Goal: Transaction & Acquisition: Purchase product/service

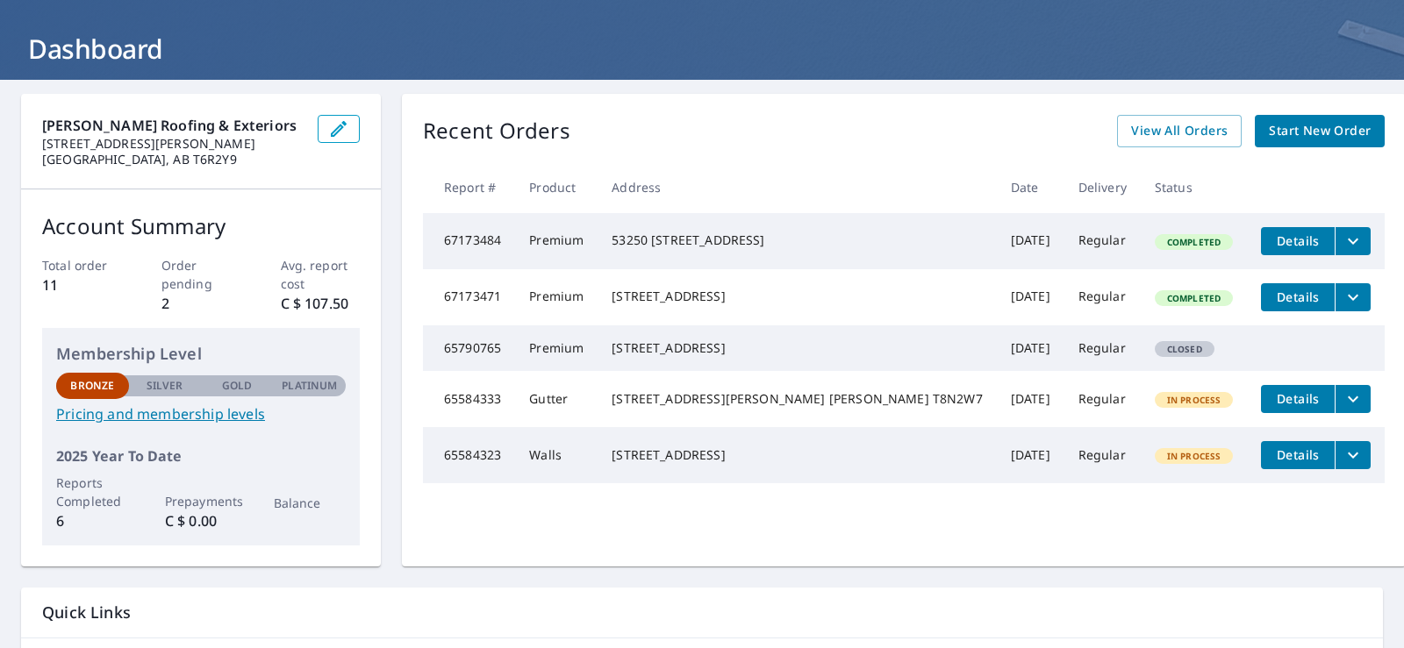
scroll to position [198, 0]
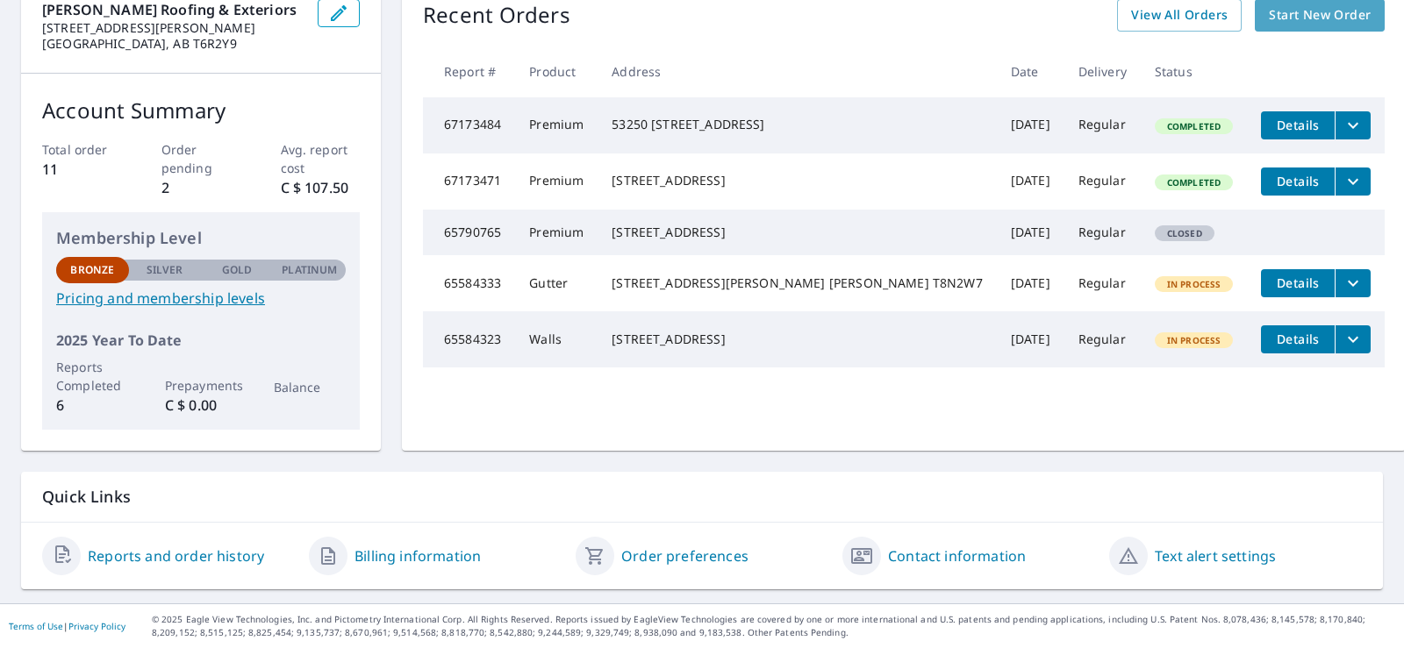
click at [1289, 13] on span "Start New Order" at bounding box center [1320, 15] width 102 height 22
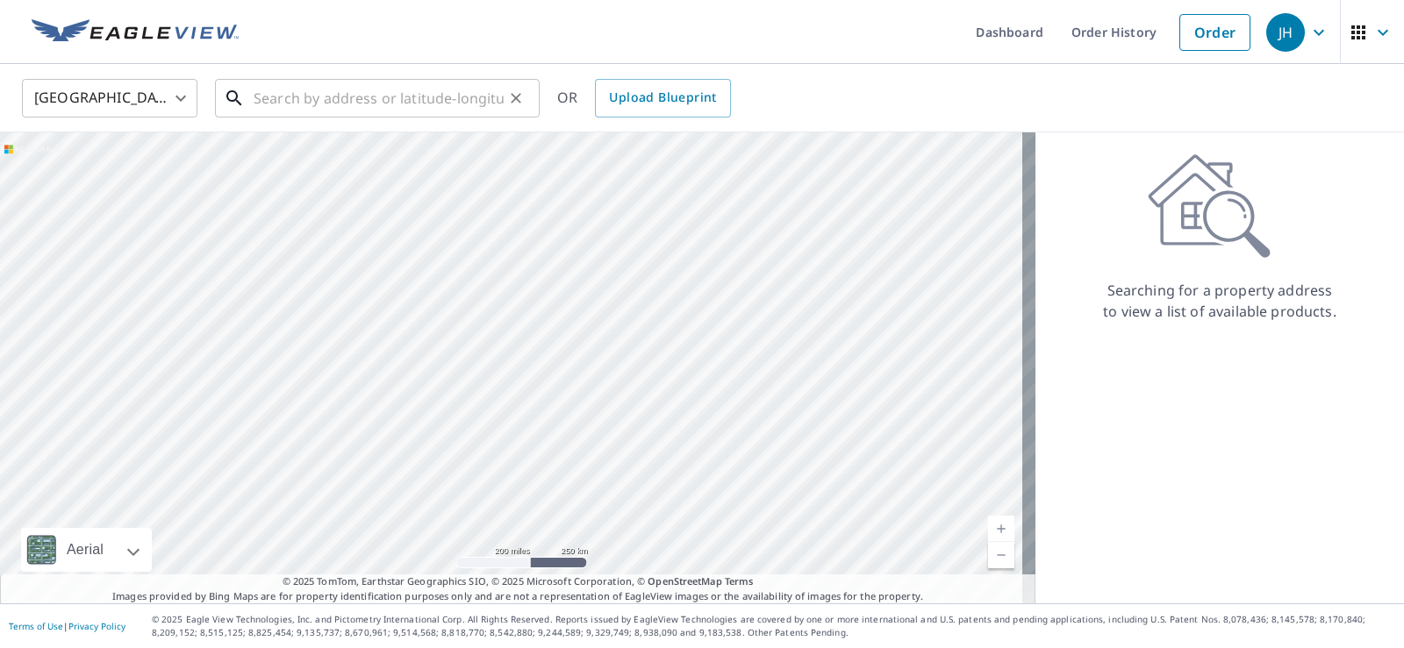
click at [293, 100] on input "text" at bounding box center [379, 98] width 250 height 49
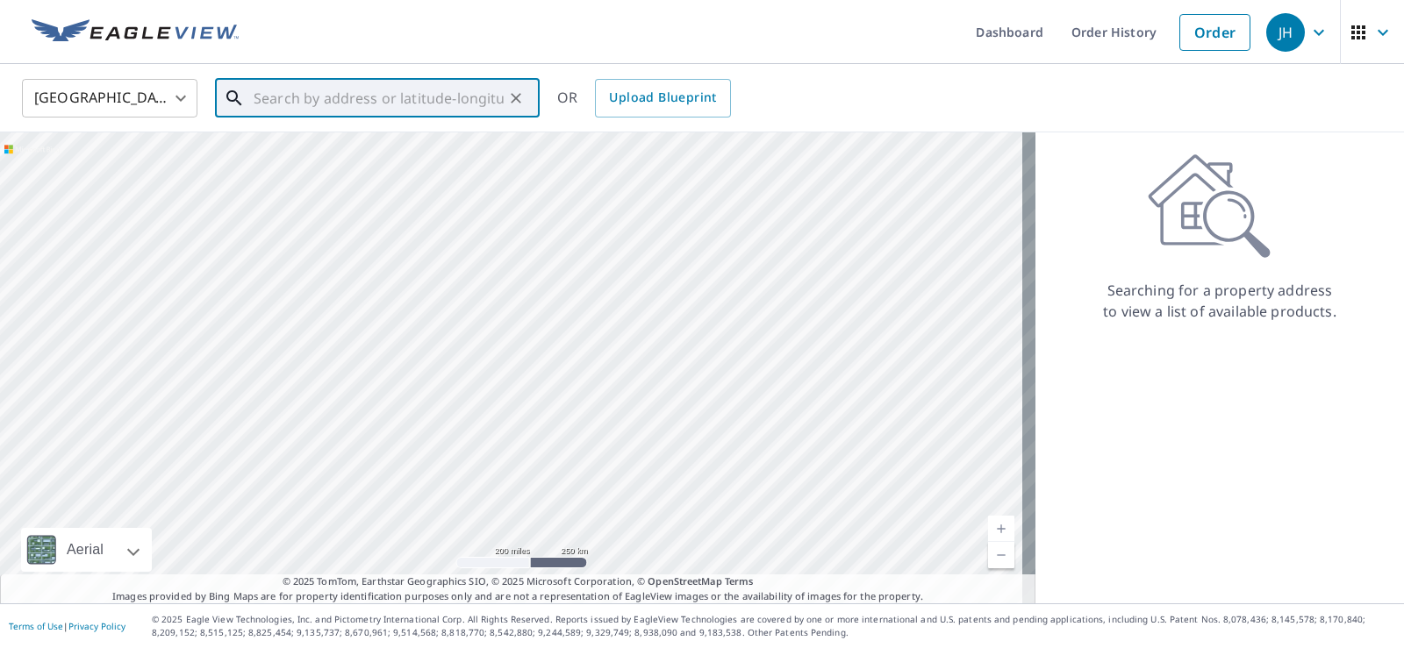
paste input "5149 49 Ave millet"
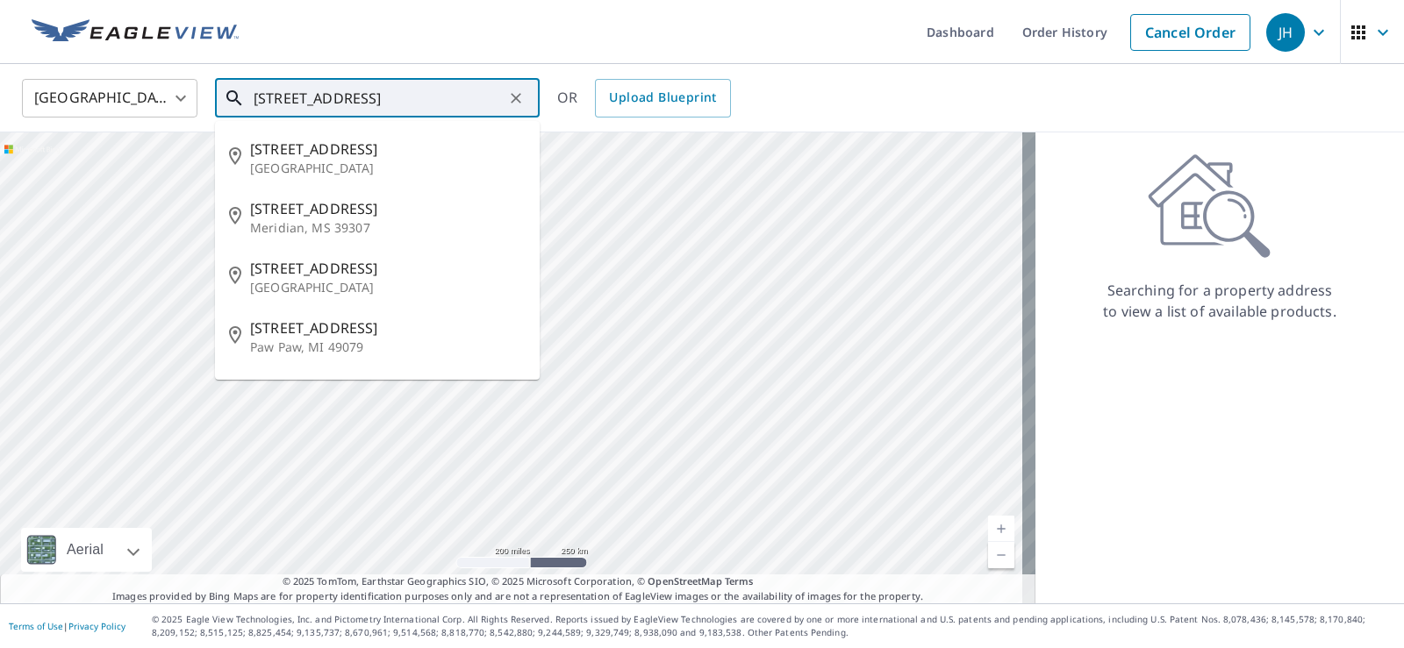
type input "5149 49 Ave"
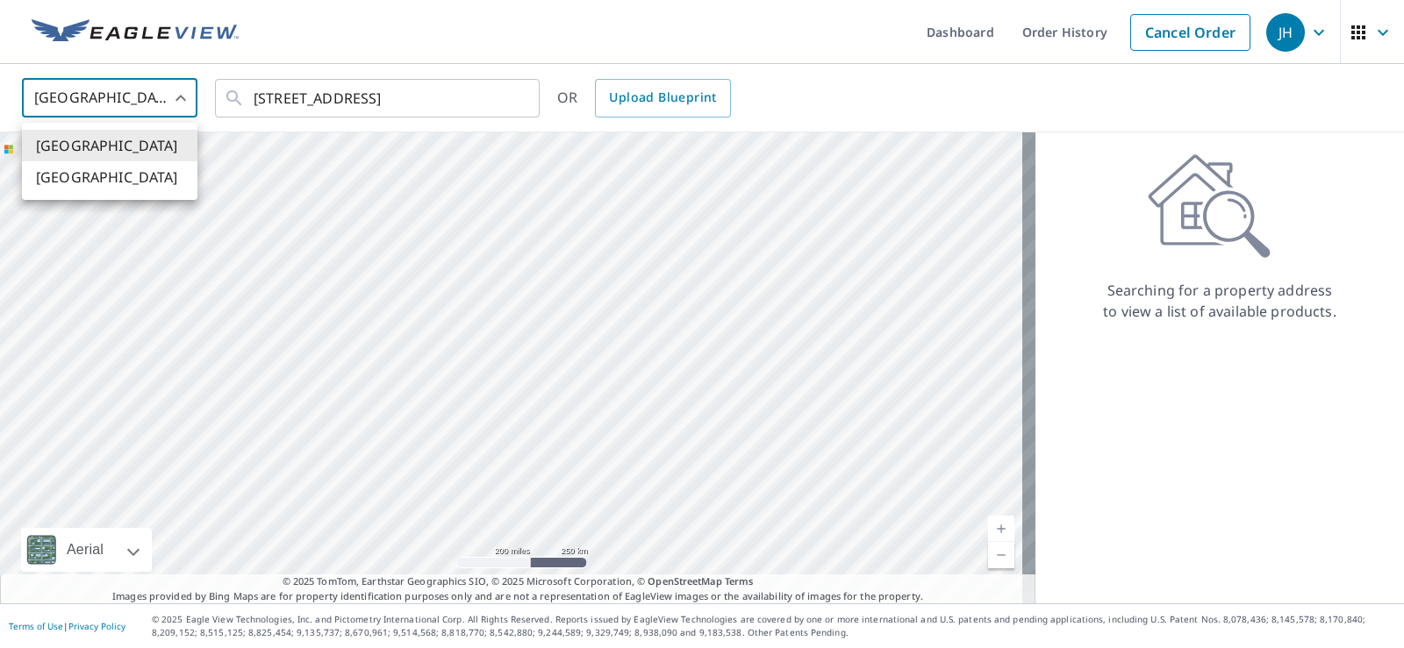
click at [187, 91] on body "JH JH Dashboard Order History Cancel Order JH United States US ​ 5149 49 Ave ​ …" at bounding box center [702, 324] width 1404 height 648
click at [40, 176] on li "[GEOGRAPHIC_DATA]" at bounding box center [110, 177] width 176 height 32
type input "CA"
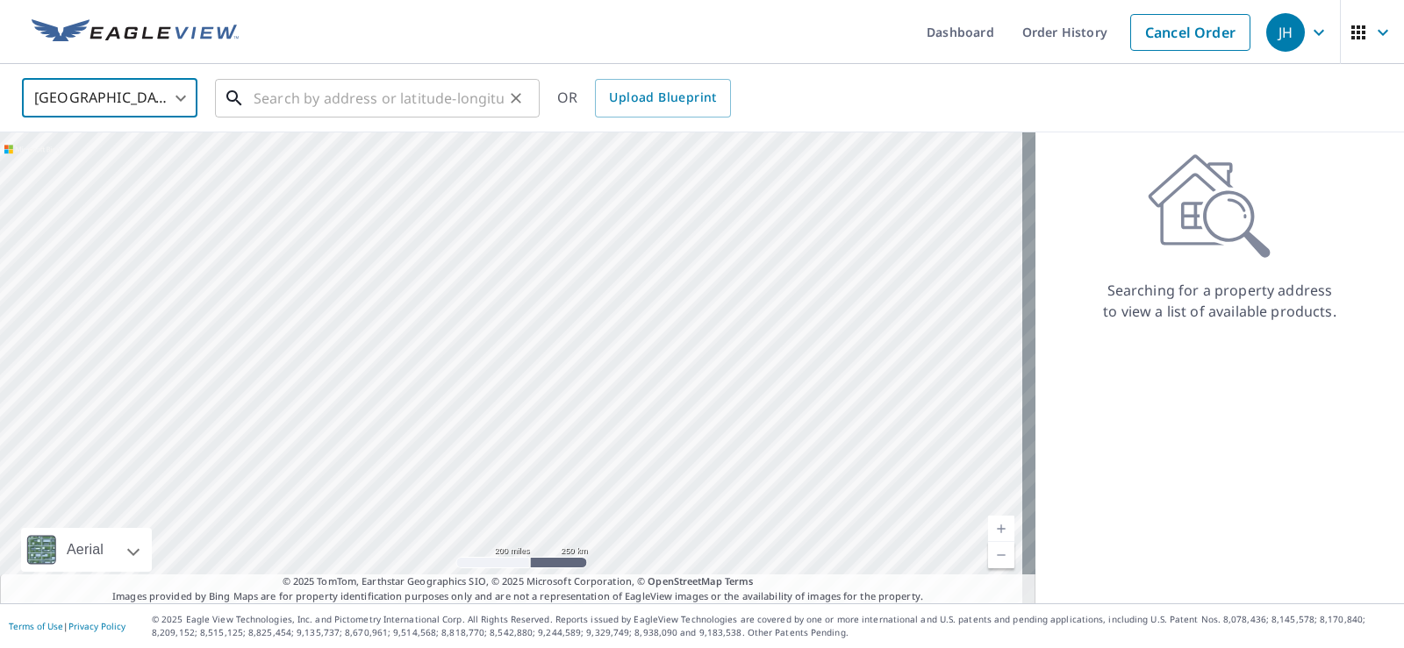
click at [304, 90] on input "text" at bounding box center [379, 98] width 250 height 49
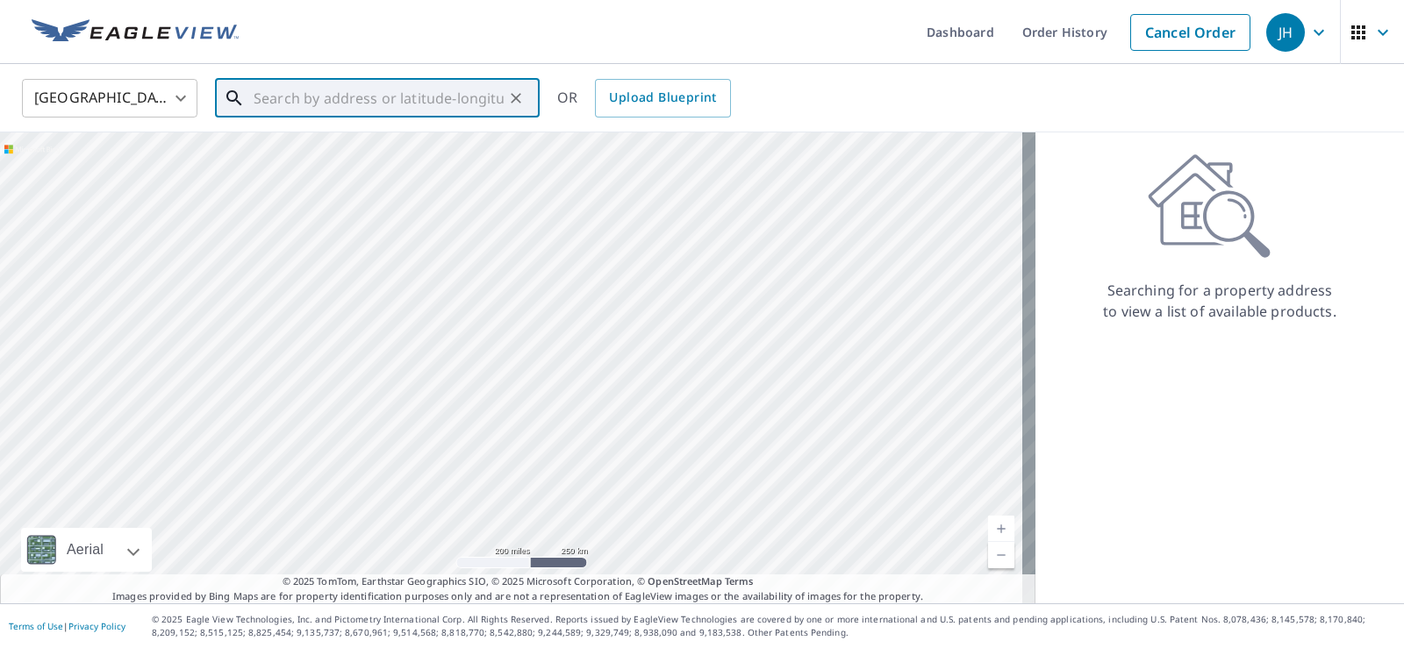
paste input "5149 49 Ave millet"
click at [418, 147] on span "5149 49 AVE MILLET AB T0C1Z0" at bounding box center [388, 149] width 276 height 21
type input "5149 49 AVE MILLET AB T0C1Z0"
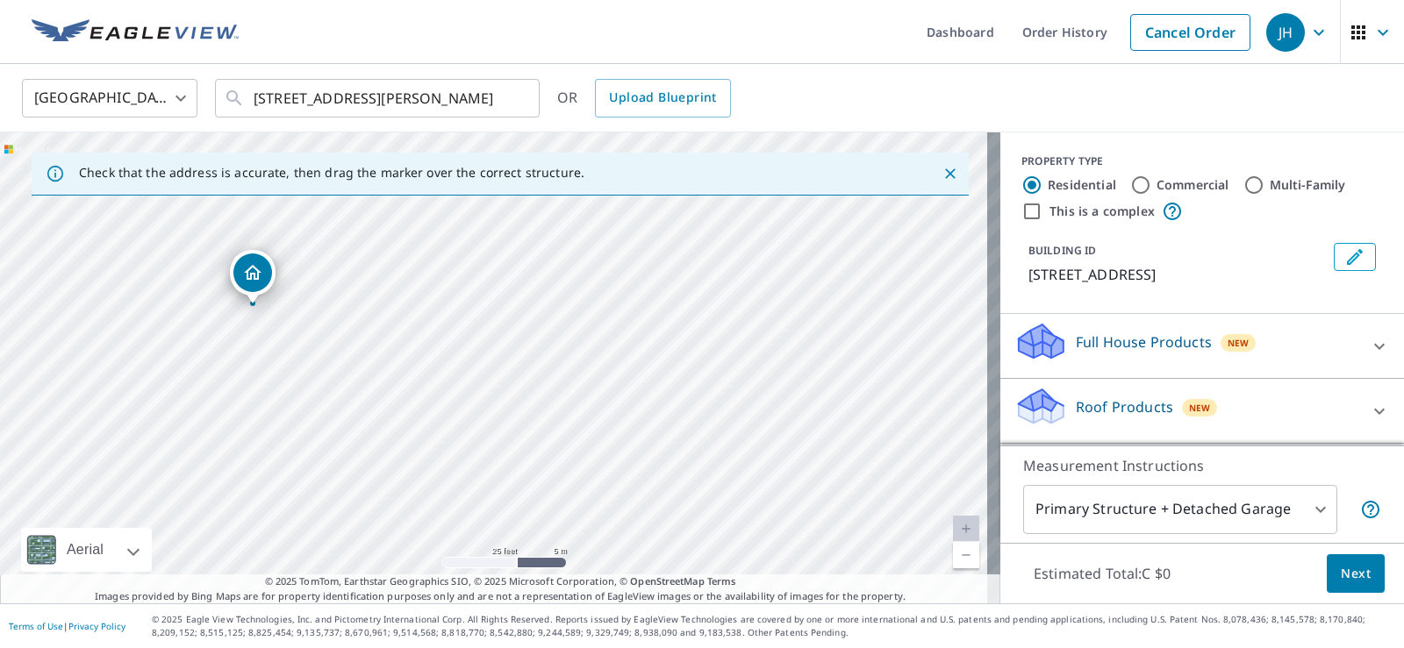
drag, startPoint x: 283, startPoint y: 340, endPoint x: 256, endPoint y: 269, distance: 75.0
click at [1364, 345] on div at bounding box center [1379, 347] width 42 height 42
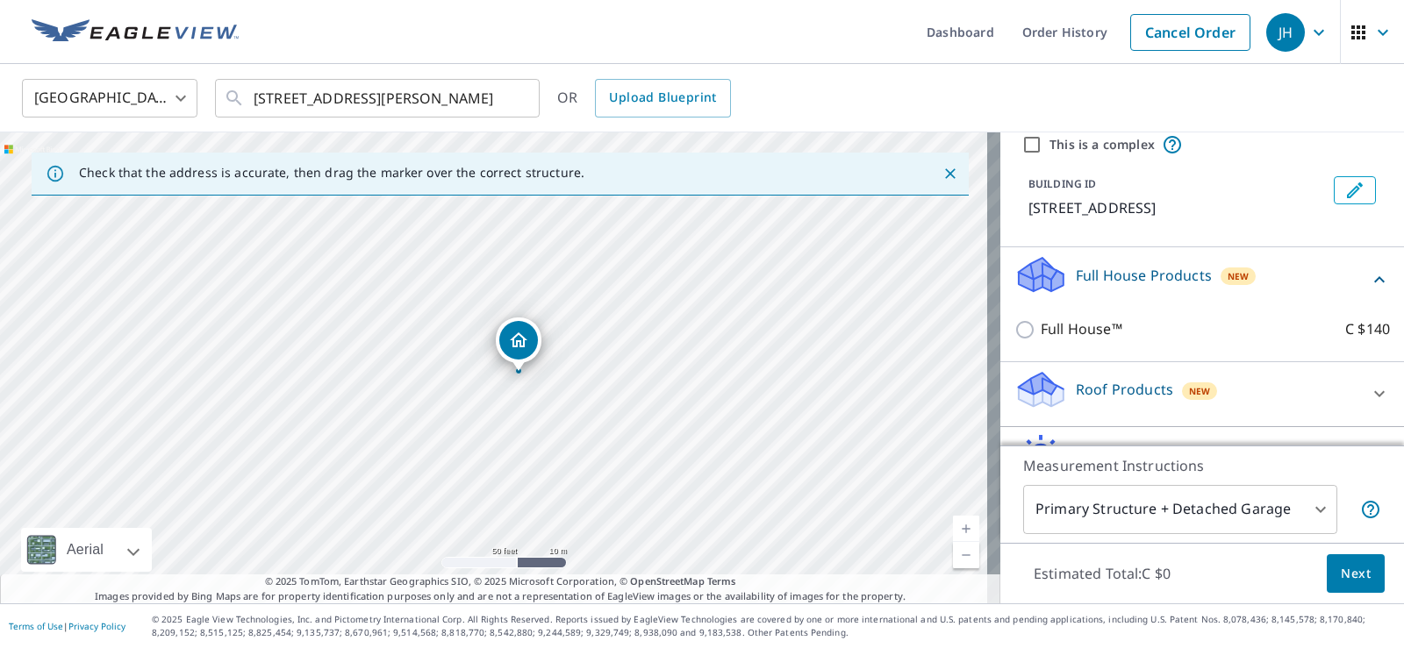
scroll to position [176, 0]
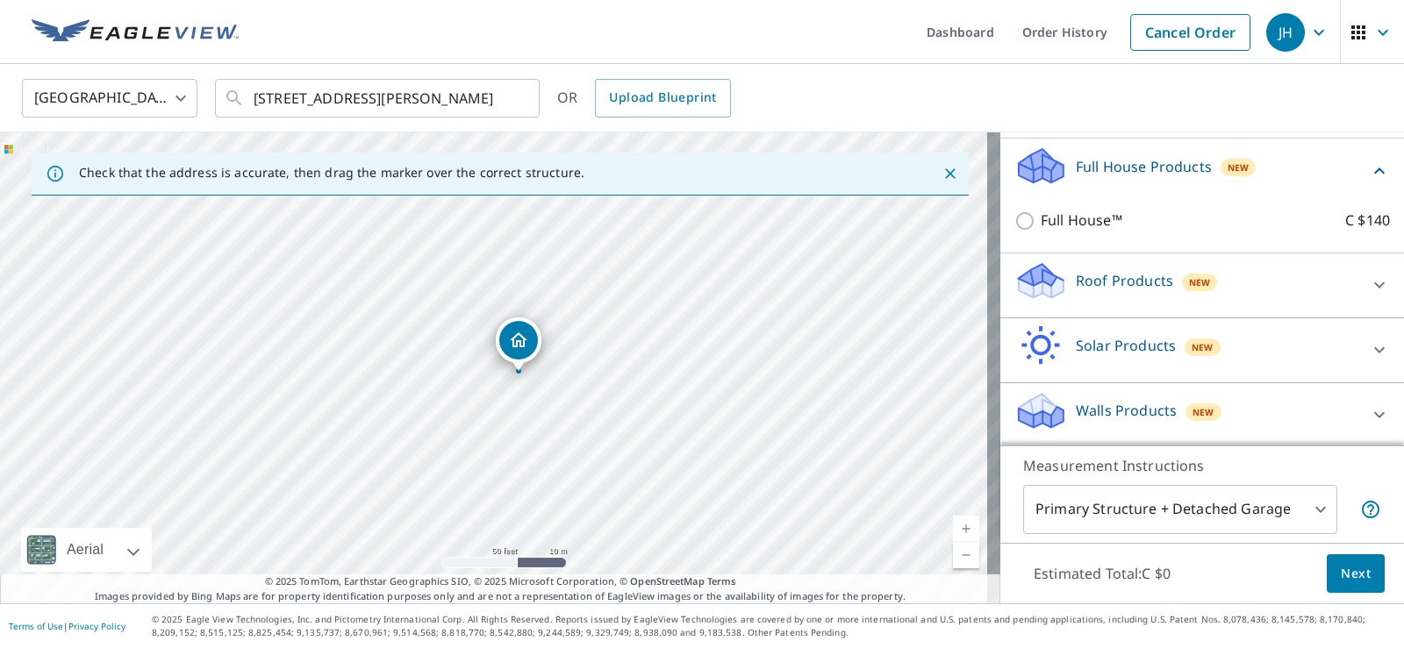
click at [1374, 284] on icon at bounding box center [1379, 286] width 11 height 6
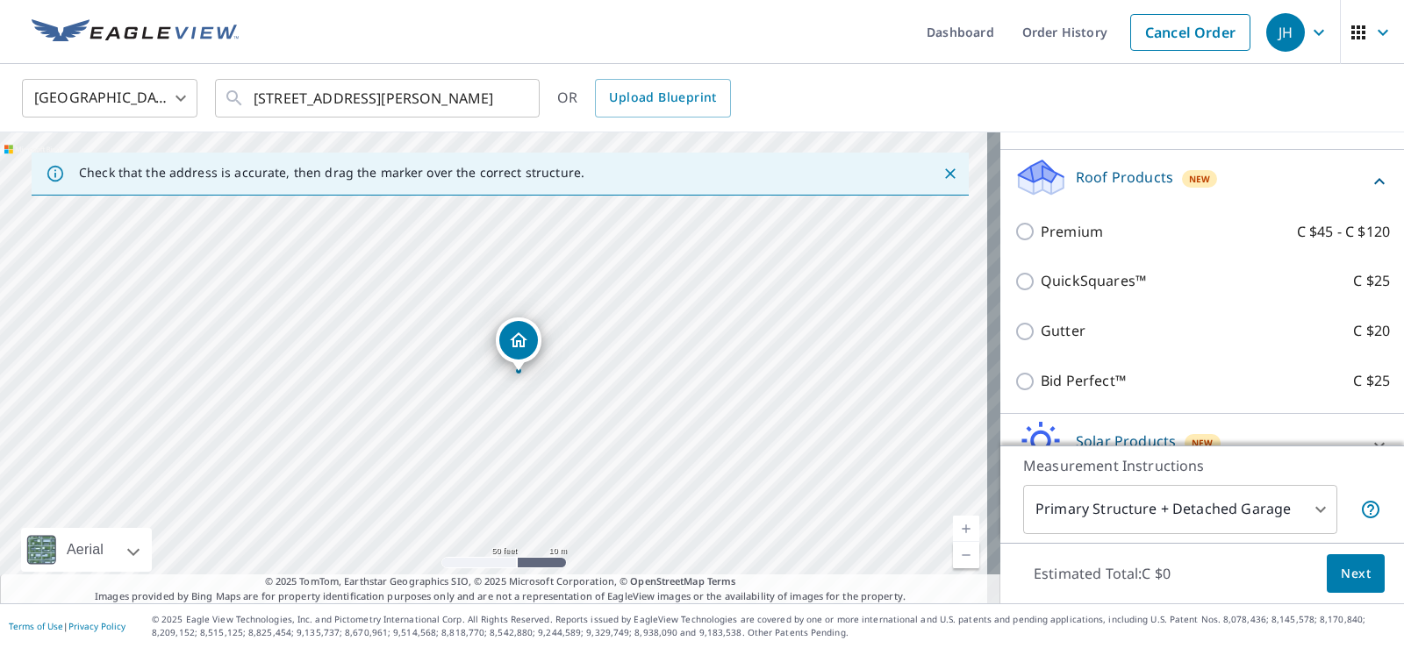
scroll to position [263, 0]
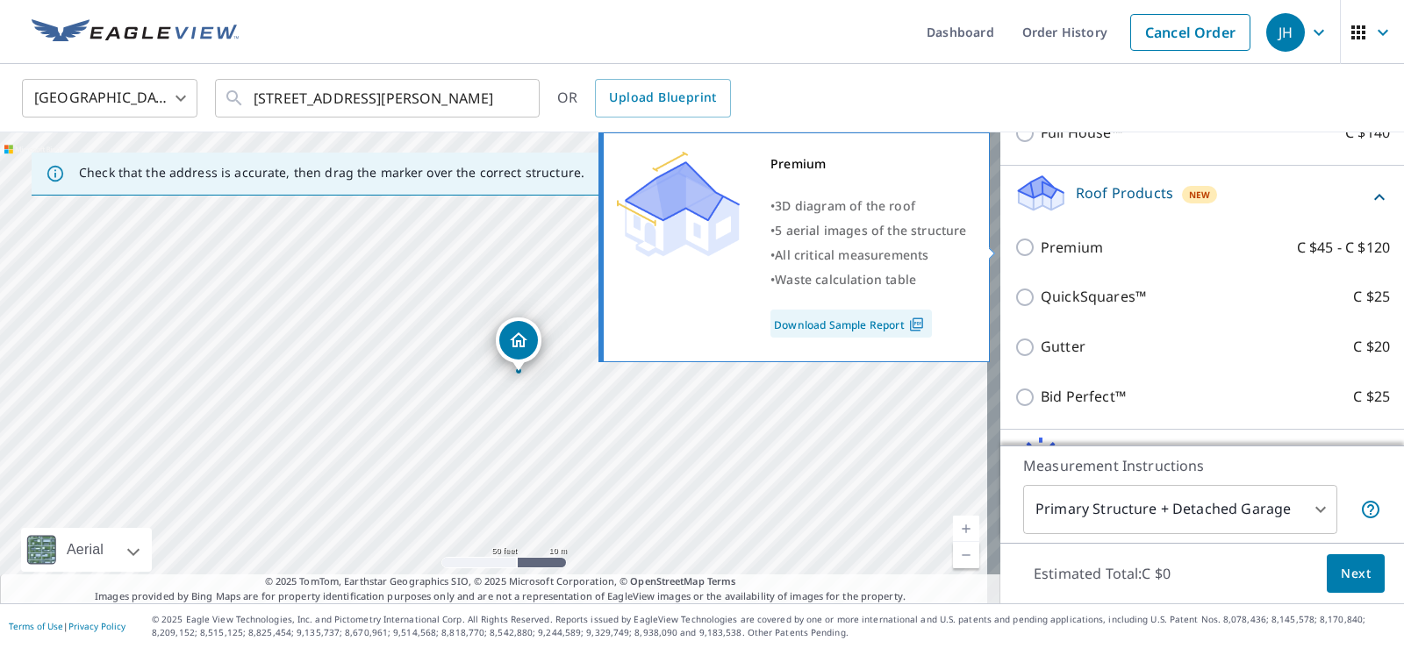
click at [1019, 243] on input "Premium C $45 - C $120" at bounding box center [1027, 247] width 26 height 21
checkbox input "true"
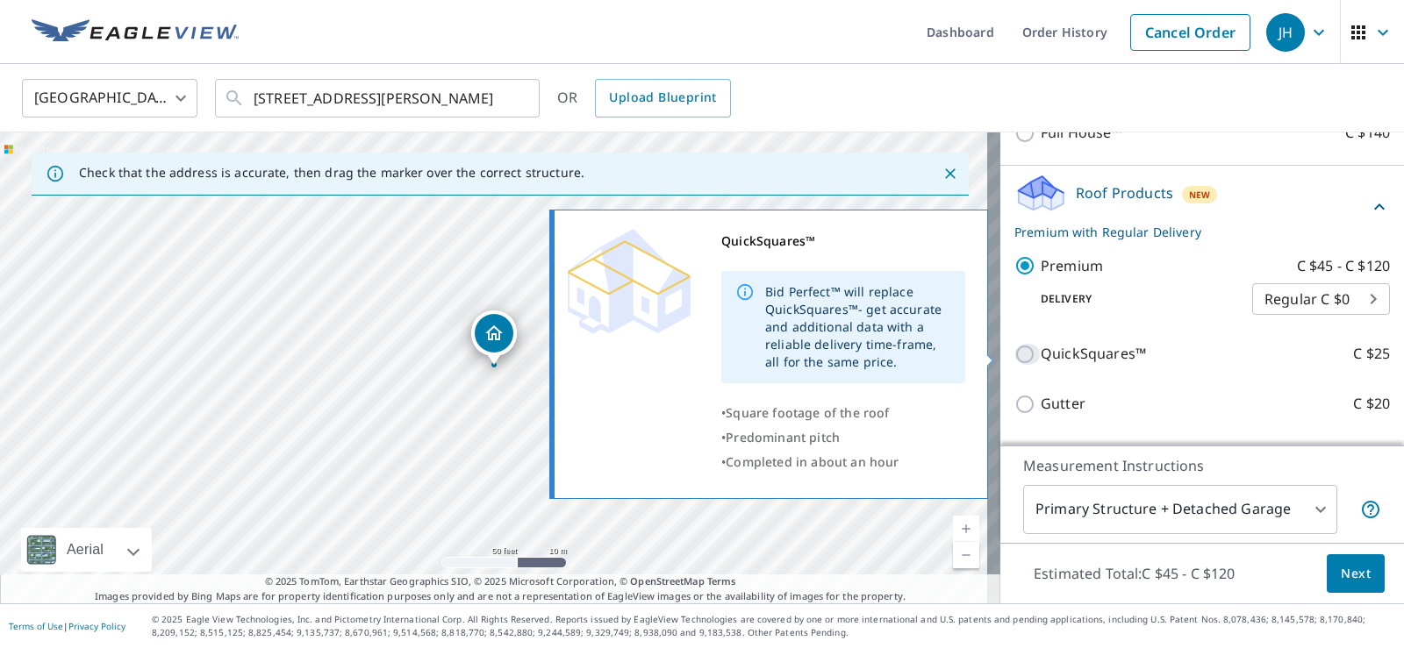
click at [1016, 355] on input "QuickSquares™ C $25" at bounding box center [1027, 354] width 26 height 21
checkbox input "true"
checkbox input "false"
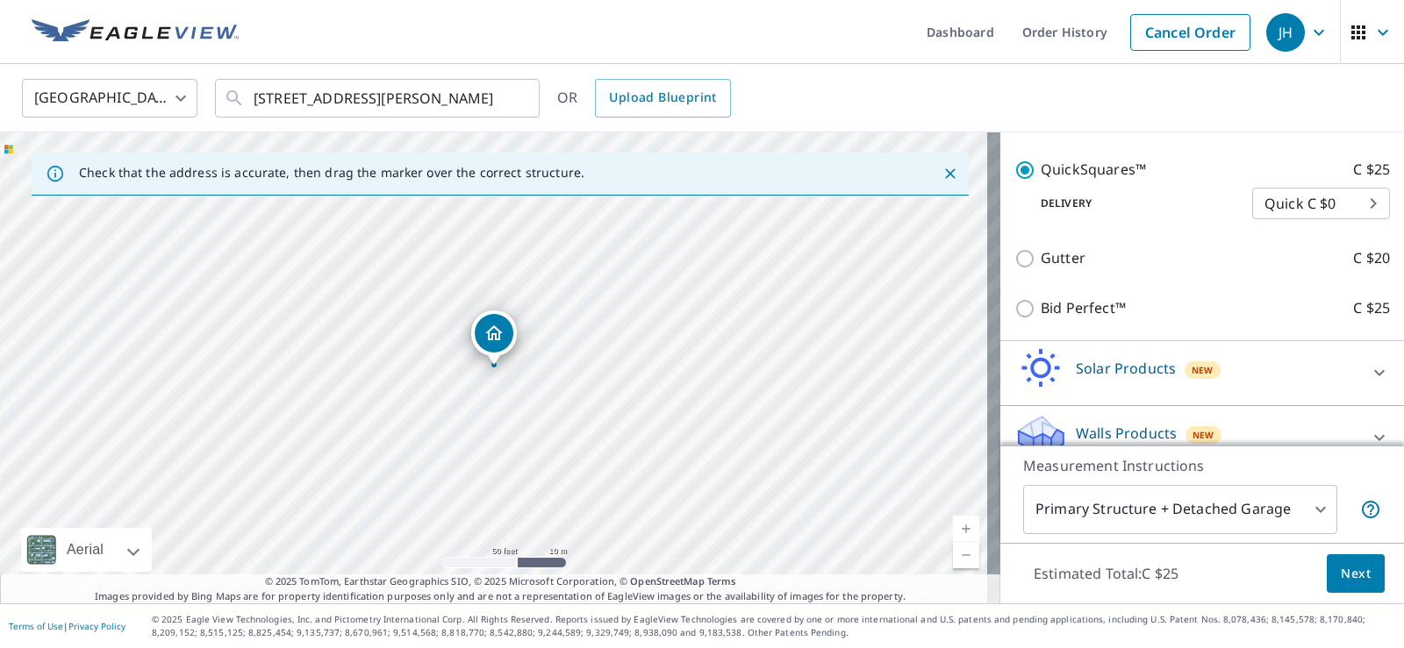
scroll to position [434, 0]
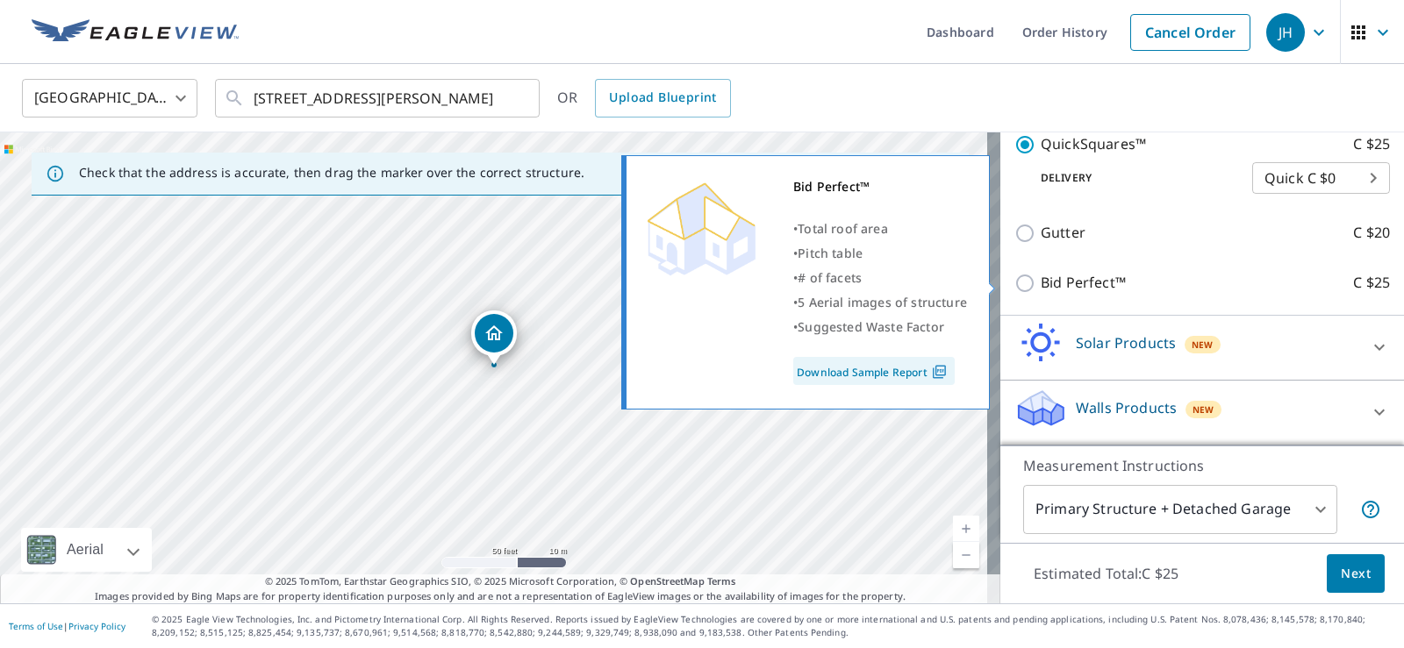
click at [1014, 280] on input "Bid Perfect™ C $25" at bounding box center [1027, 283] width 26 height 21
checkbox input "true"
checkbox input "false"
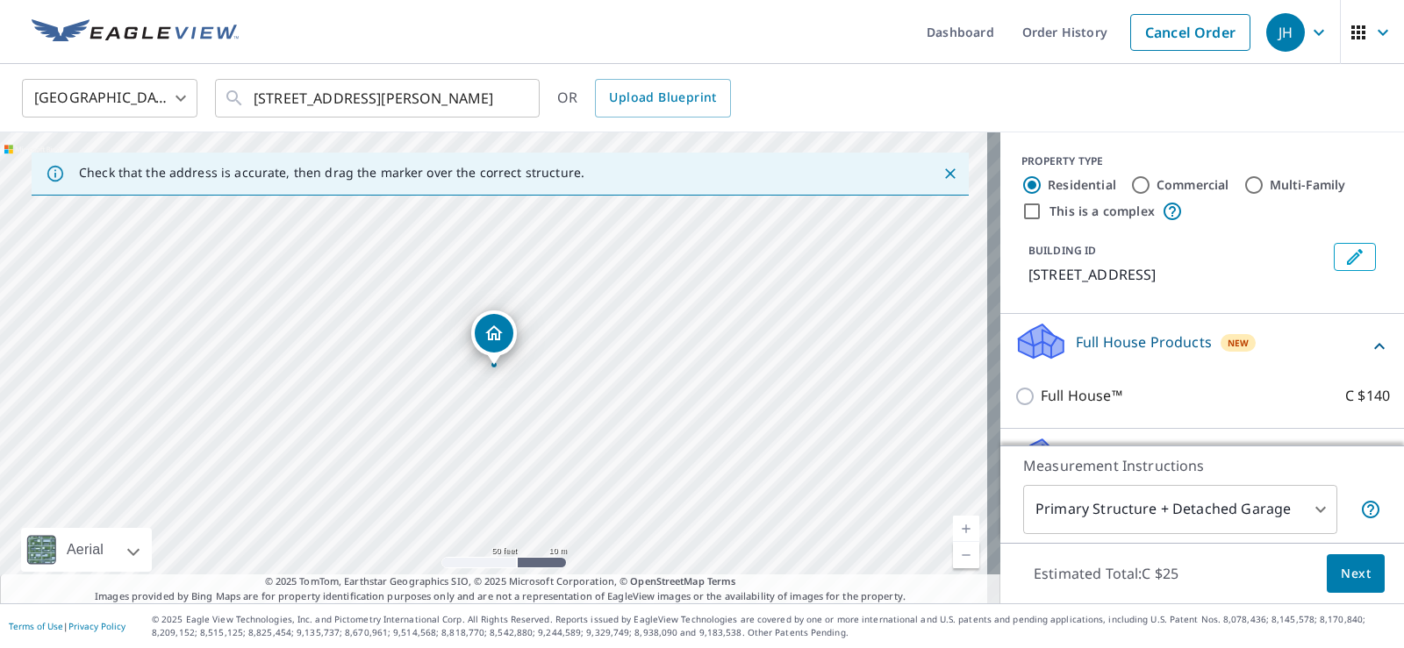
scroll to position [351, 0]
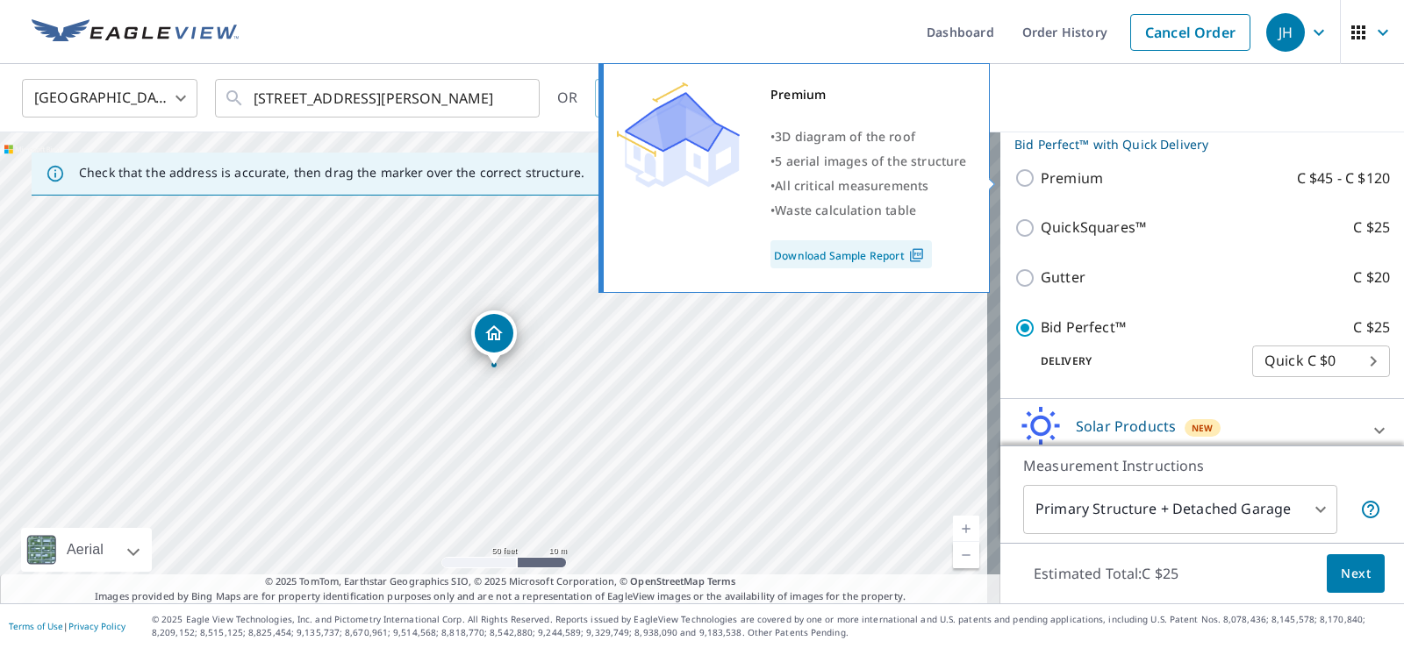
click at [1014, 178] on input "Premium C $45 - C $120" at bounding box center [1027, 178] width 26 height 21
checkbox input "true"
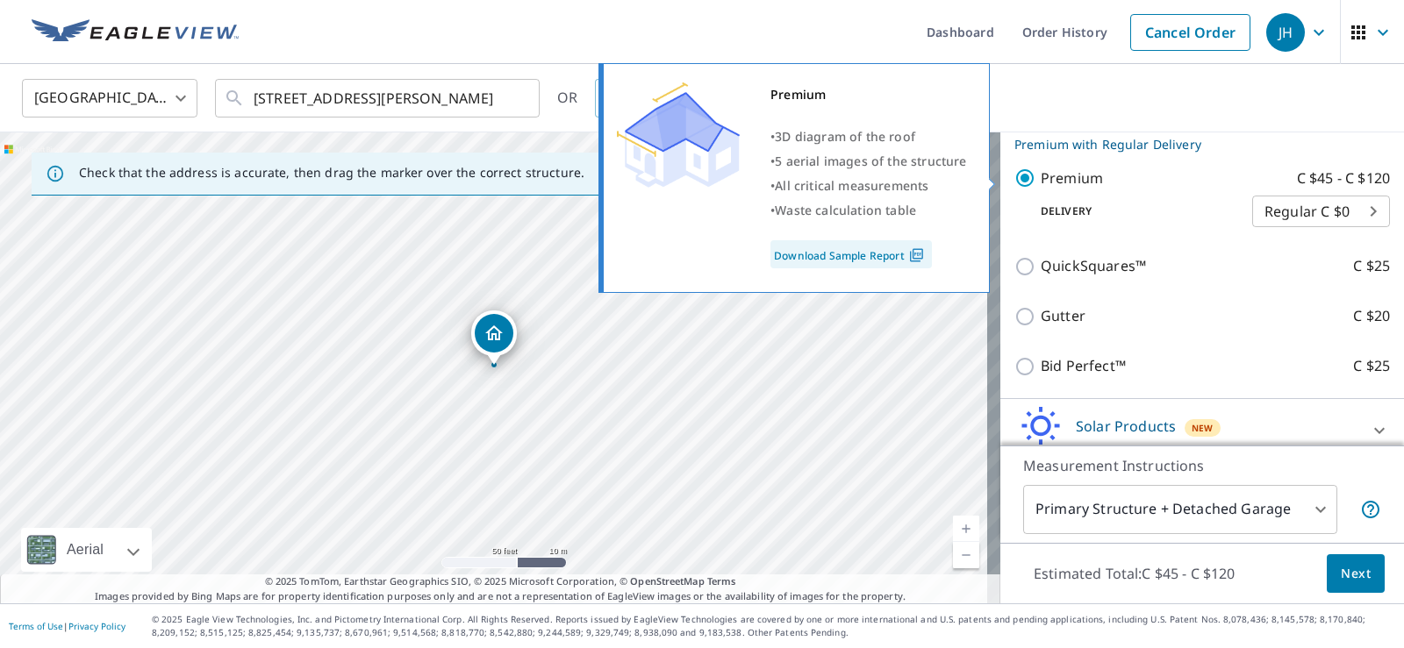
checkbox input "false"
click at [1018, 183] on input "Premium C $45 - C $120" at bounding box center [1027, 178] width 26 height 21
checkbox input "false"
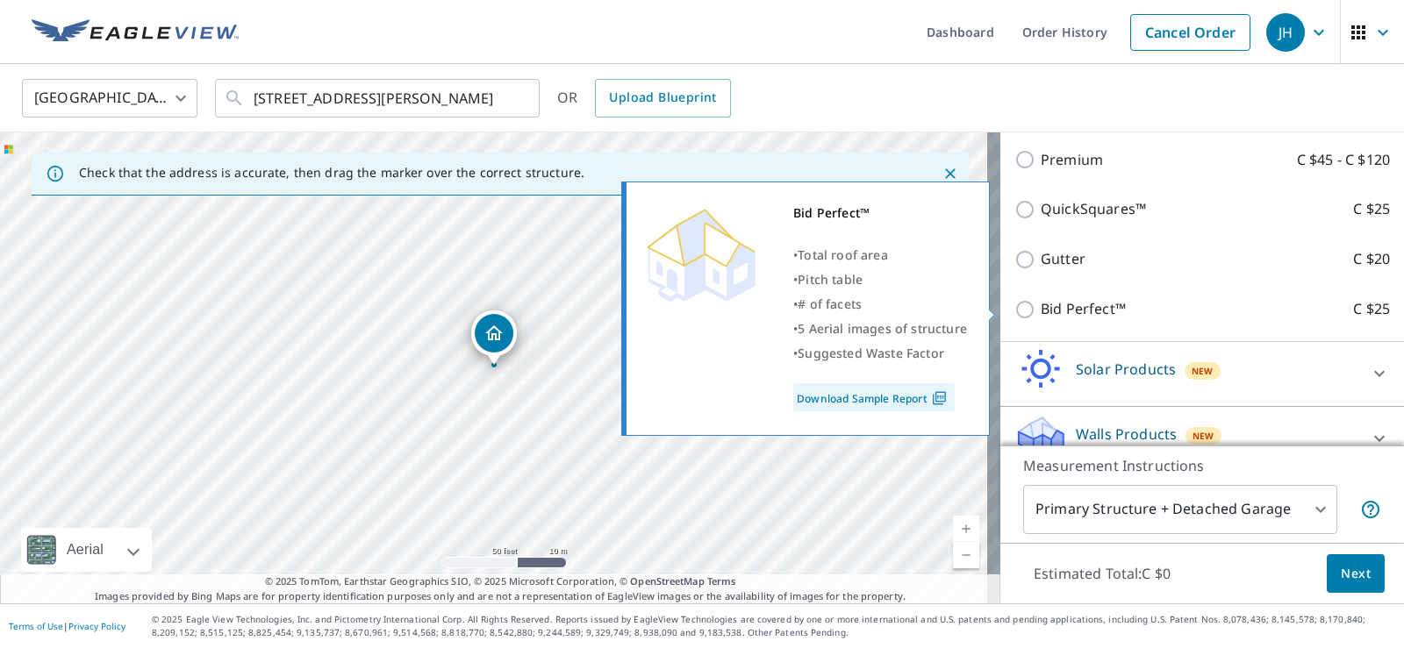
click at [944, 398] on img at bounding box center [940, 398] width 24 height 16
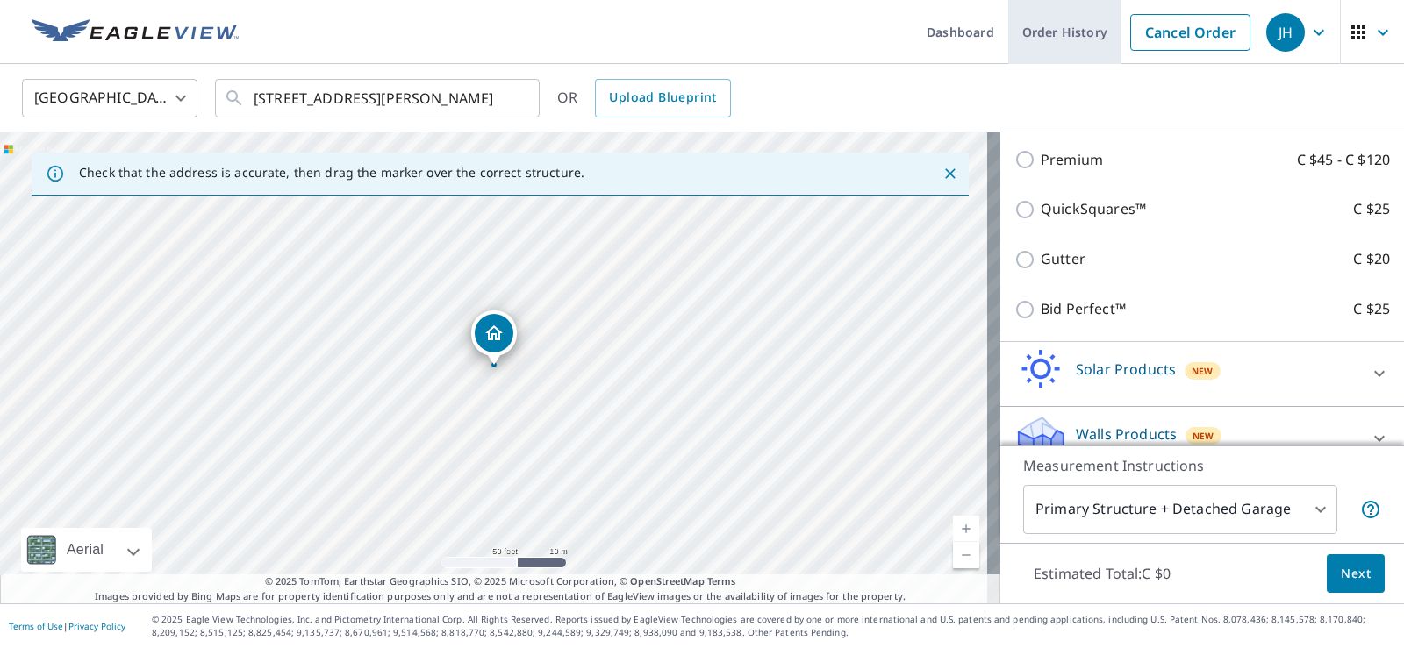
click at [1023, 37] on link "Order History" at bounding box center [1064, 32] width 113 height 64
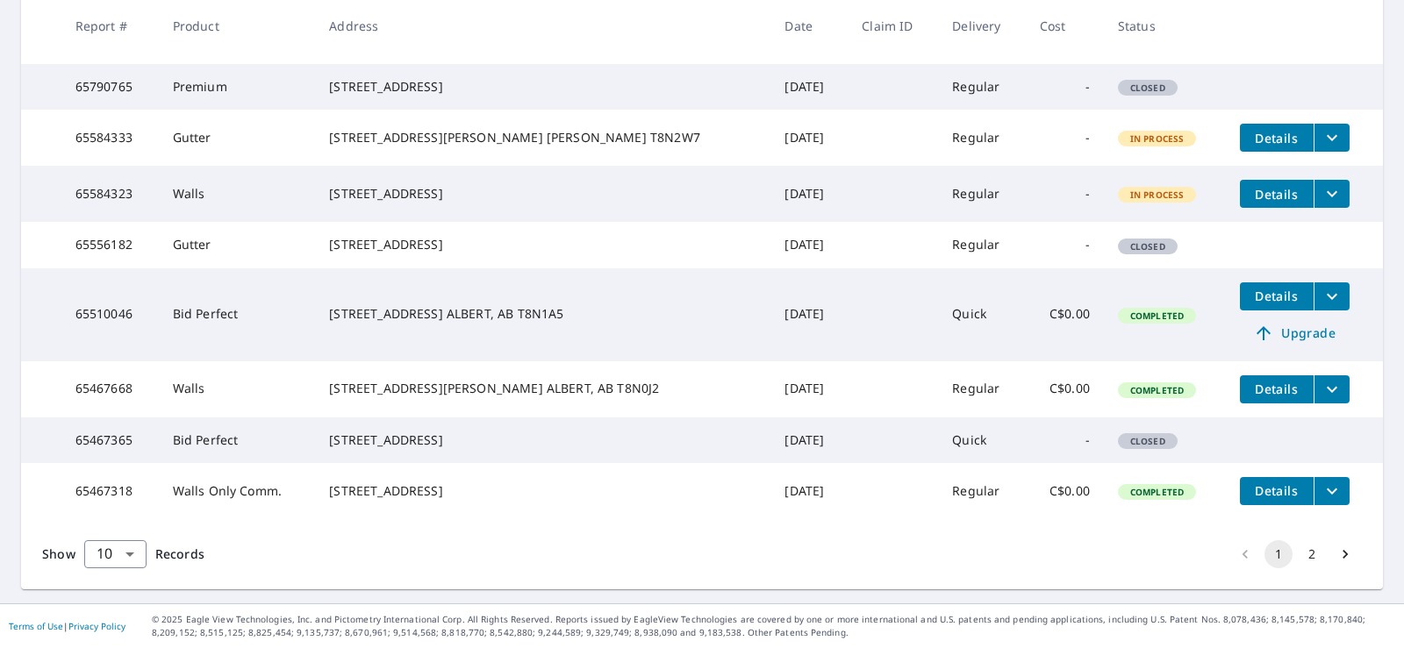
scroll to position [355, 0]
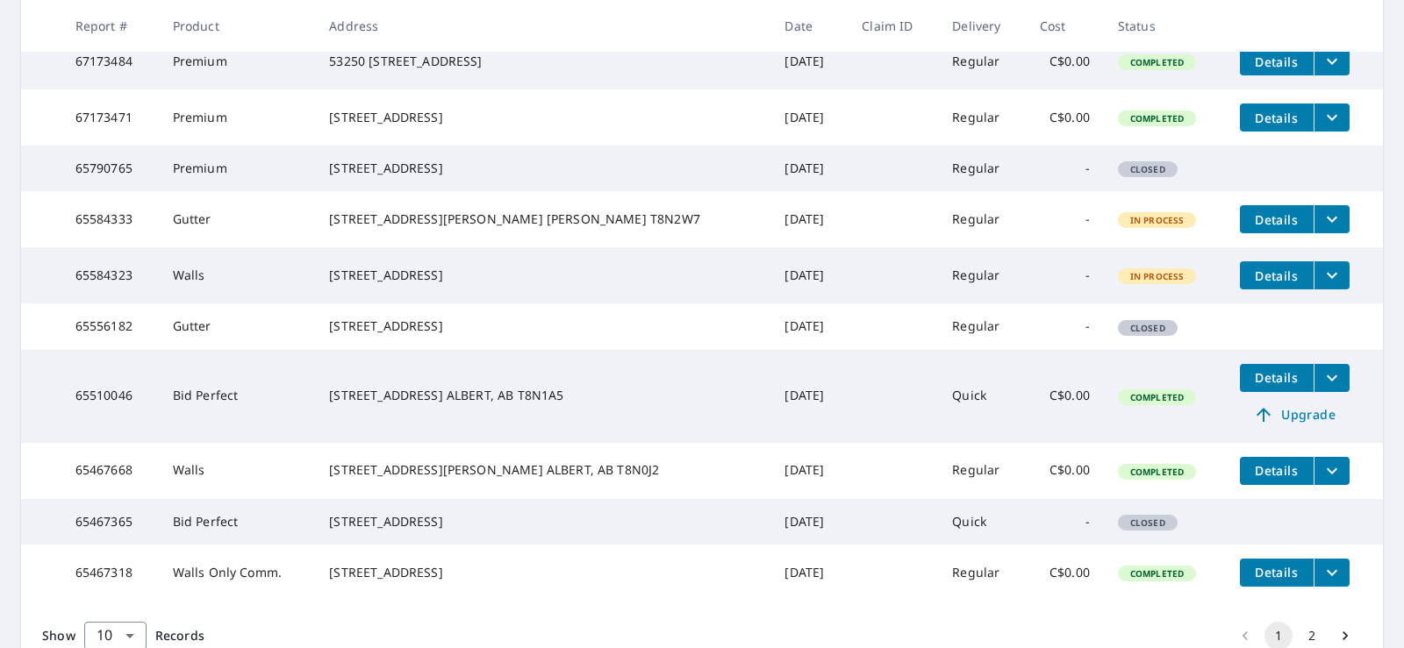
click at [1253, 386] on span "Details" at bounding box center [1276, 377] width 53 height 17
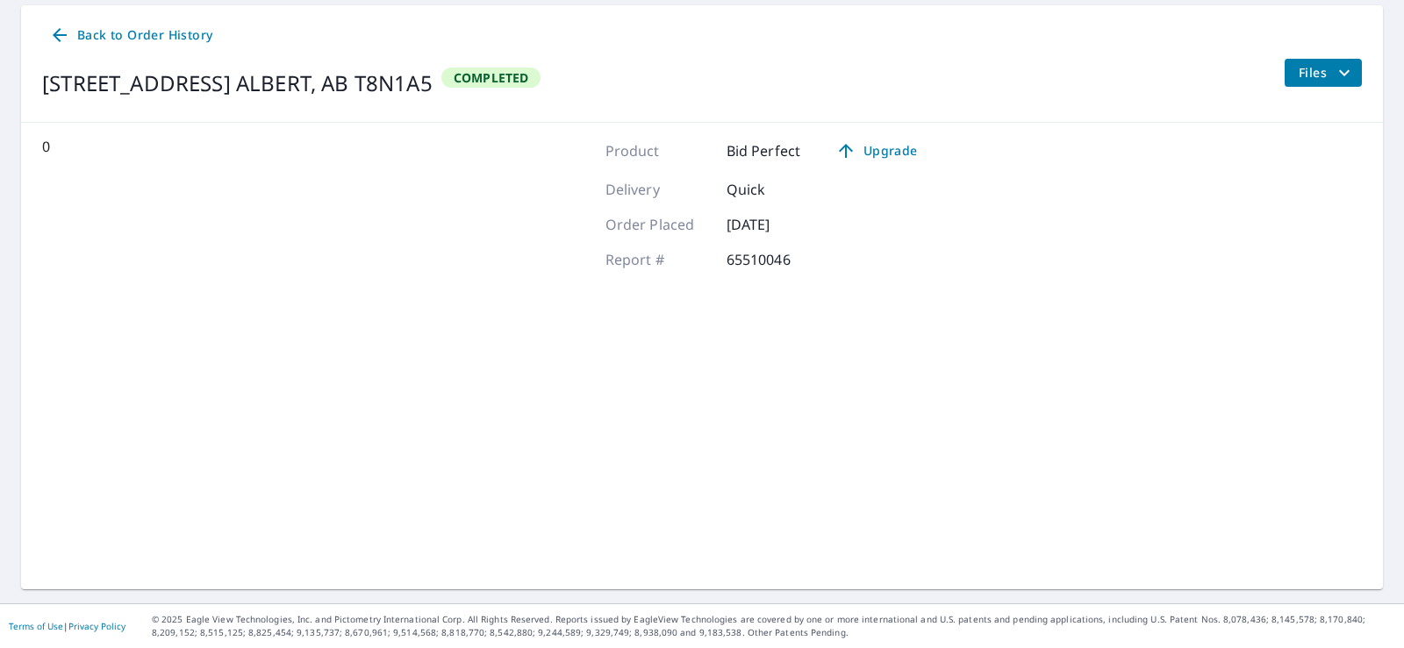
scroll to position [171, 0]
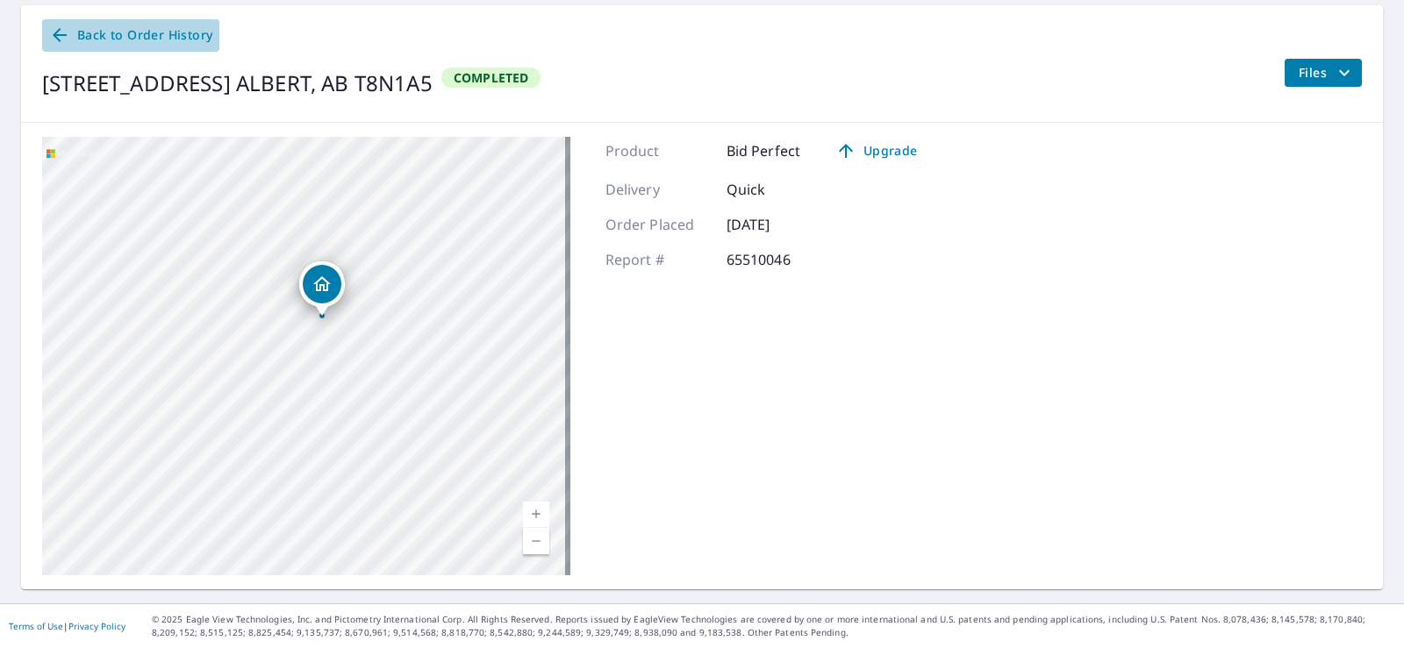
click at [64, 33] on icon at bounding box center [59, 35] width 21 height 21
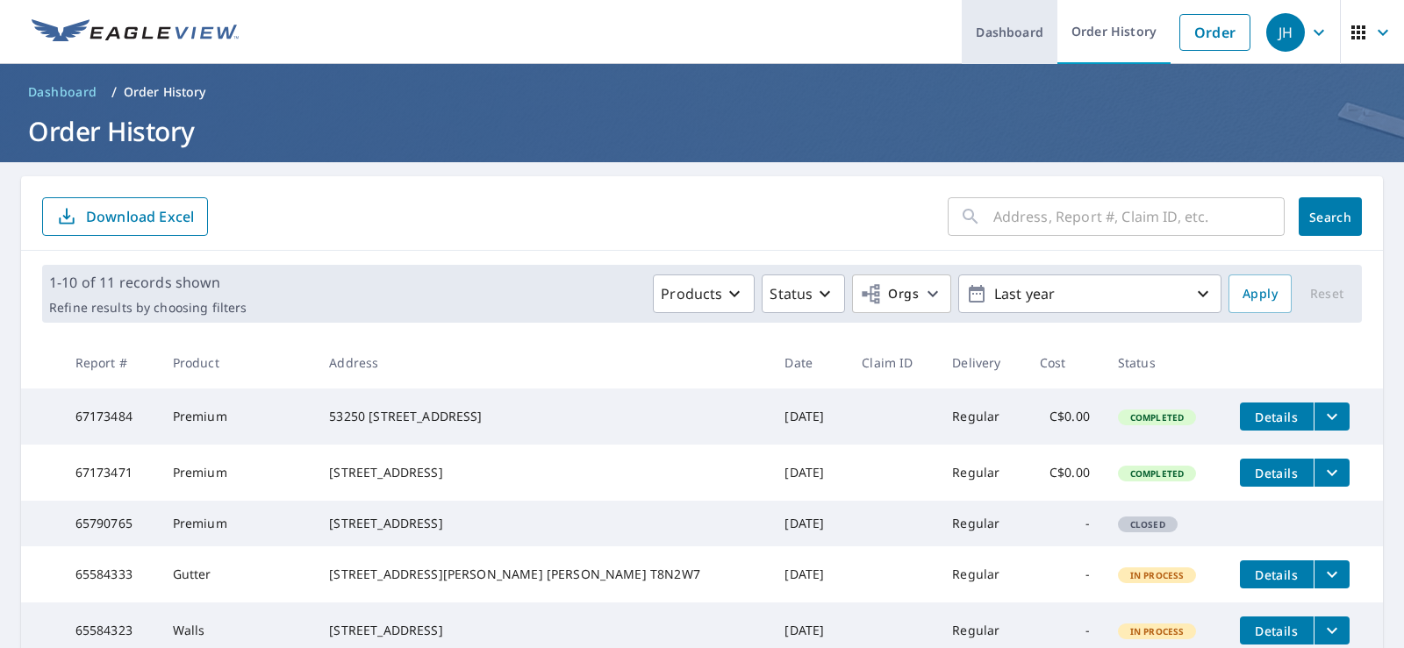
click at [1001, 26] on link "Dashboard" at bounding box center [1010, 32] width 96 height 64
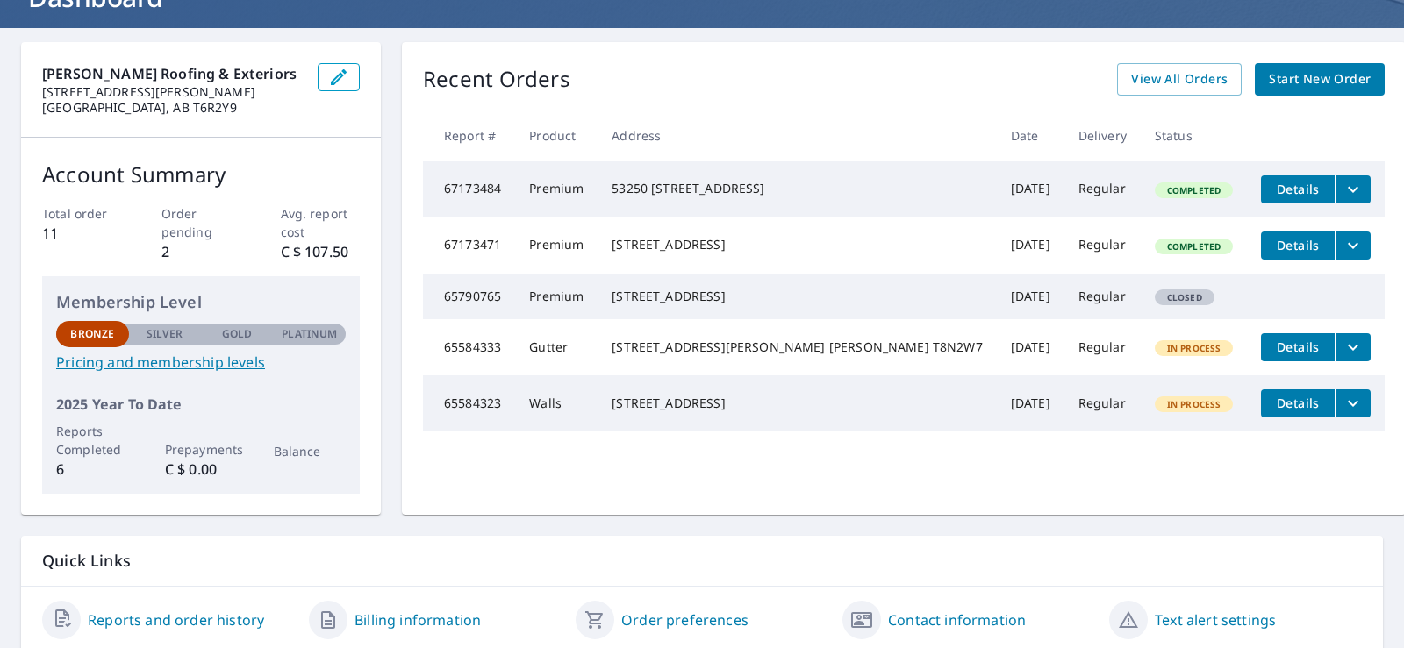
scroll to position [111, 0]
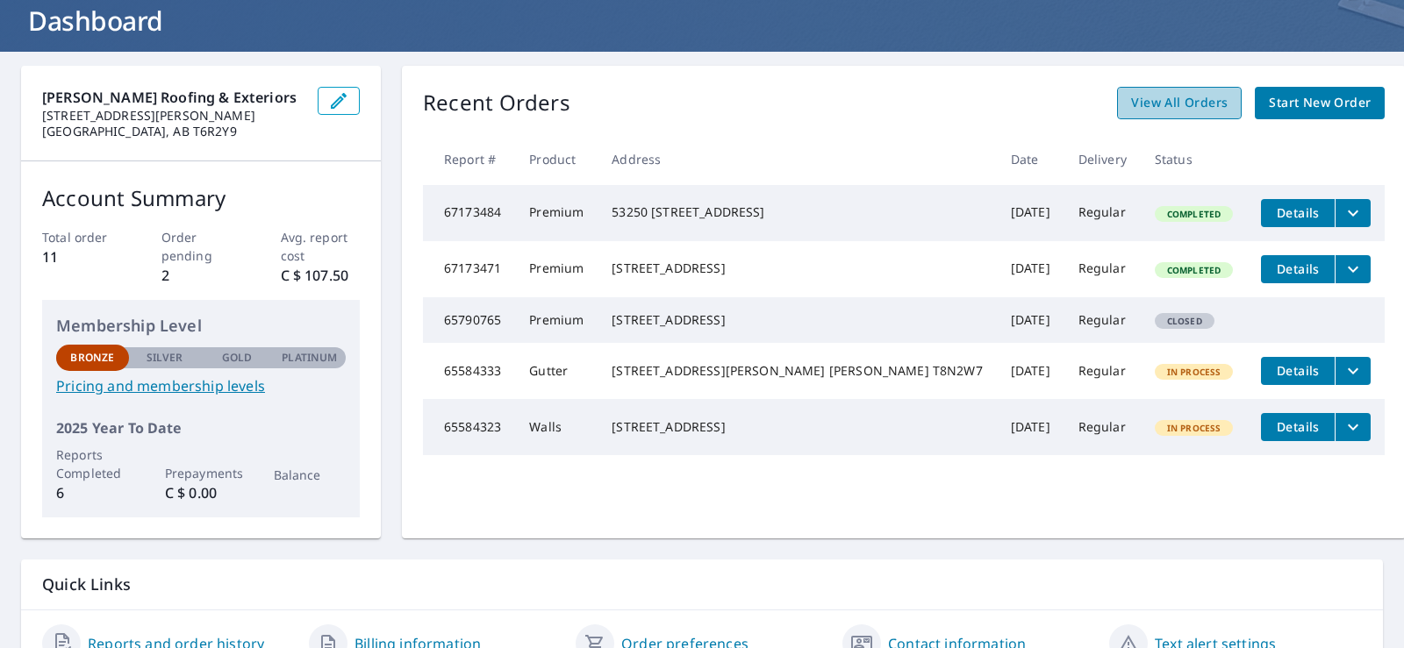
click at [1131, 112] on span "View All Orders" at bounding box center [1179, 103] width 97 height 22
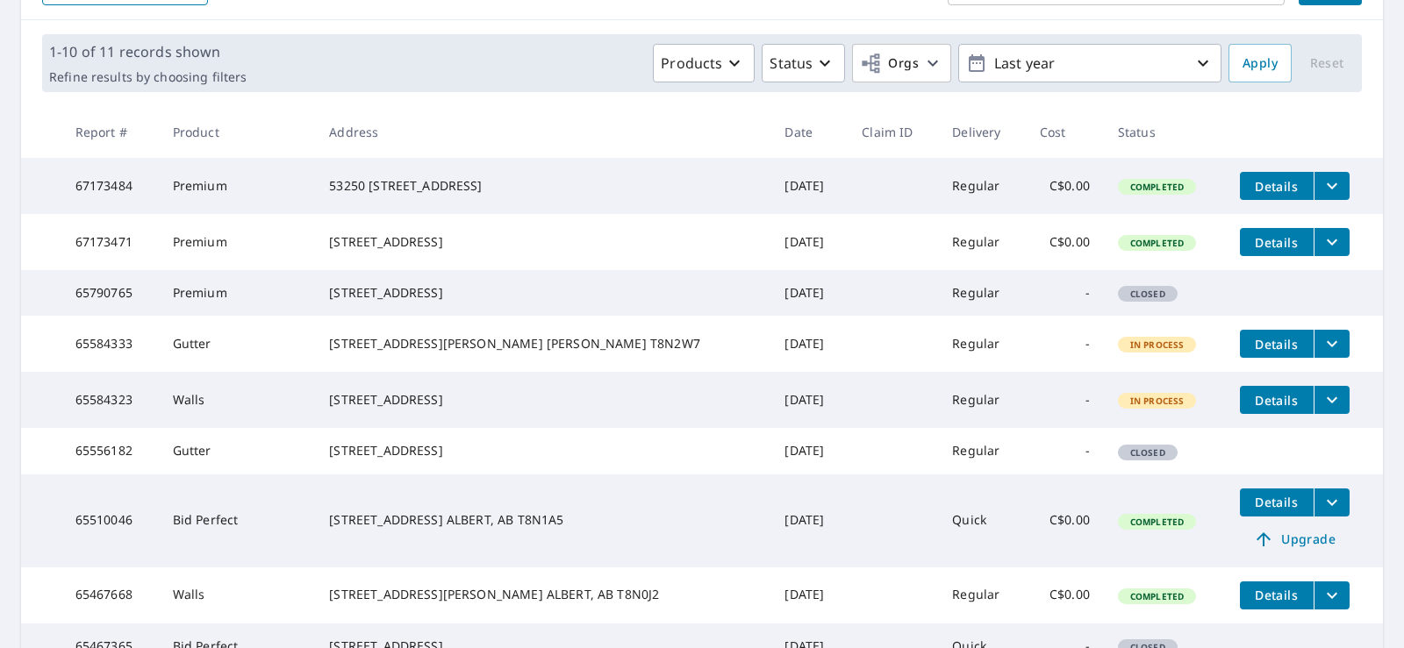
scroll to position [286, 0]
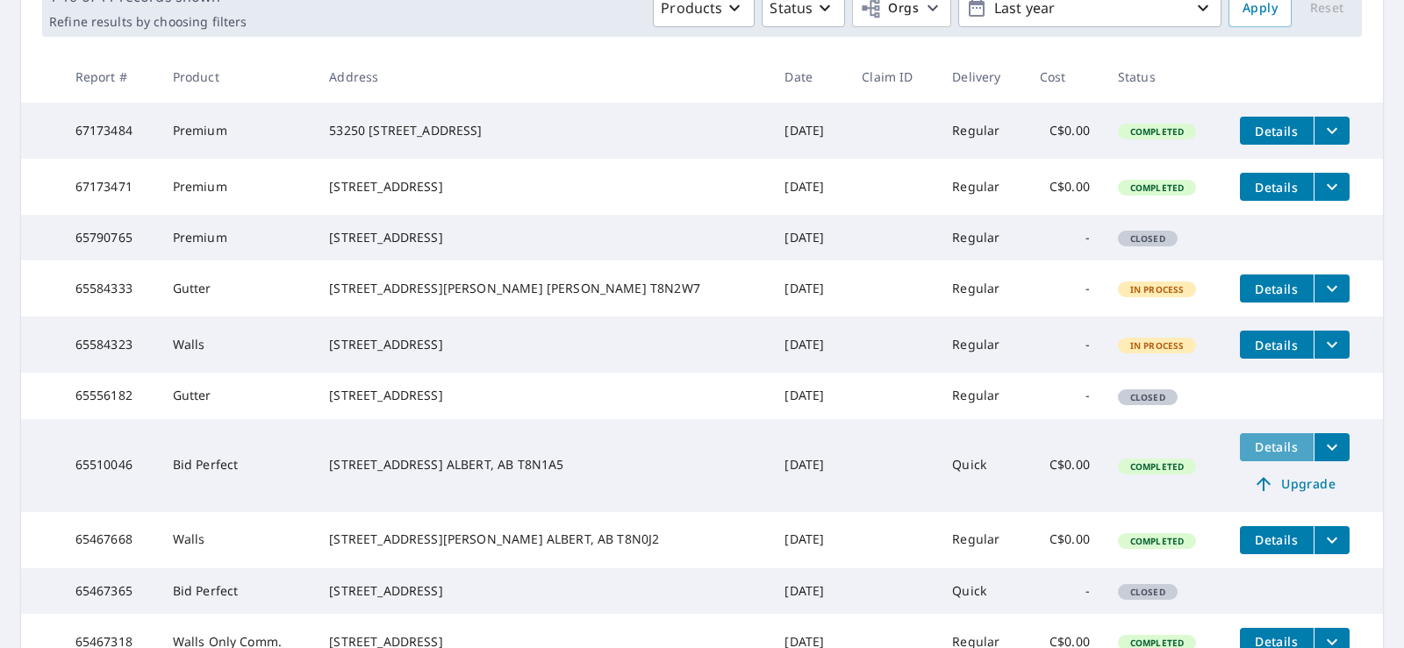
click at [1250, 455] on span "Details" at bounding box center [1276, 447] width 53 height 17
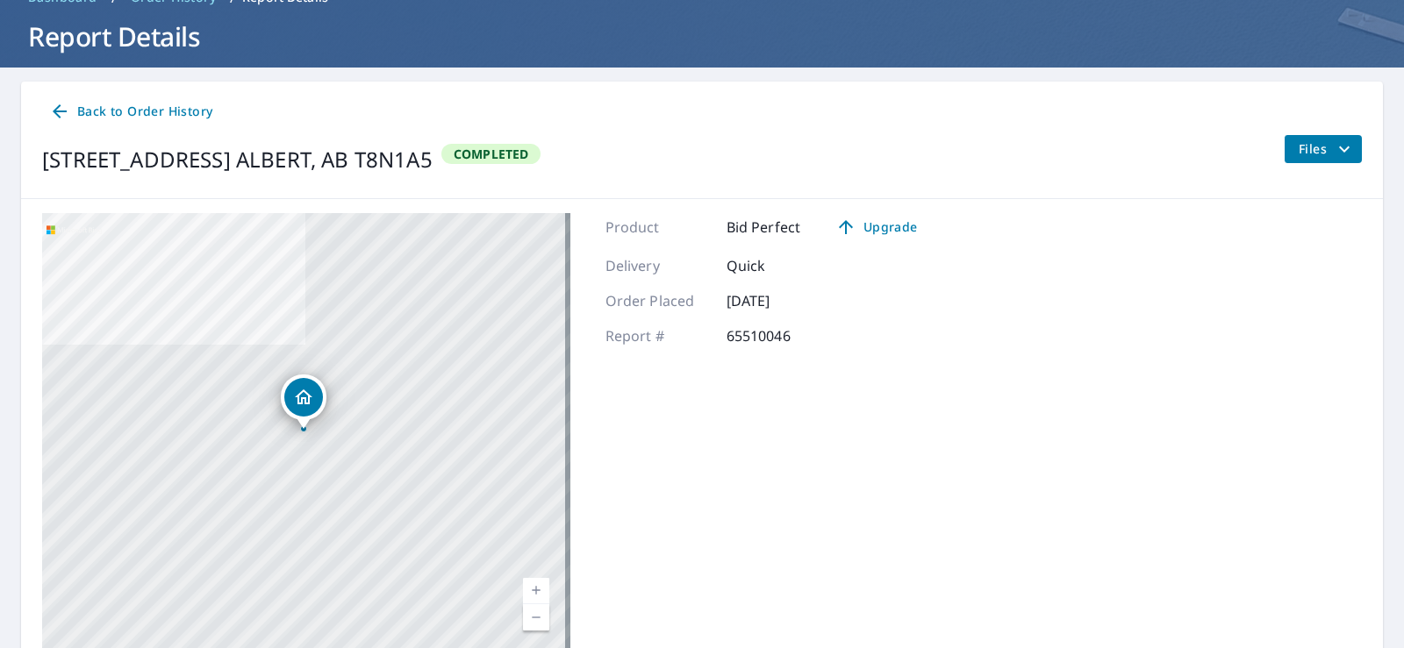
scroll to position [171, 0]
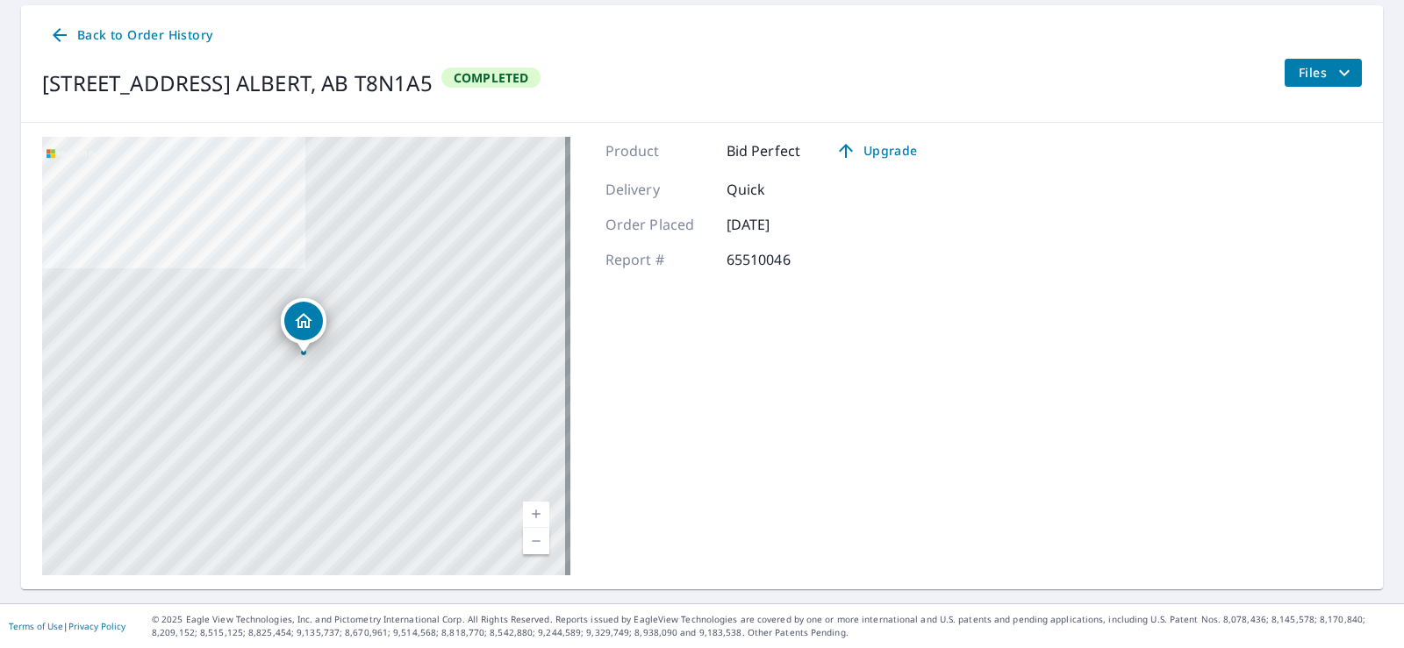
click at [1310, 82] on span "Files" at bounding box center [1327, 72] width 56 height 21
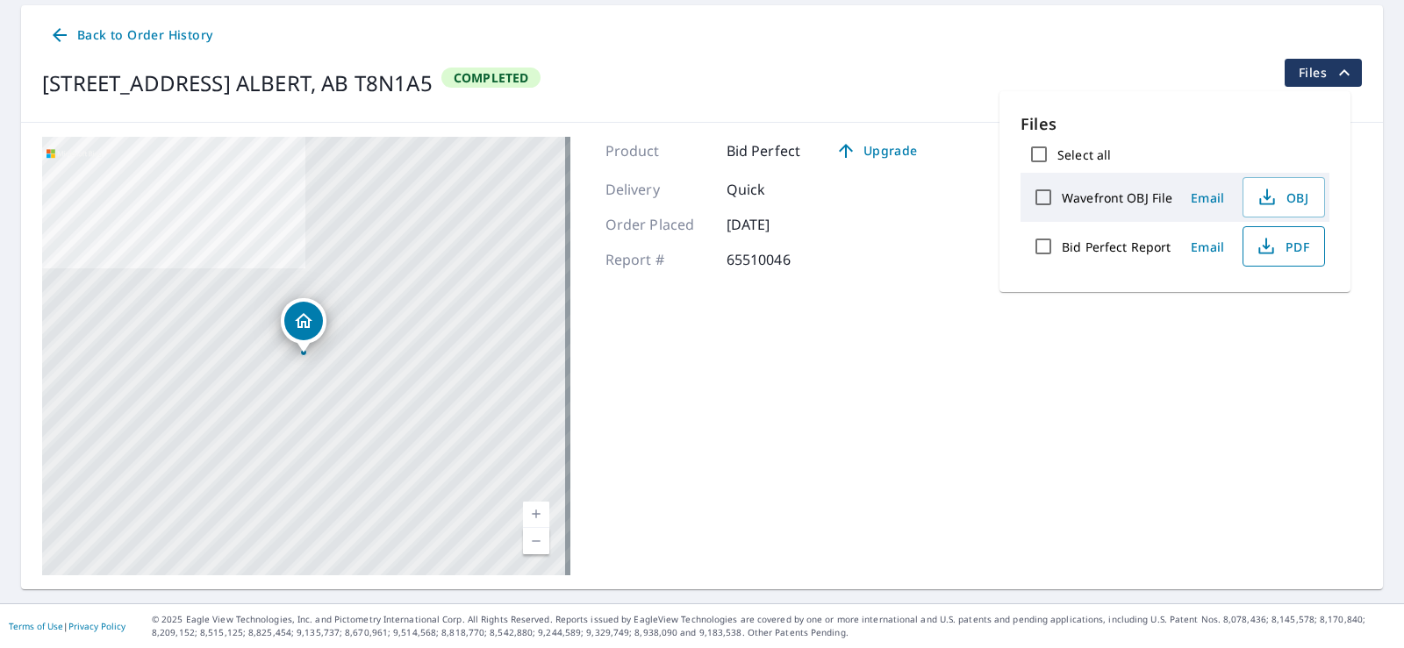
click at [1258, 253] on icon "button" at bounding box center [1265, 250] width 15 height 7
click at [53, 35] on icon at bounding box center [59, 35] width 21 height 21
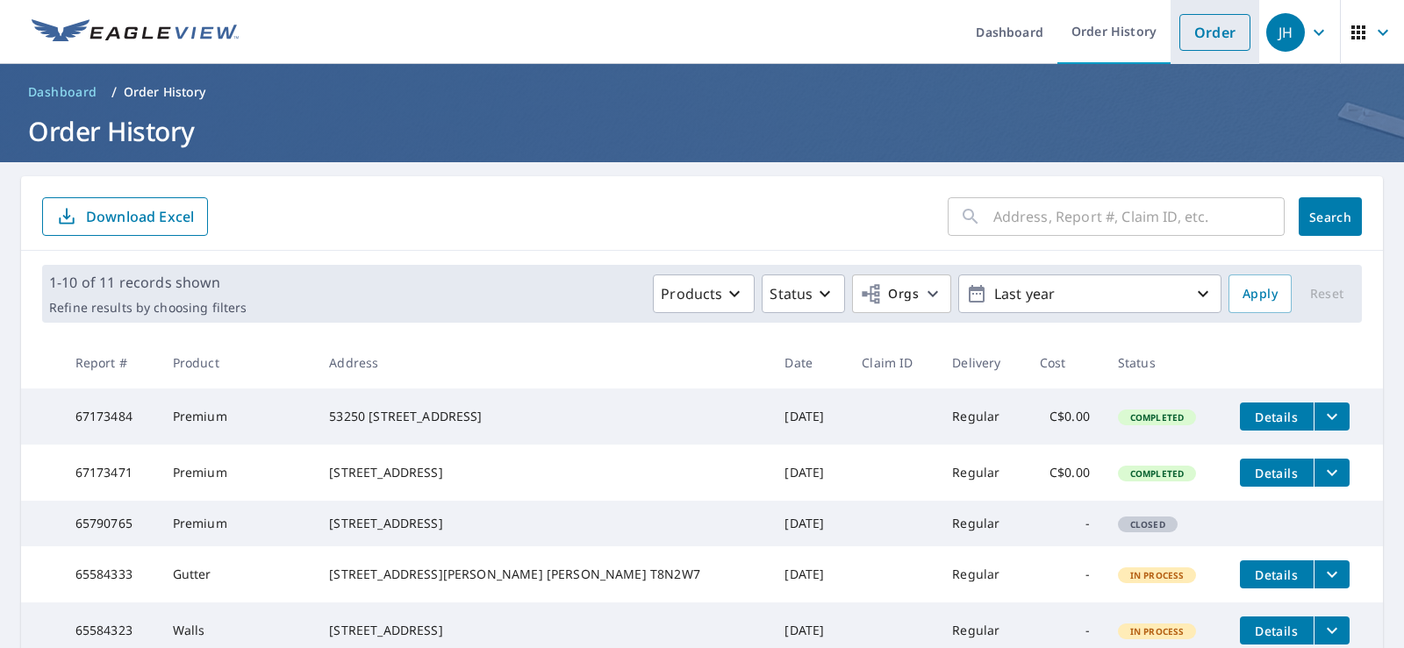
click at [1200, 32] on link "Order" at bounding box center [1214, 32] width 71 height 37
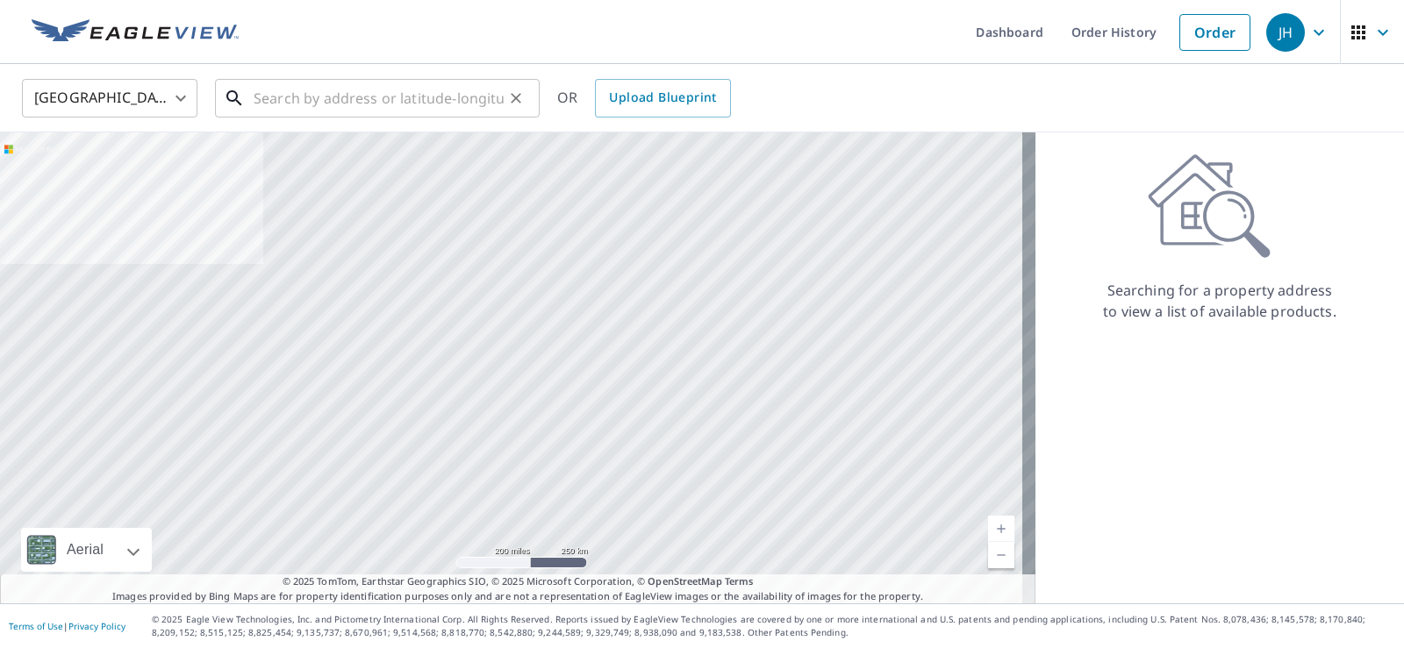
click at [304, 98] on input "text" at bounding box center [379, 98] width 250 height 49
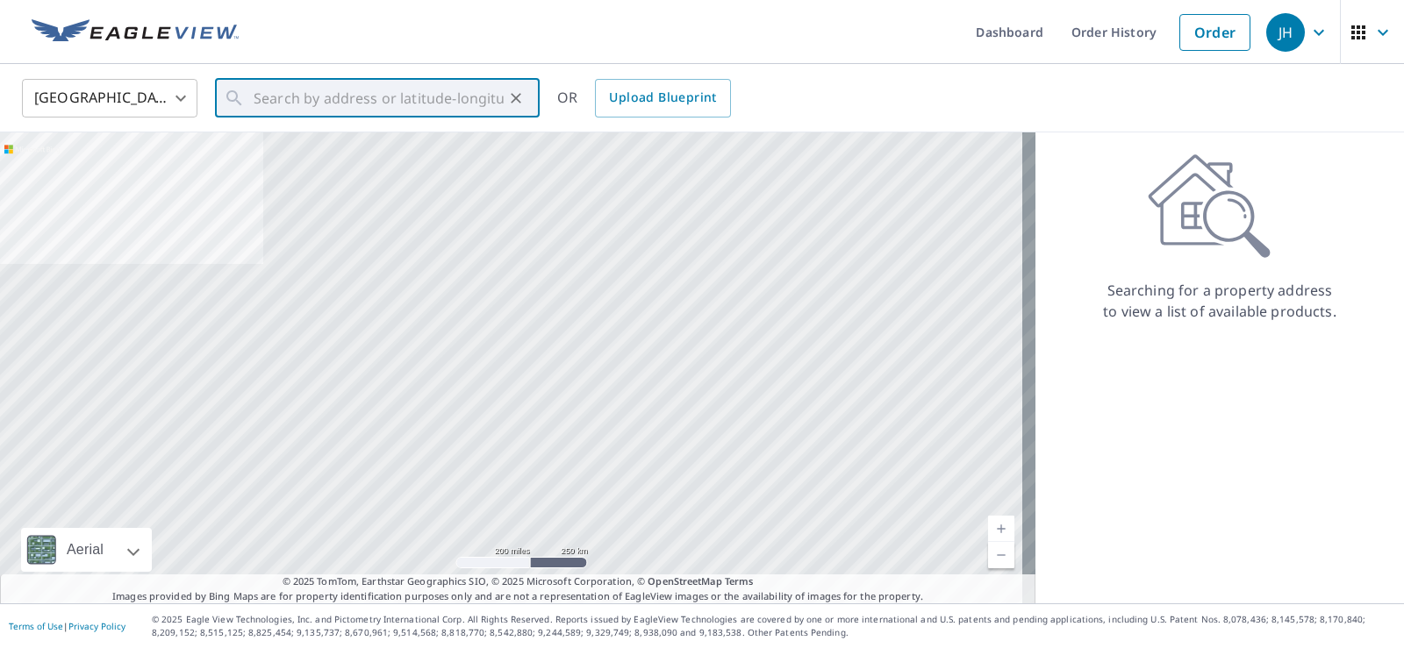
click at [176, 99] on body "JH JH Dashboard Order History Order JH United States US ​ ​ OR Upload Blueprint…" at bounding box center [702, 324] width 1404 height 648
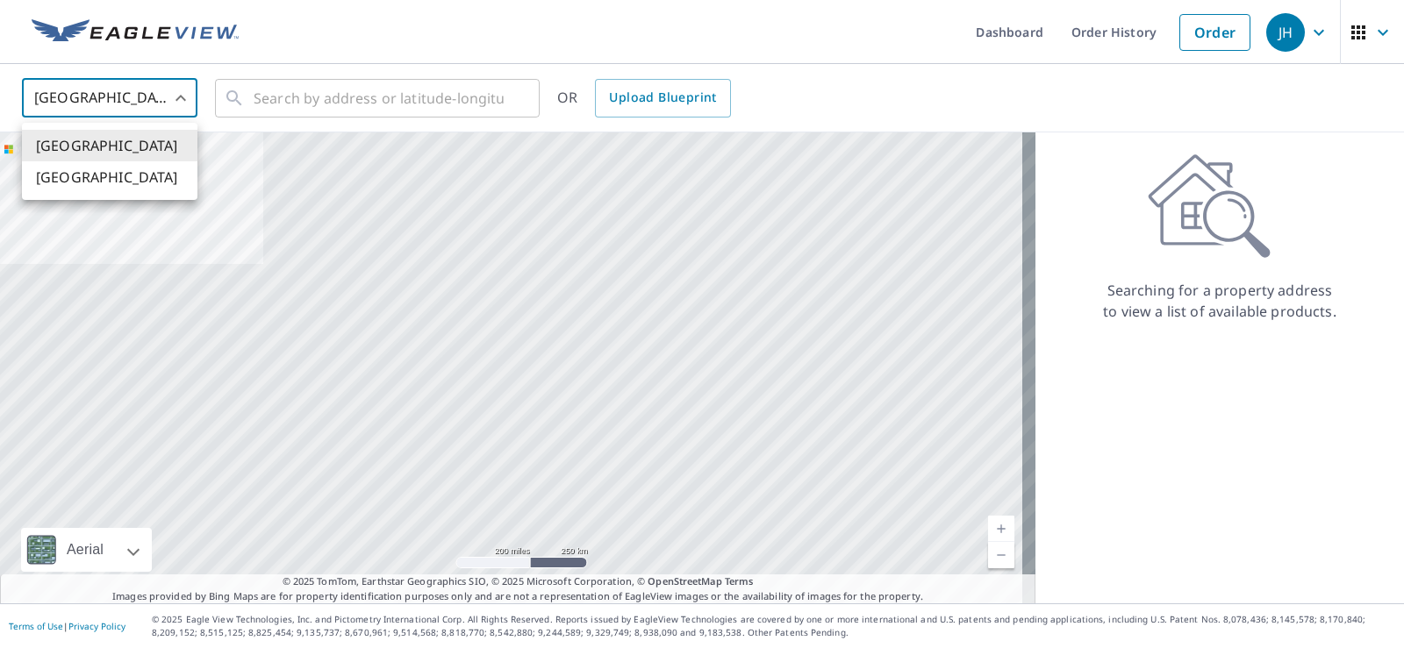
click at [78, 173] on li "[GEOGRAPHIC_DATA]" at bounding box center [110, 177] width 176 height 32
type input "CA"
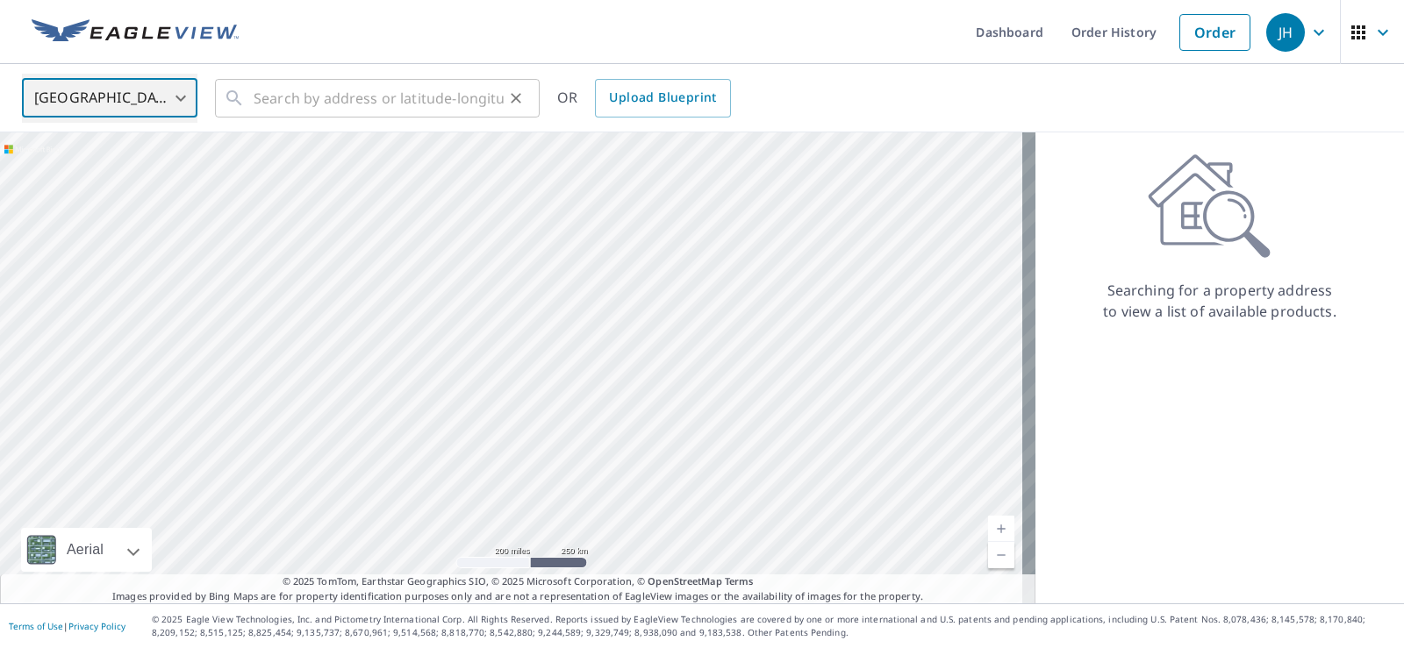
click at [252, 101] on div "​" at bounding box center [377, 98] width 325 height 39
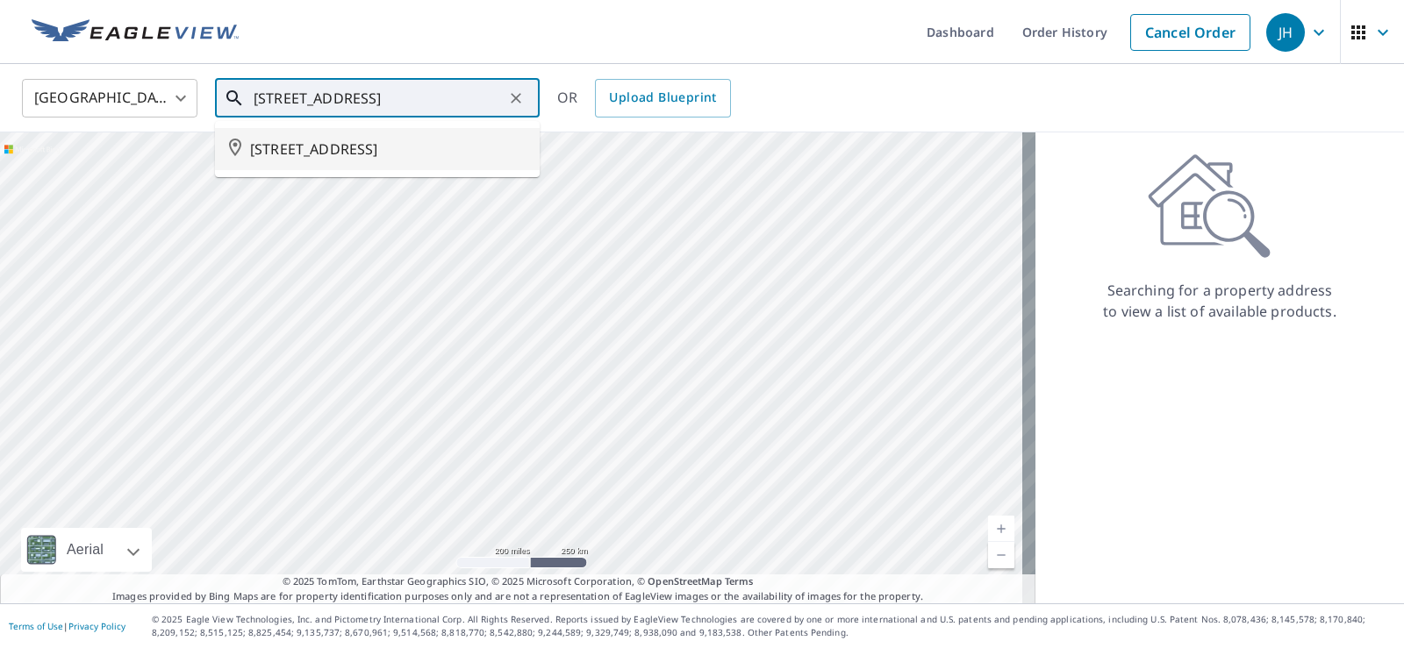
click at [358, 156] on span "5149 49 AVE" at bounding box center [388, 149] width 276 height 21
type input "5149 49 AVE"
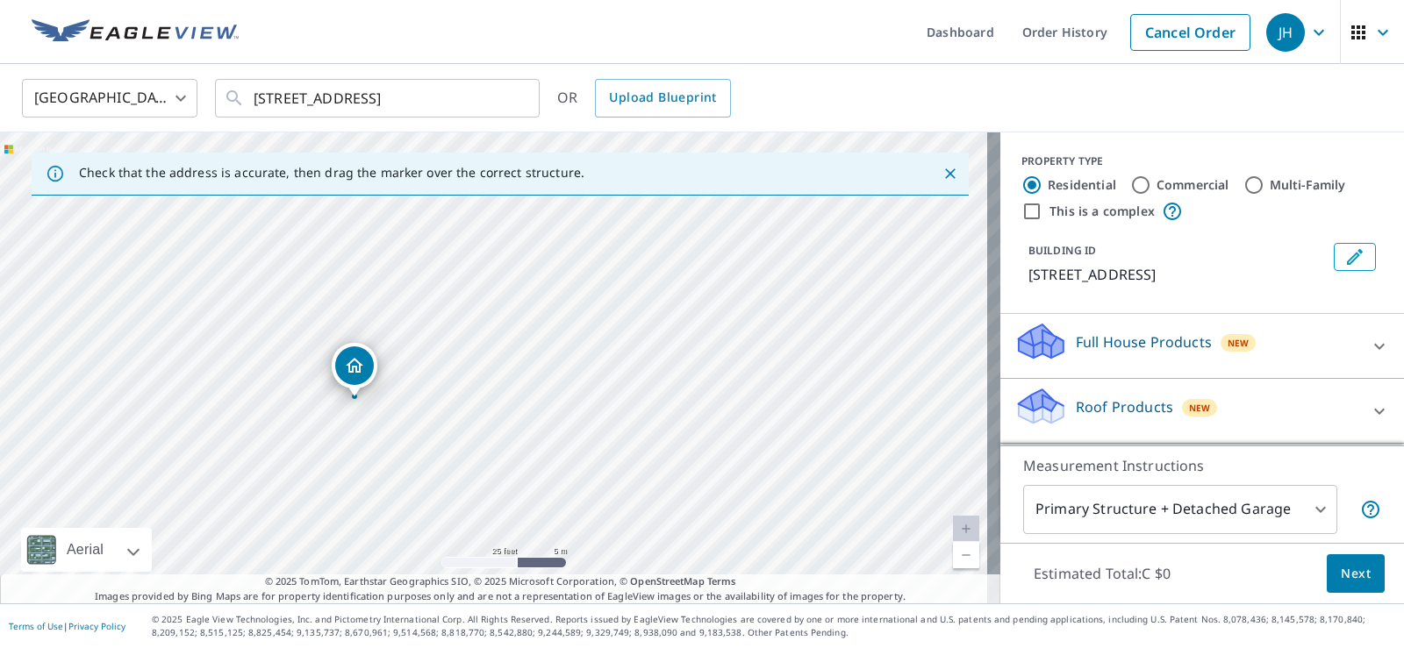
drag, startPoint x: 375, startPoint y: 428, endPoint x: 355, endPoint y: 367, distance: 64.4
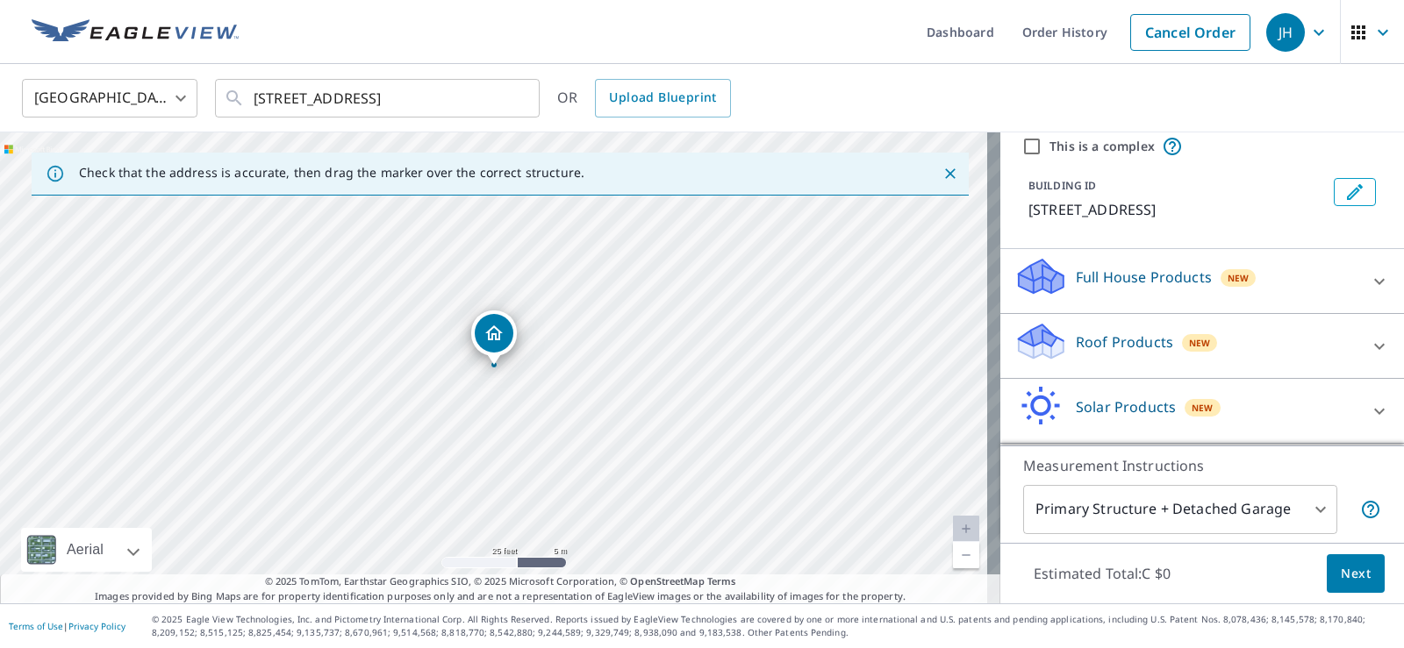
scroll to position [88, 0]
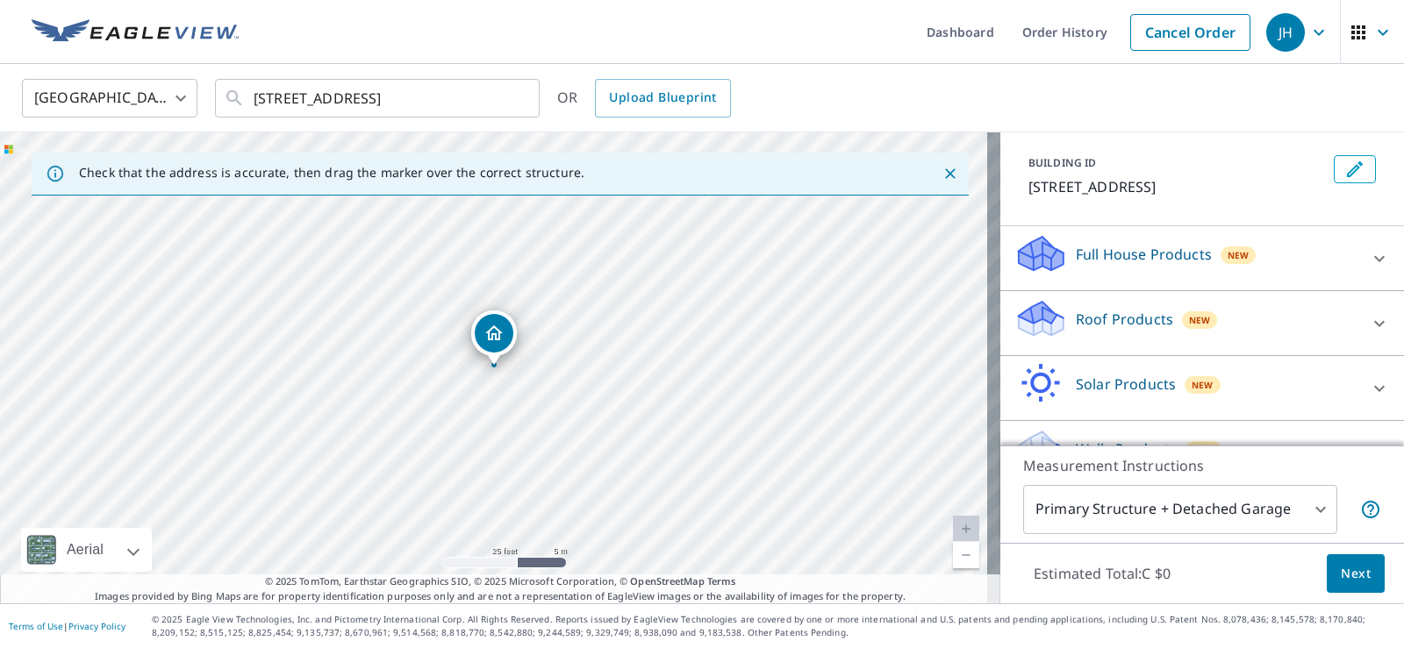
click at [1109, 325] on p "Roof Products" at bounding box center [1124, 319] width 97 height 21
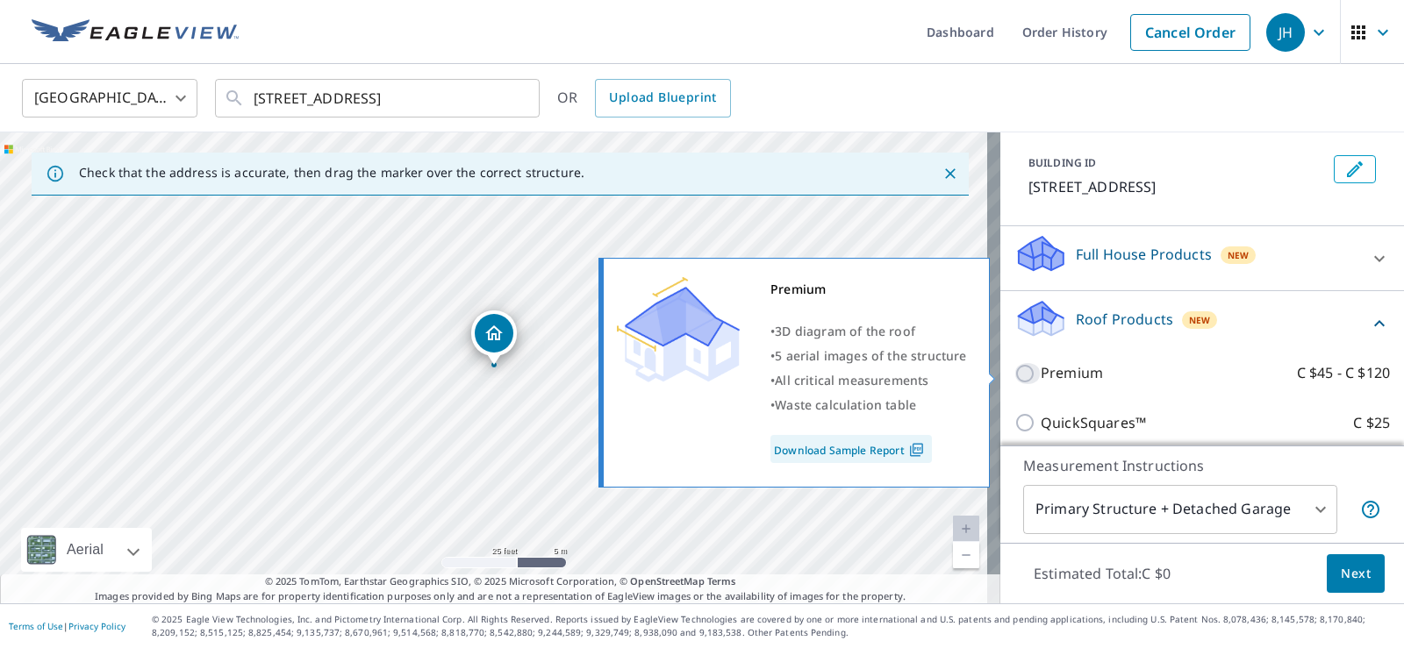
click at [1017, 369] on input "Premium C $45 - C $120" at bounding box center [1027, 373] width 26 height 21
checkbox input "true"
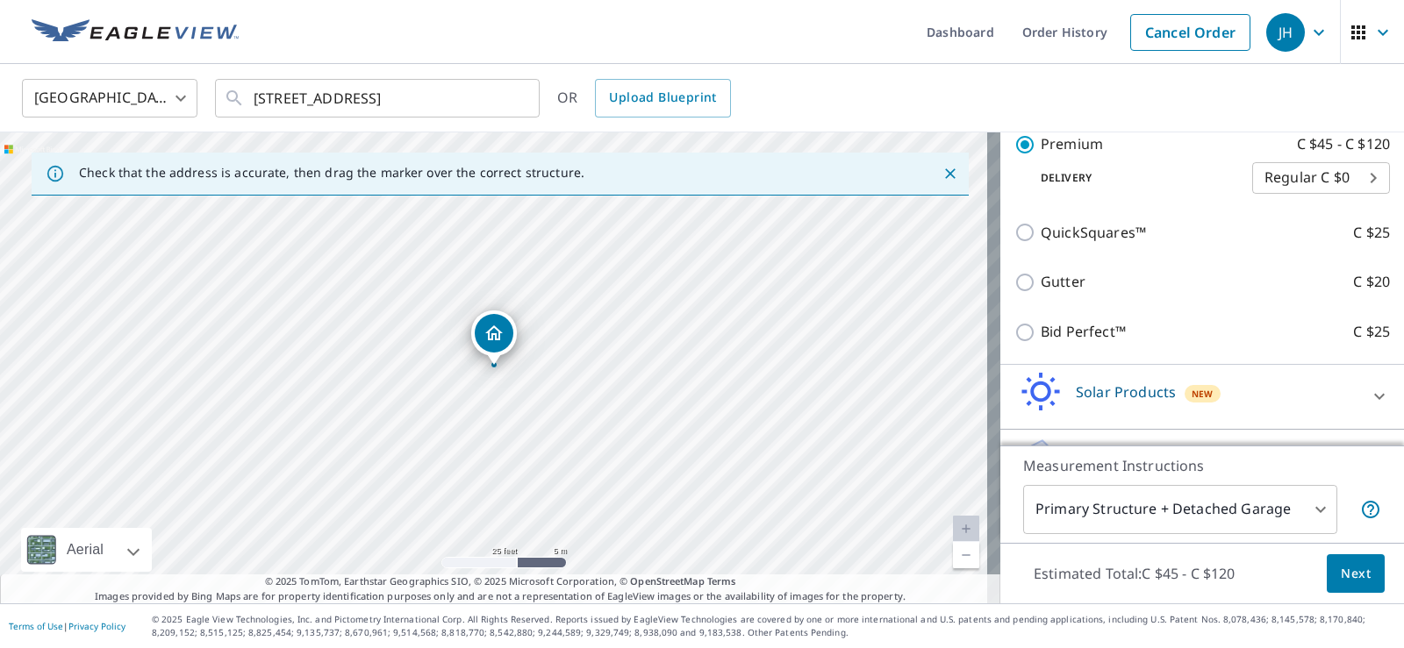
scroll to position [351, 0]
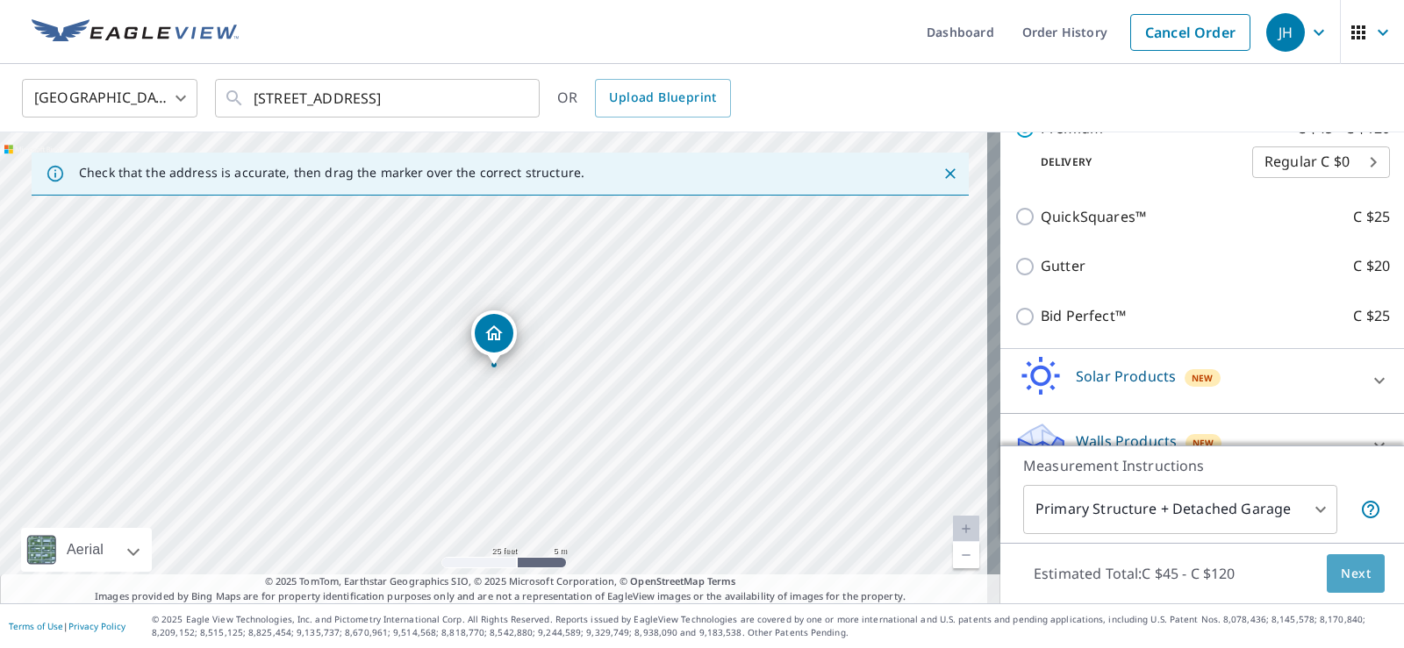
click at [1348, 566] on span "Next" at bounding box center [1356, 574] width 30 height 22
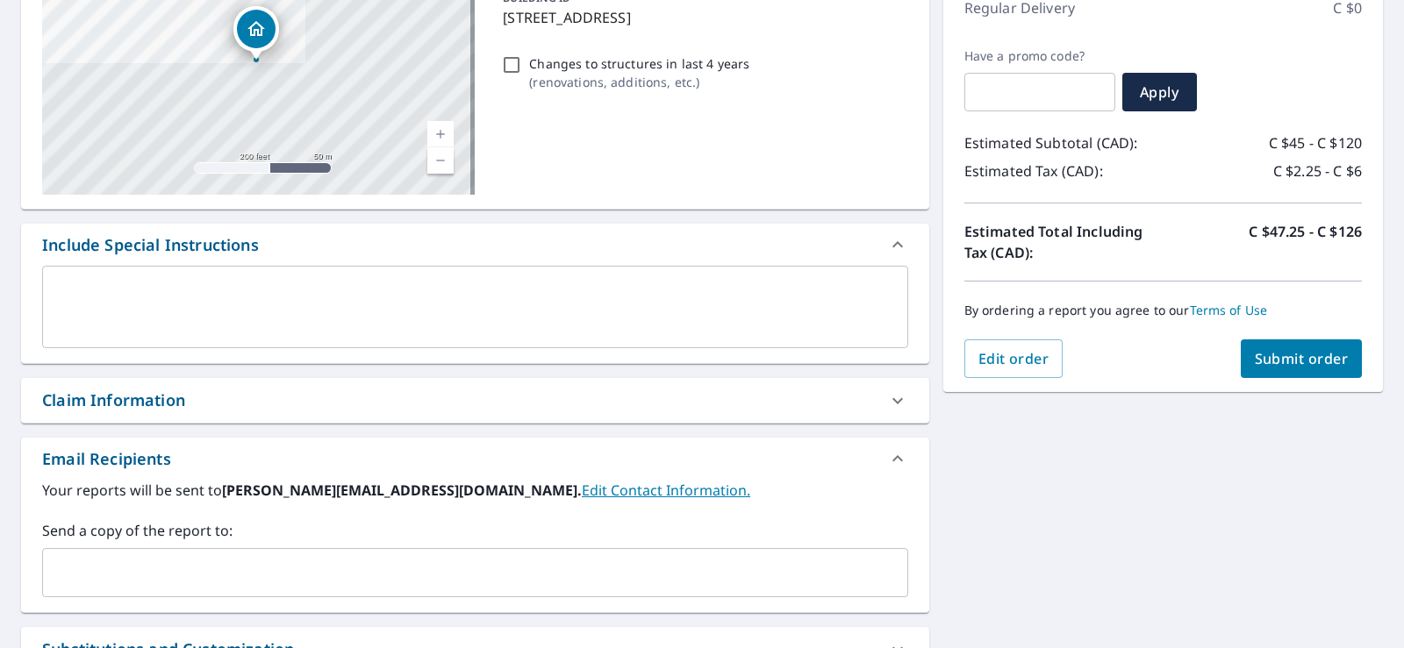
scroll to position [263, 0]
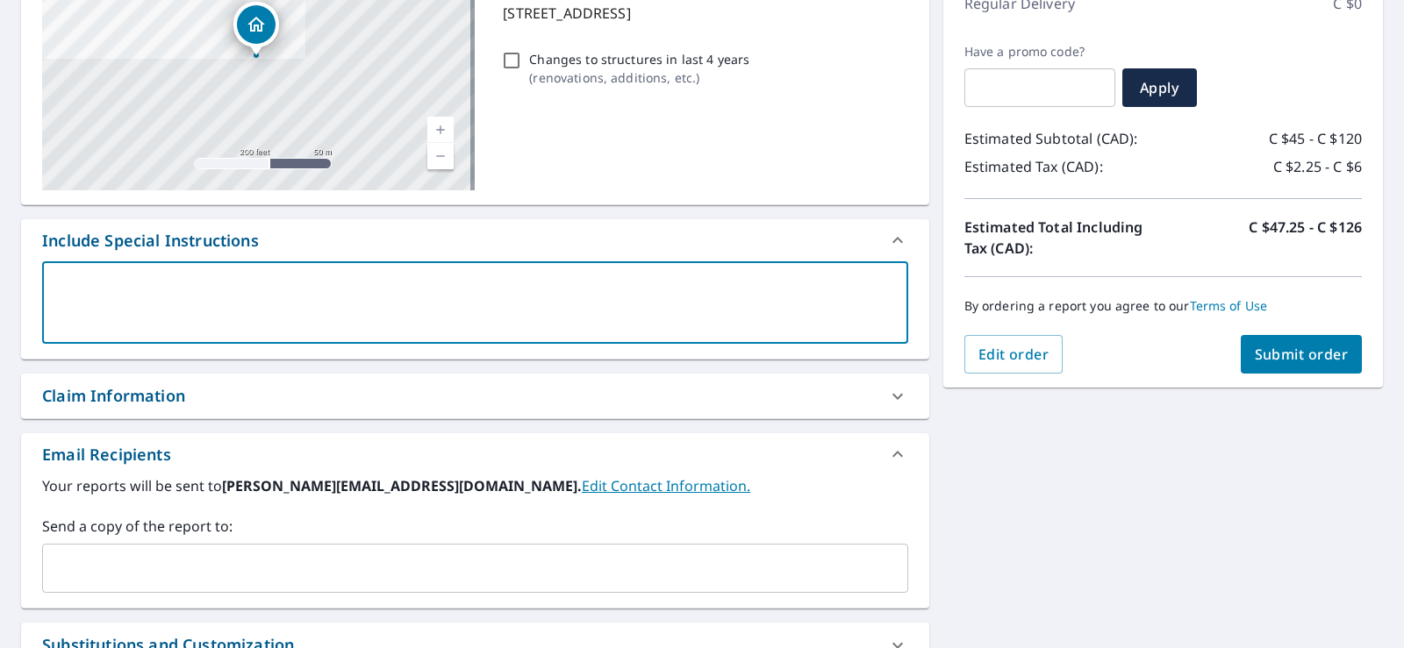
click at [219, 286] on textarea at bounding box center [475, 303] width 842 height 50
type textarea "h"
type textarea "x"
type textarea "ho"
type textarea "x"
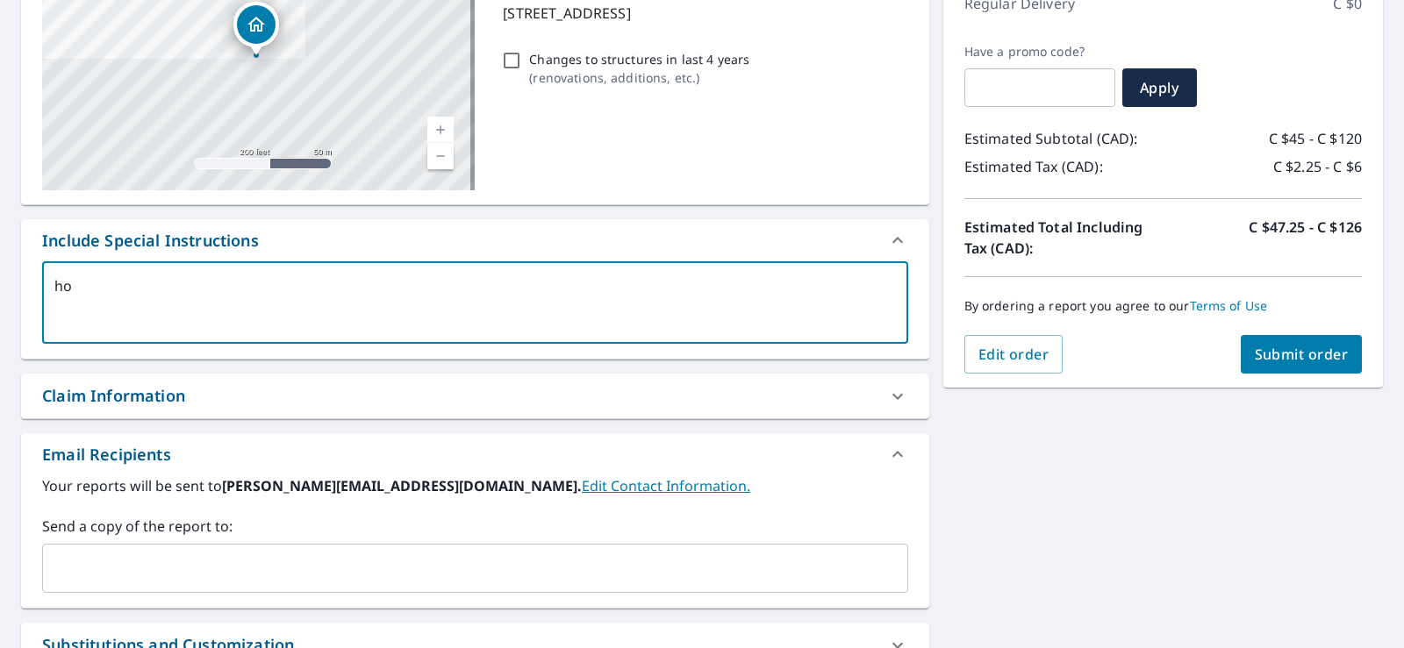
type textarea "hou"
type textarea "x"
type textarea "hous"
type textarea "x"
type textarea "house"
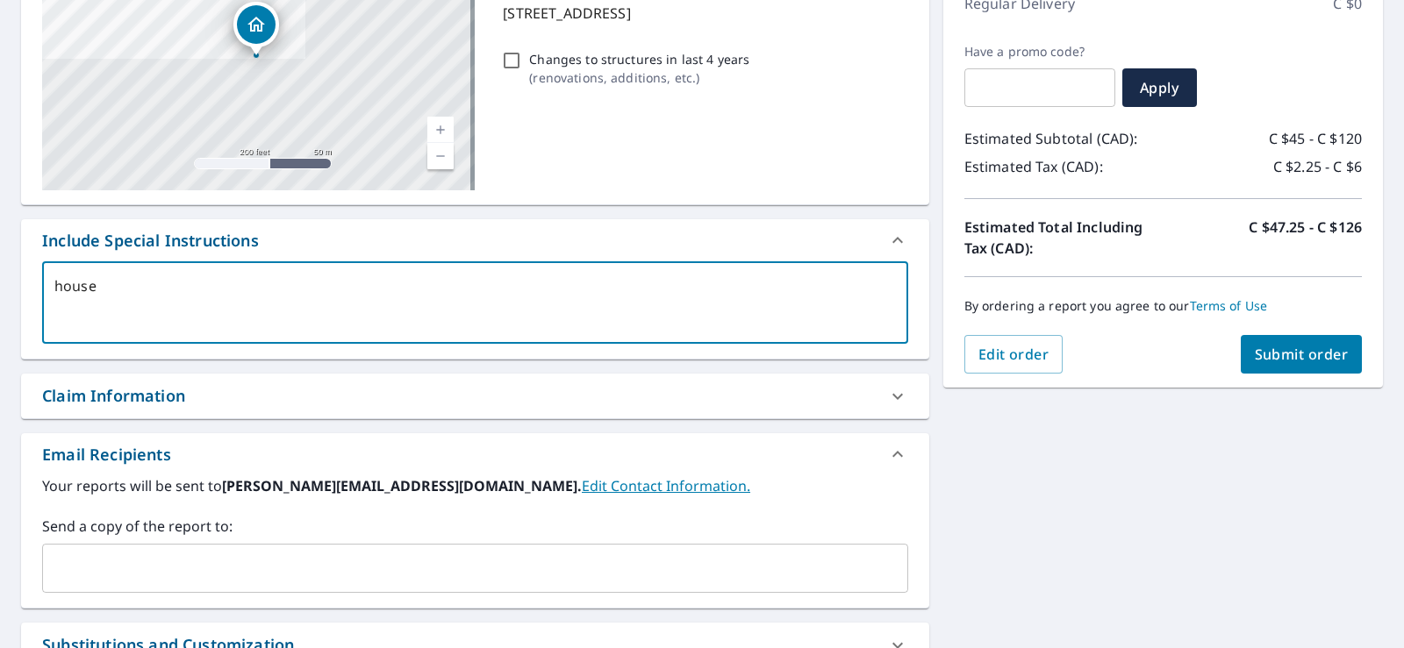
type textarea "x"
type textarea "house"
type textarea "x"
type textarea "house a"
type textarea "x"
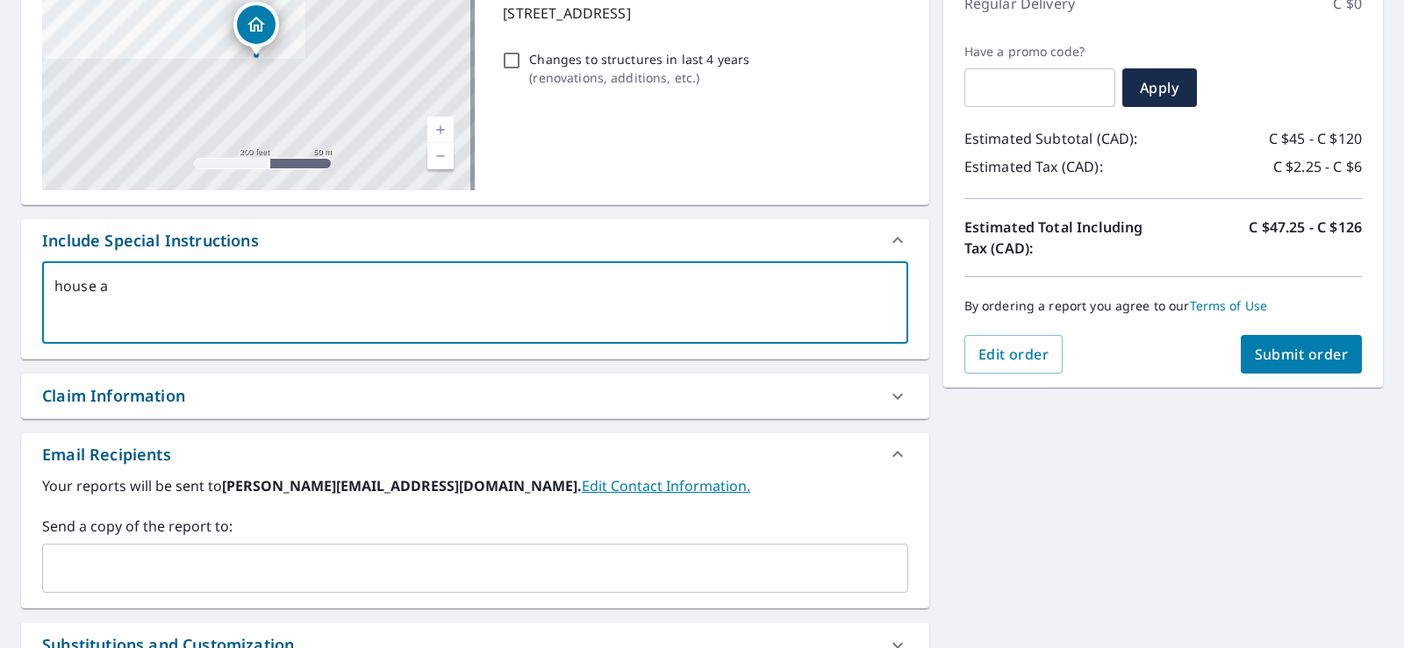
type textarea "house an"
type textarea "x"
type textarea "house and"
type textarea "x"
type textarea "house and"
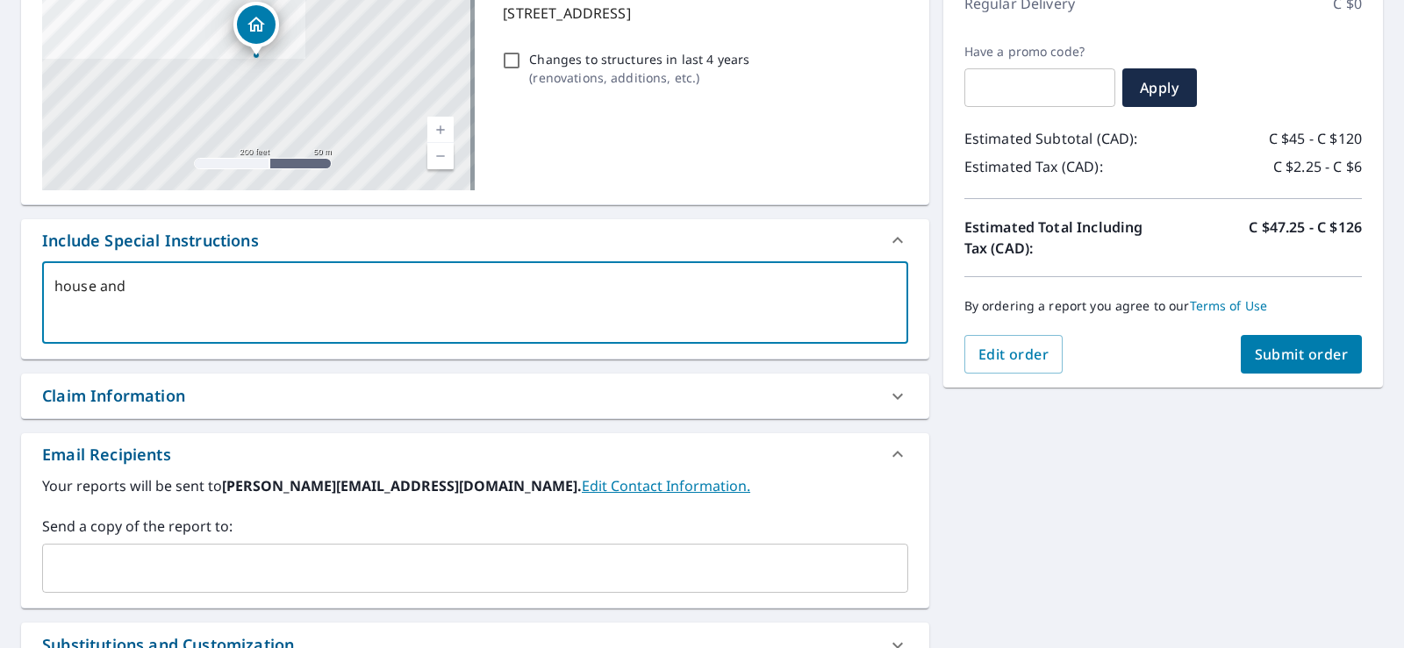
type textarea "x"
type textarea "house and g"
type textarea "x"
type textarea "house and ga"
type textarea "x"
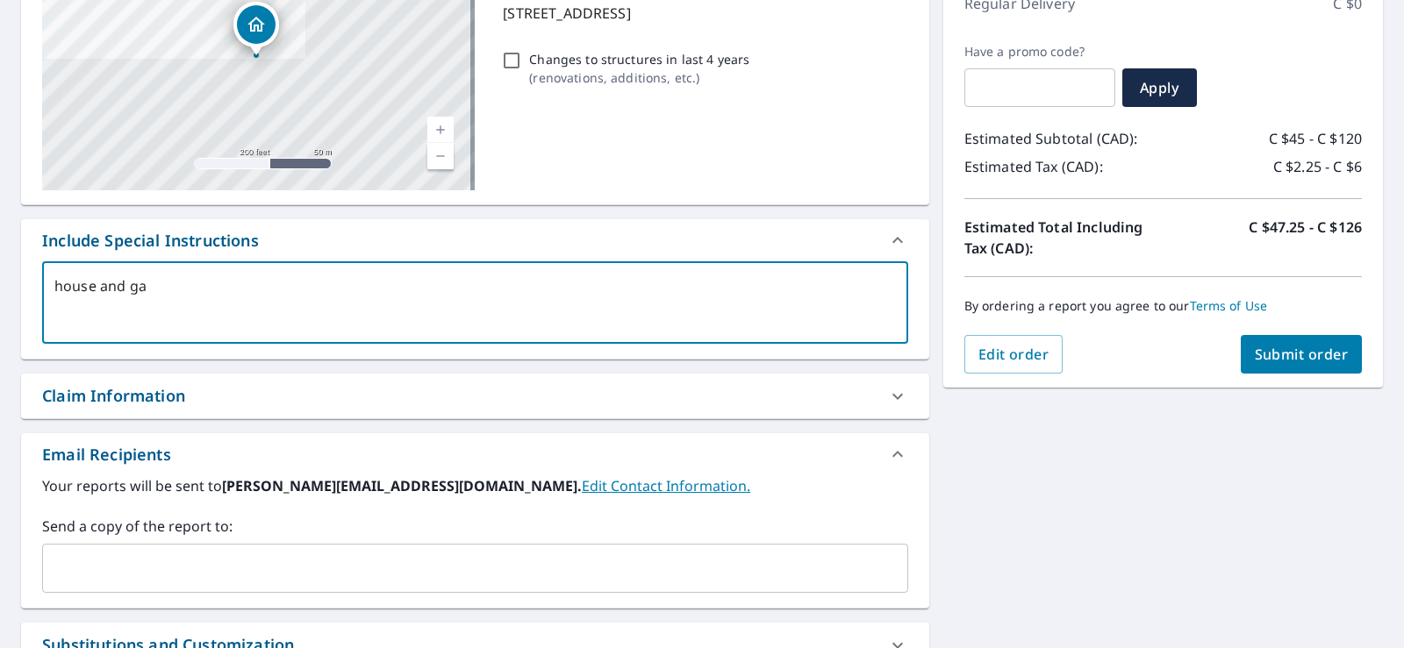
type textarea "house and gar"
type textarea "x"
type textarea "house and gara"
type textarea "x"
type textarea "house and garage"
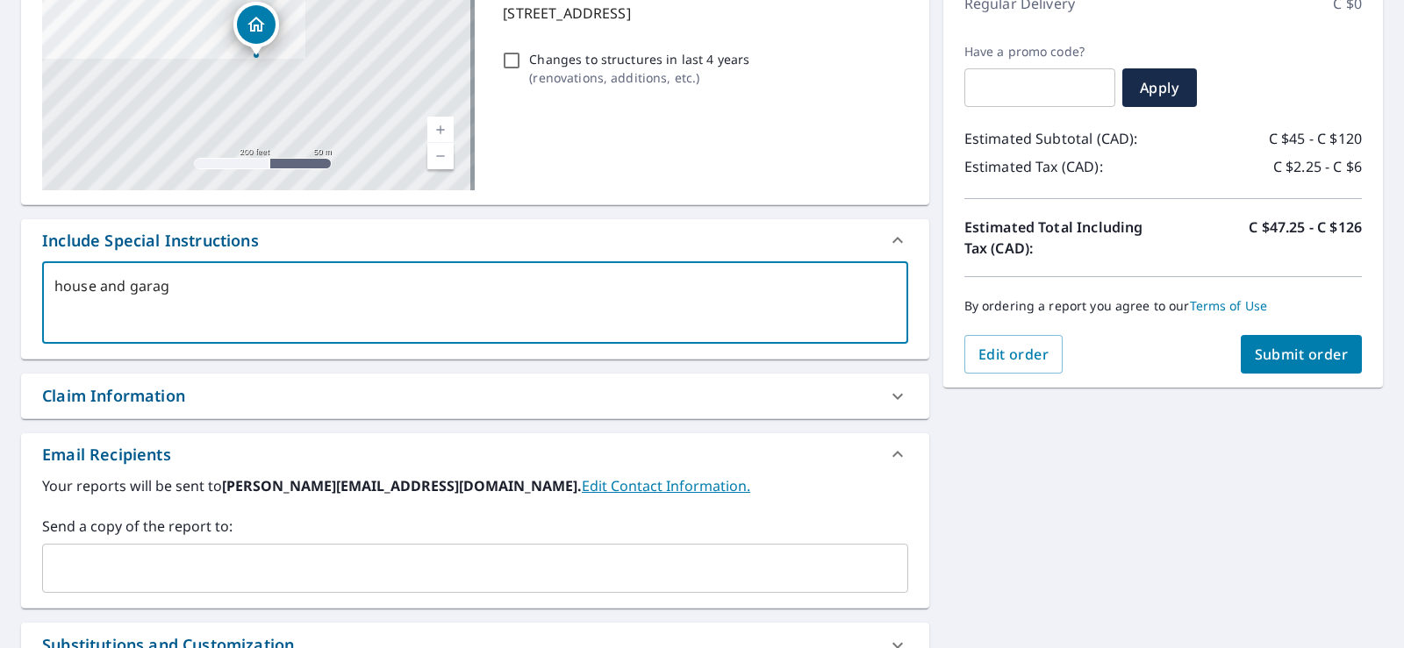
type textarea "x"
type textarea "house and garage"
type textarea "x"
type textarea "house and garage p"
type textarea "x"
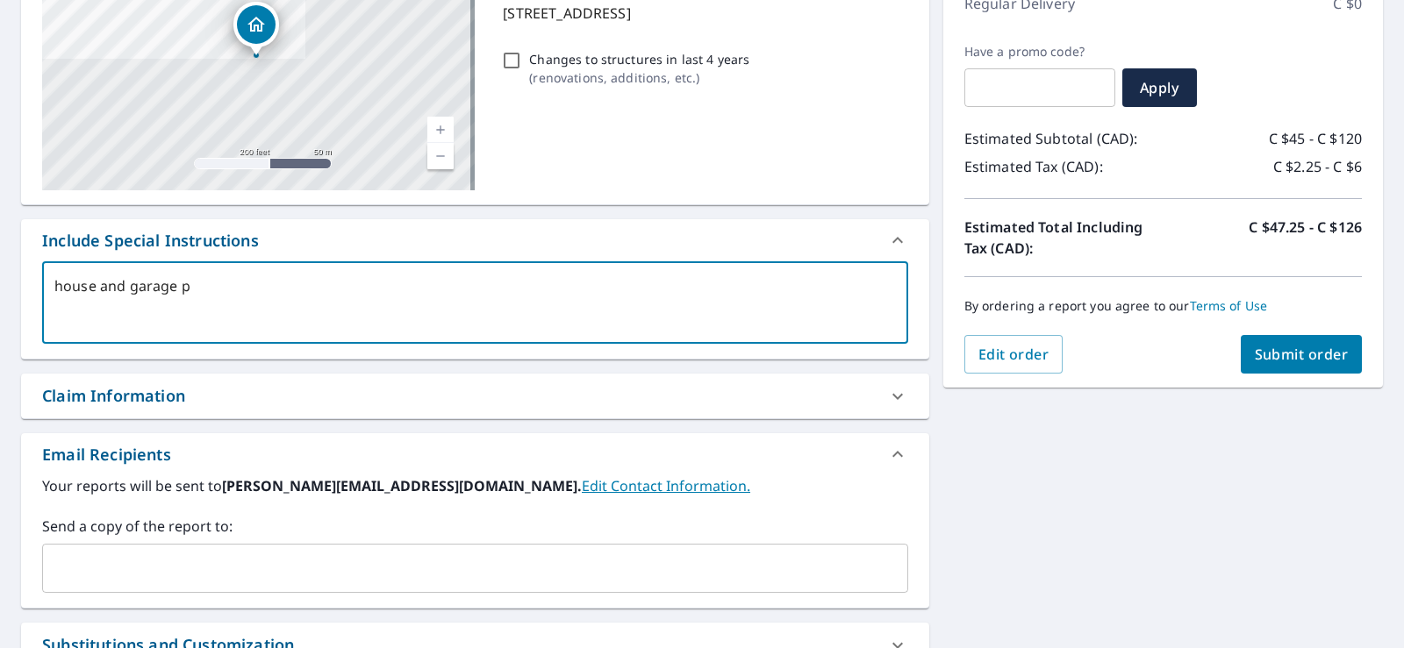
type textarea "house and garage pl"
type textarea "x"
type textarea "house and garage pla"
type textarea "x"
type textarea "house and garage plas"
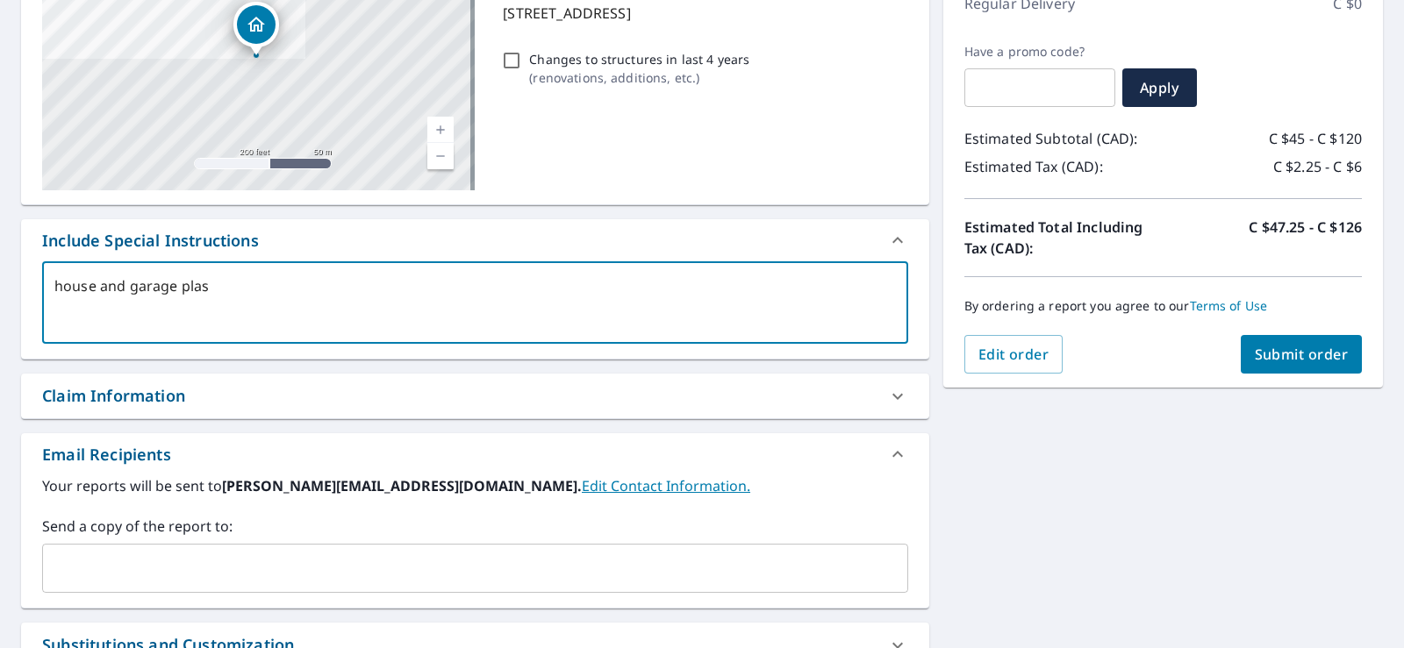
type textarea "x"
type textarea "house and garage plase"
type textarea "x"
type textarea "house and garage plas"
type textarea "x"
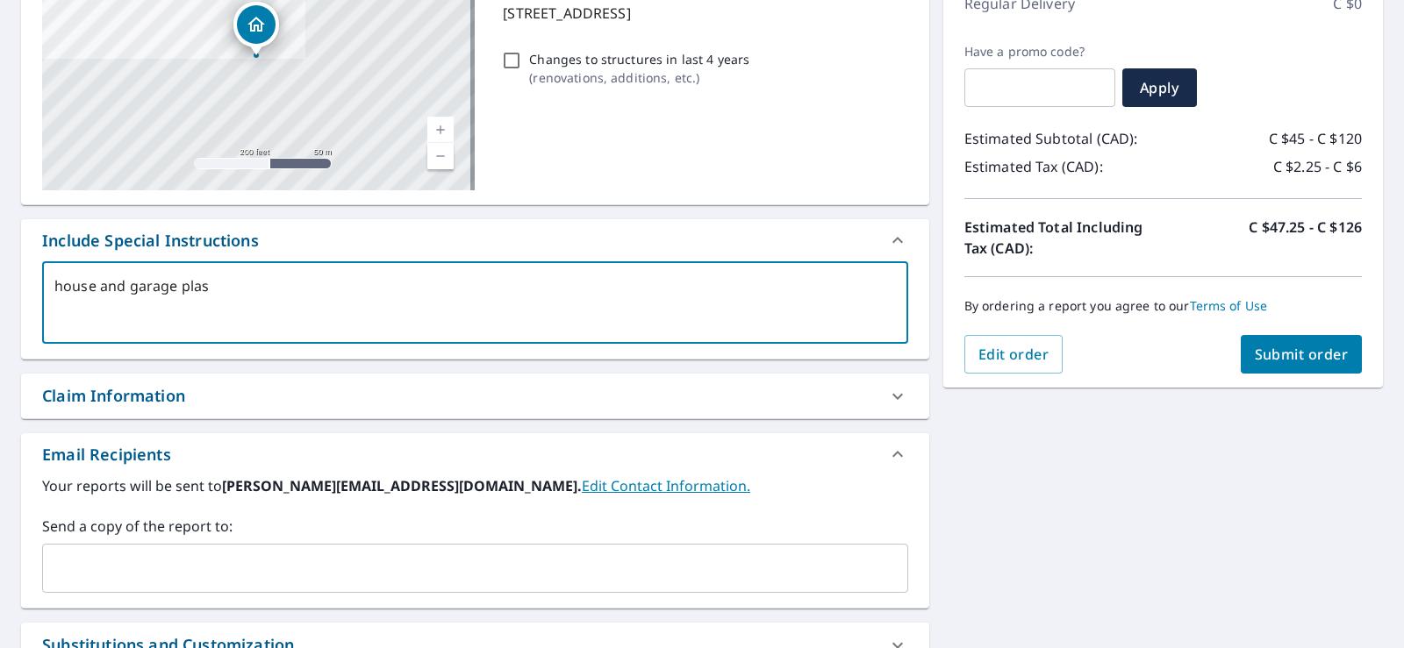
type textarea "house and garage pla"
type textarea "x"
type textarea "house and garage pl"
type textarea "x"
type textarea "house and garage plea"
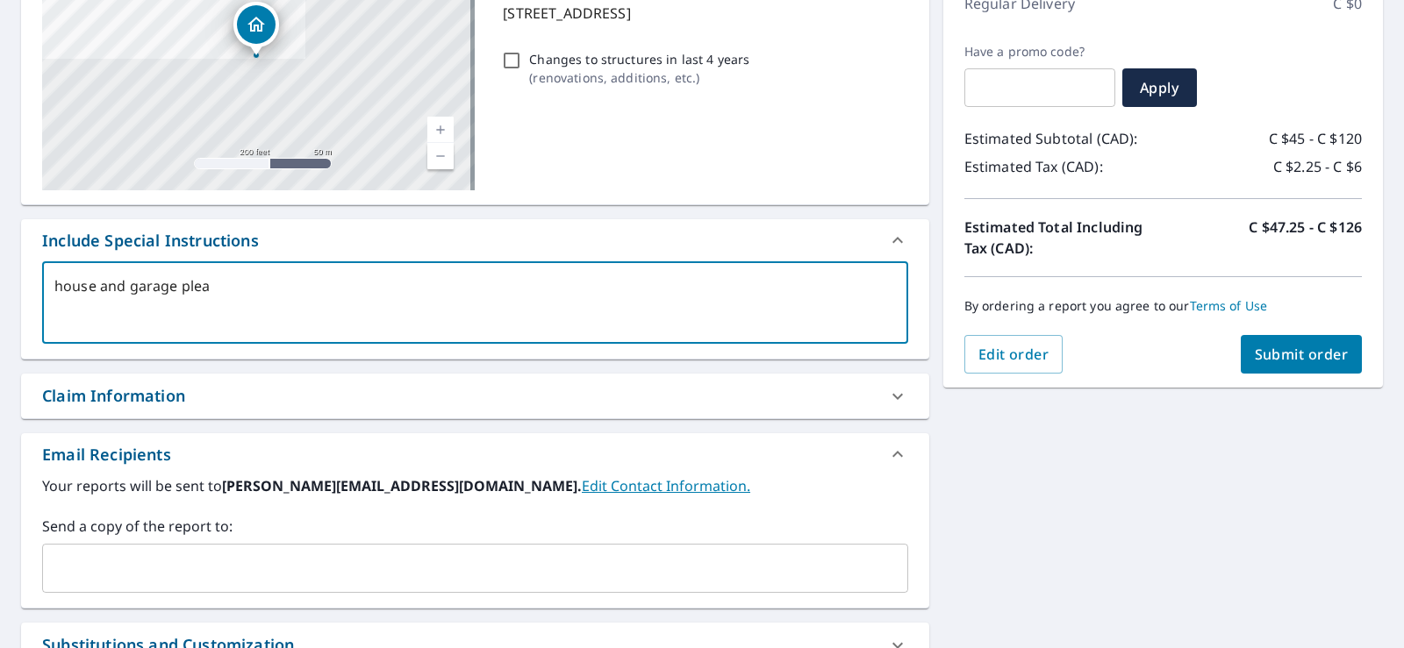
type textarea "x"
type textarea "house and garage pleas"
type textarea "x"
type textarea "house and garage please"
type textarea "x"
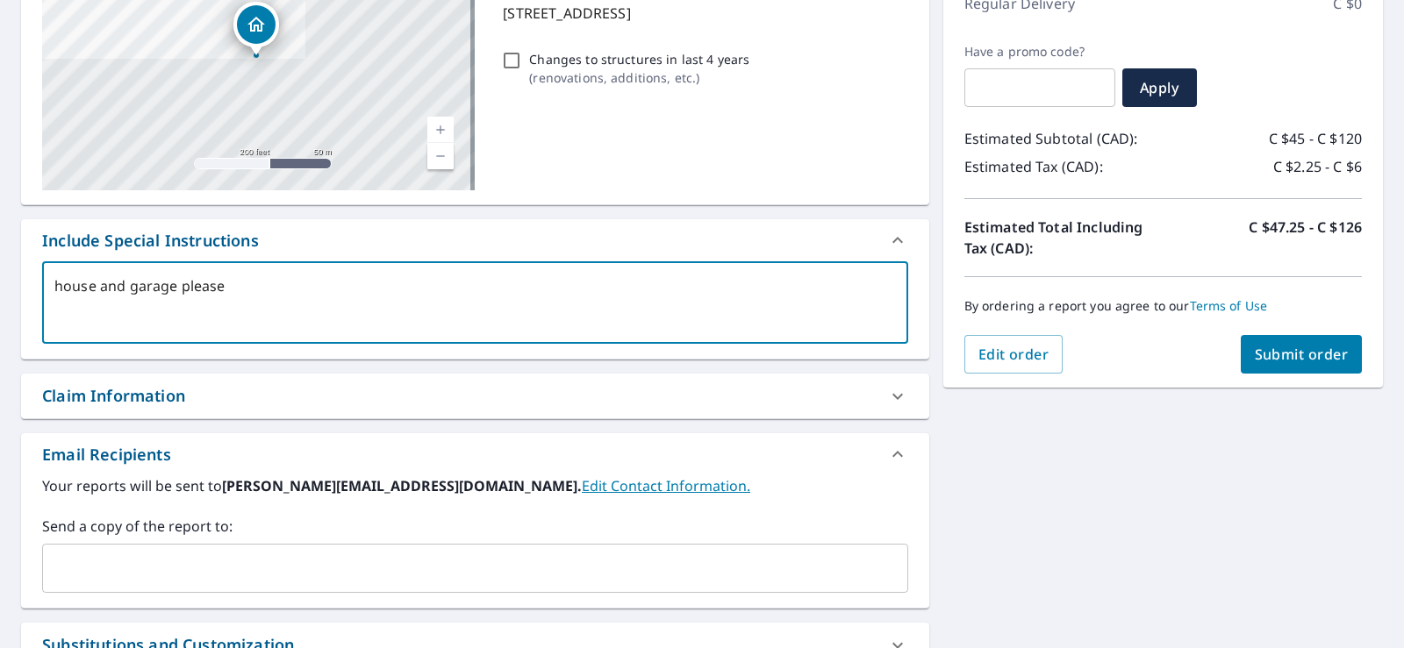
type textarea "house and garage please"
type textarea "x"
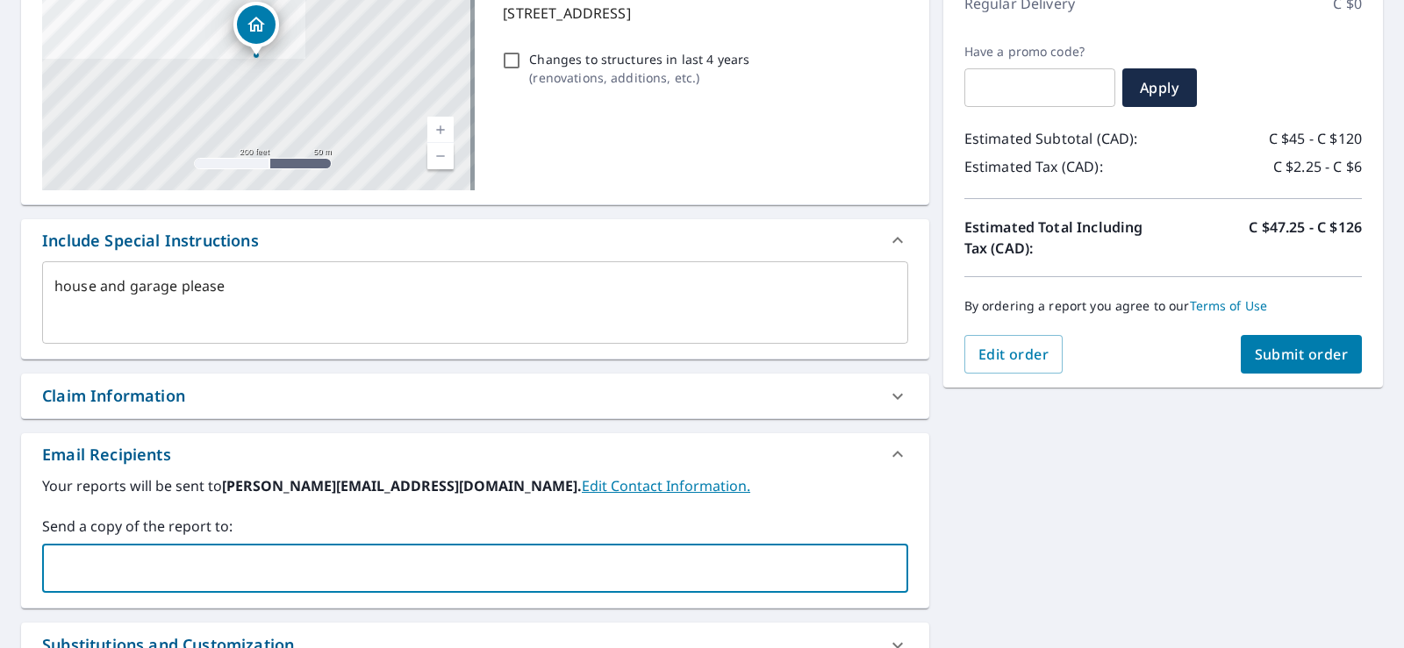
click at [233, 568] on input "text" at bounding box center [462, 568] width 824 height 33
type input "ashley@sargeantsroofing"
type textarea "x"
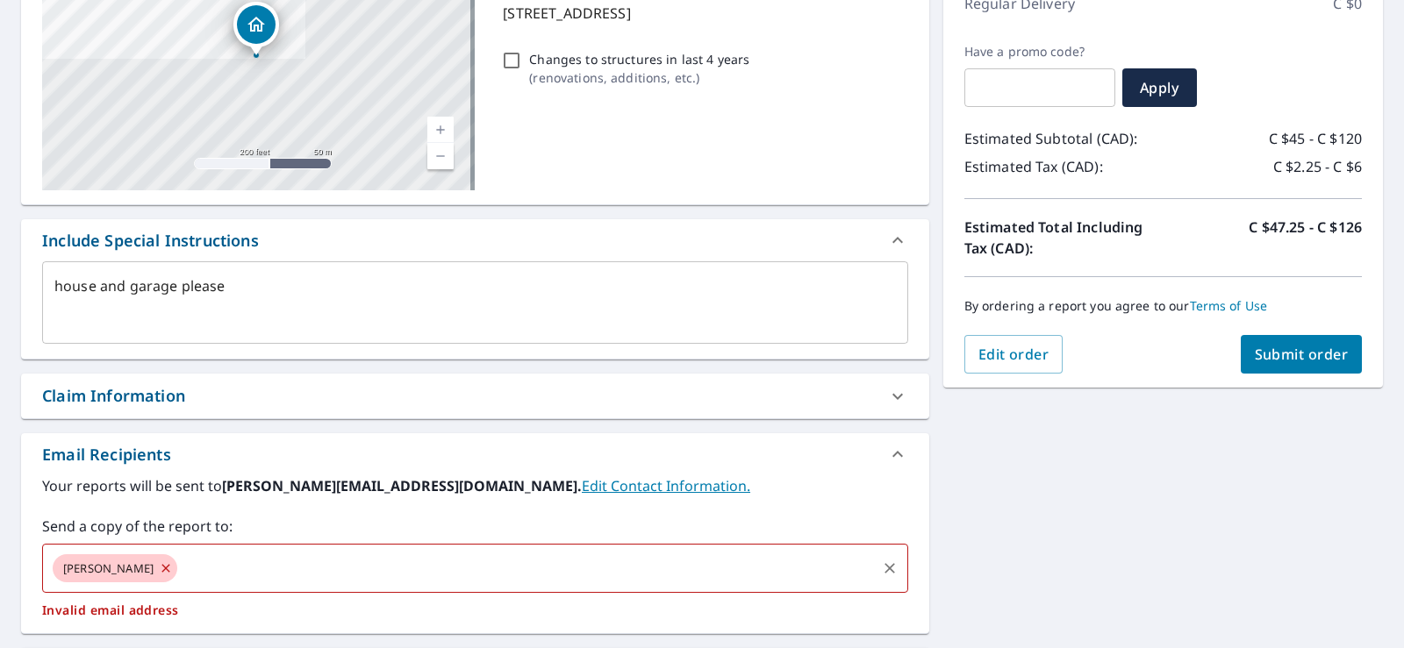
type textarea "x"
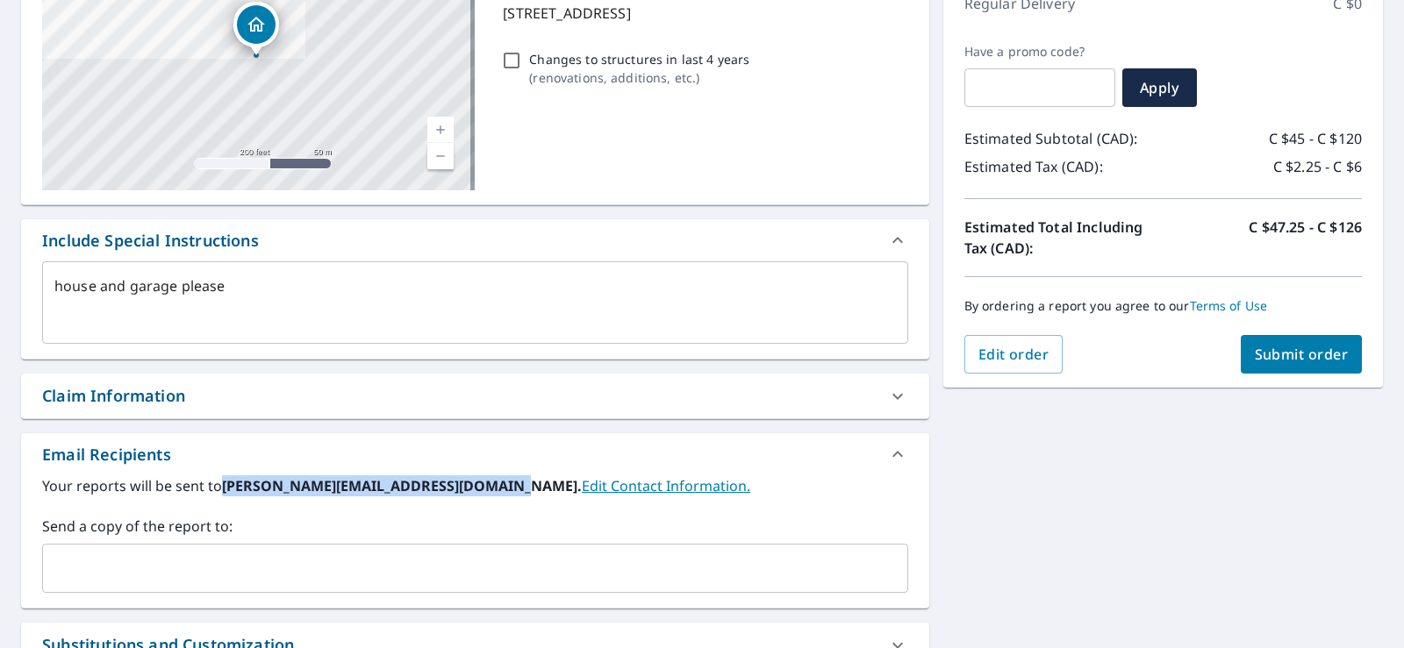
drag, startPoint x: 220, startPoint y: 479, endPoint x: 498, endPoint y: 500, distance: 279.0
click at [498, 500] on div "Your reports will be sent to jeremy@sargeantsroofingexteriors.com. Edit Contact…" at bounding box center [475, 535] width 866 height 118
copy label "jeremy@sargeantsroofingexteriors.com"
click at [164, 565] on input "text" at bounding box center [462, 568] width 824 height 33
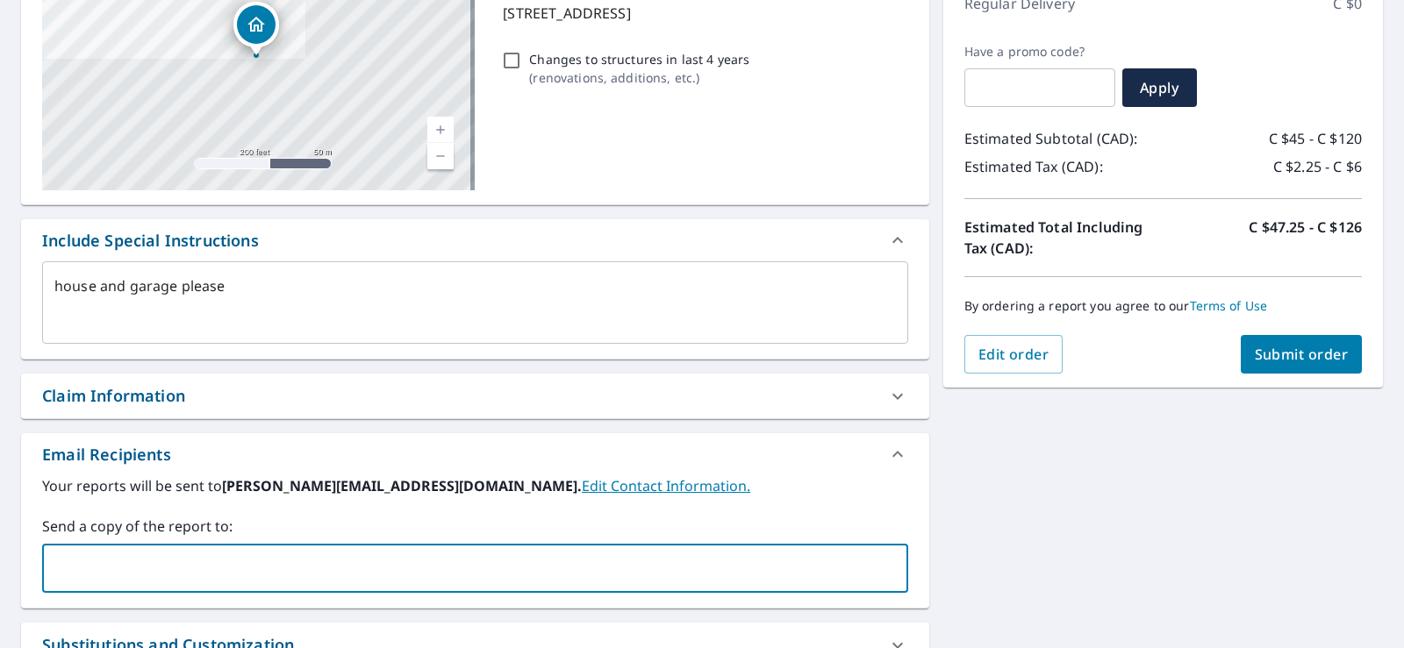
paste input "jeremy@sargeantsroofingexteriors.com"
drag, startPoint x: 102, startPoint y: 565, endPoint x: 23, endPoint y: 558, distance: 79.3
click at [24, 560] on div "Your reports will be sent to jeremy@sargeantsroofingexteriors.com. Edit Contact…" at bounding box center [475, 542] width 908 height 133
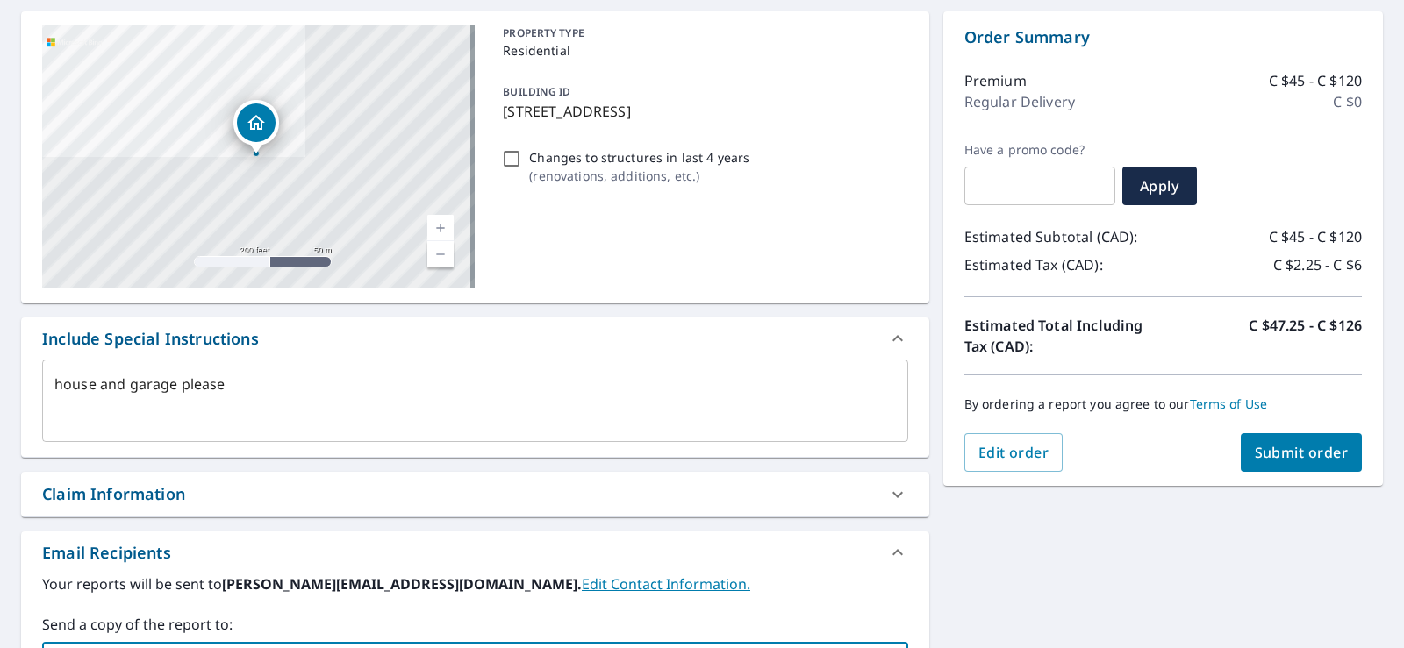
scroll to position [176, 0]
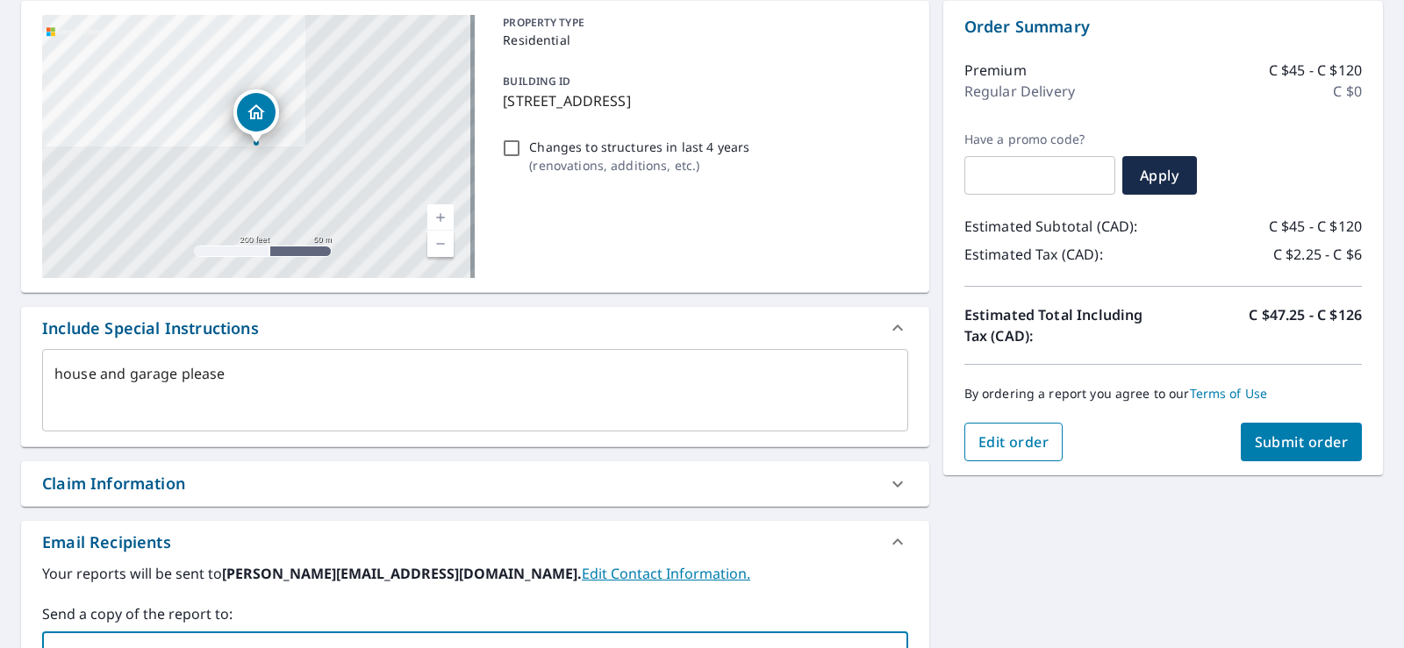
type input "ashley@sargeantsroofingexteriors.com"
type textarea "x"
click at [1014, 449] on span "Edit order" at bounding box center [1013, 442] width 71 height 19
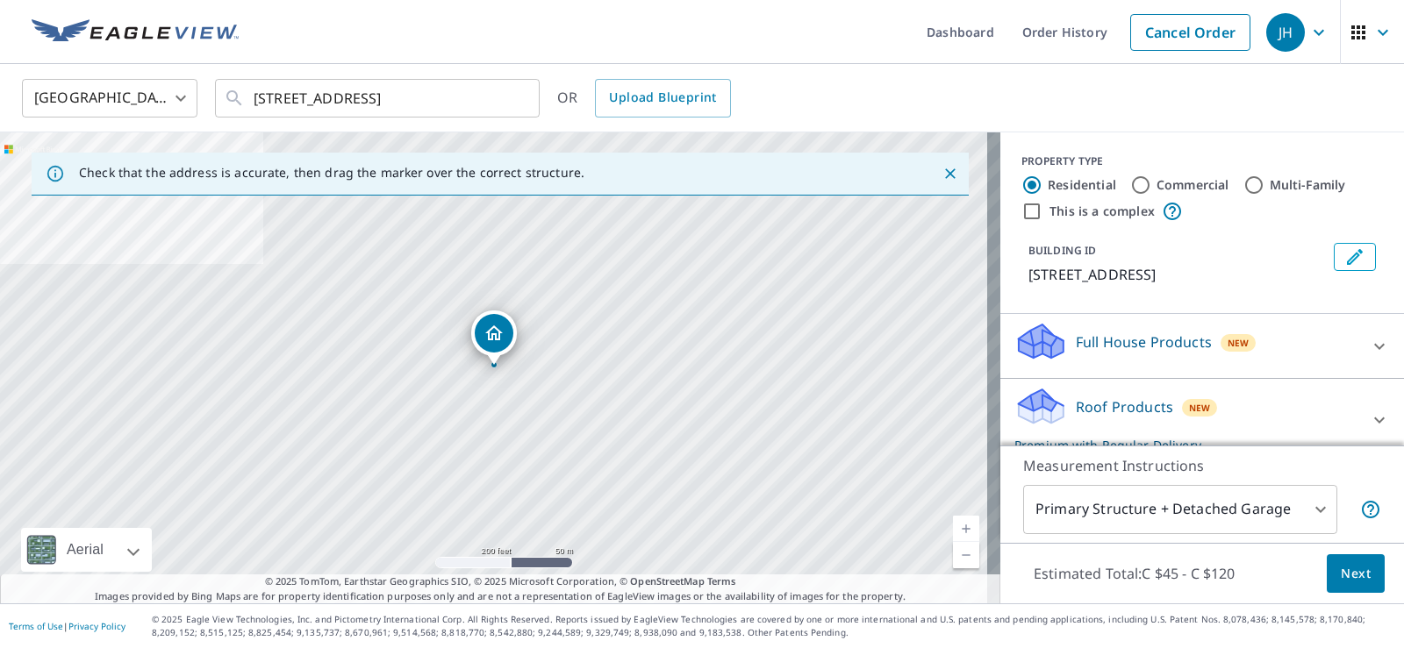
click at [1058, 409] on div "Roof Products New Premium with Regular Delivery" at bounding box center [1186, 420] width 344 height 68
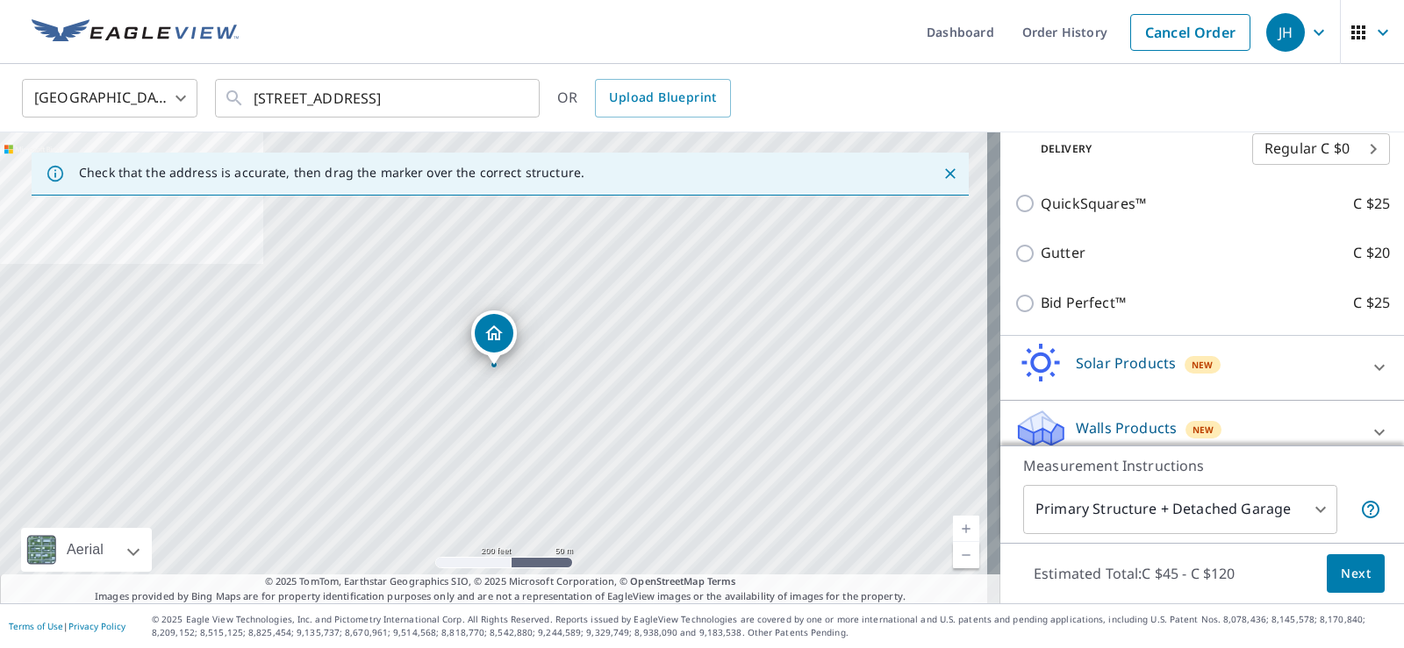
scroll to position [384, 0]
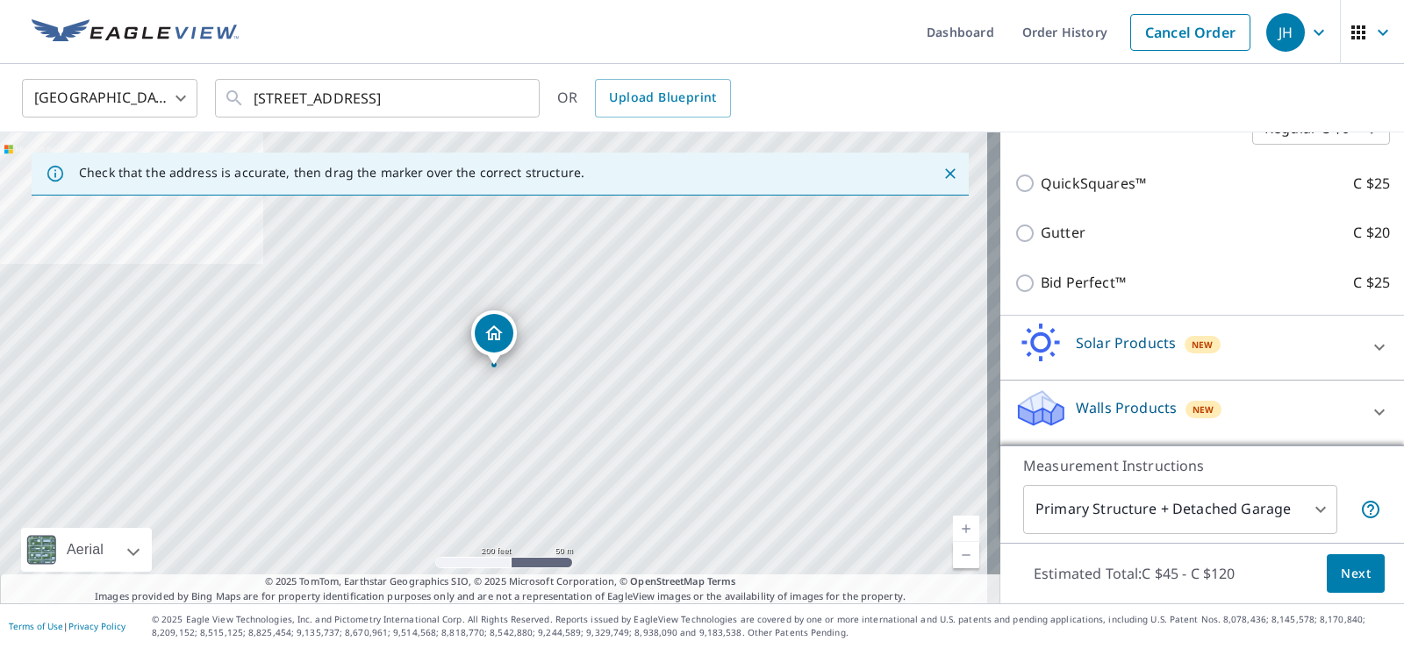
click at [1355, 577] on span "Next" at bounding box center [1356, 574] width 30 height 22
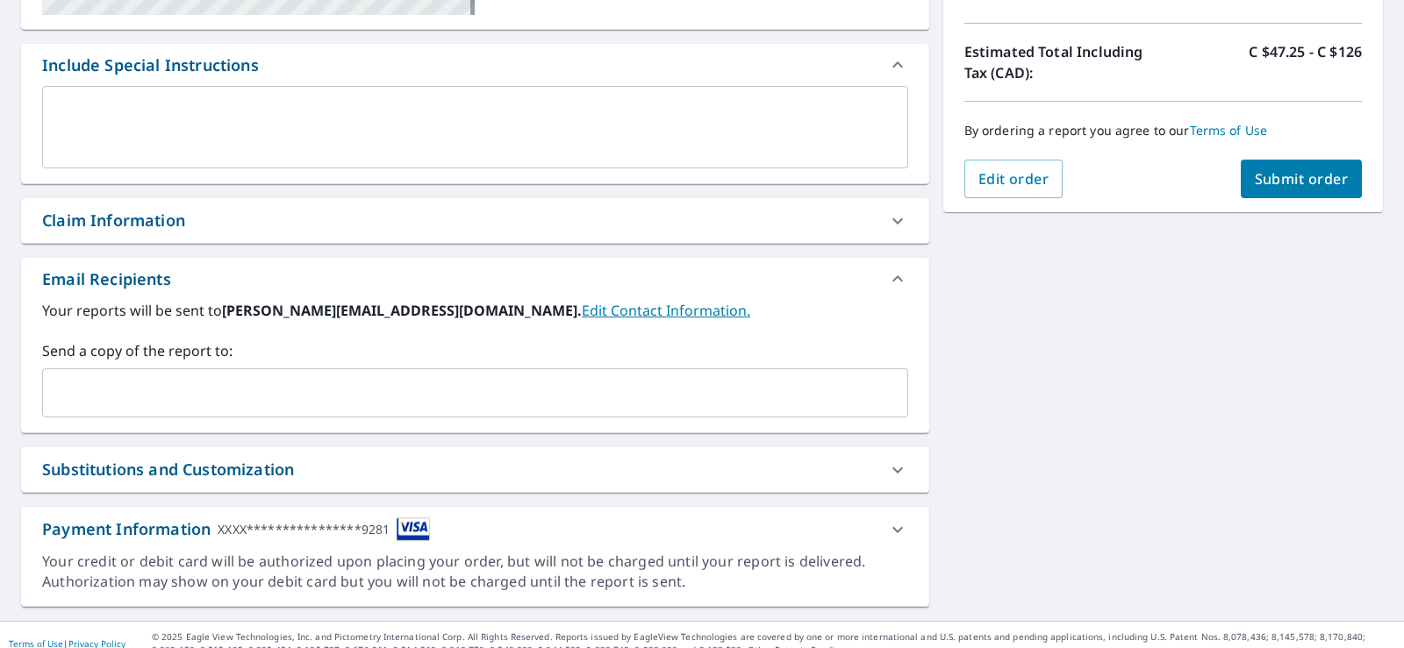
scroll to position [263, 0]
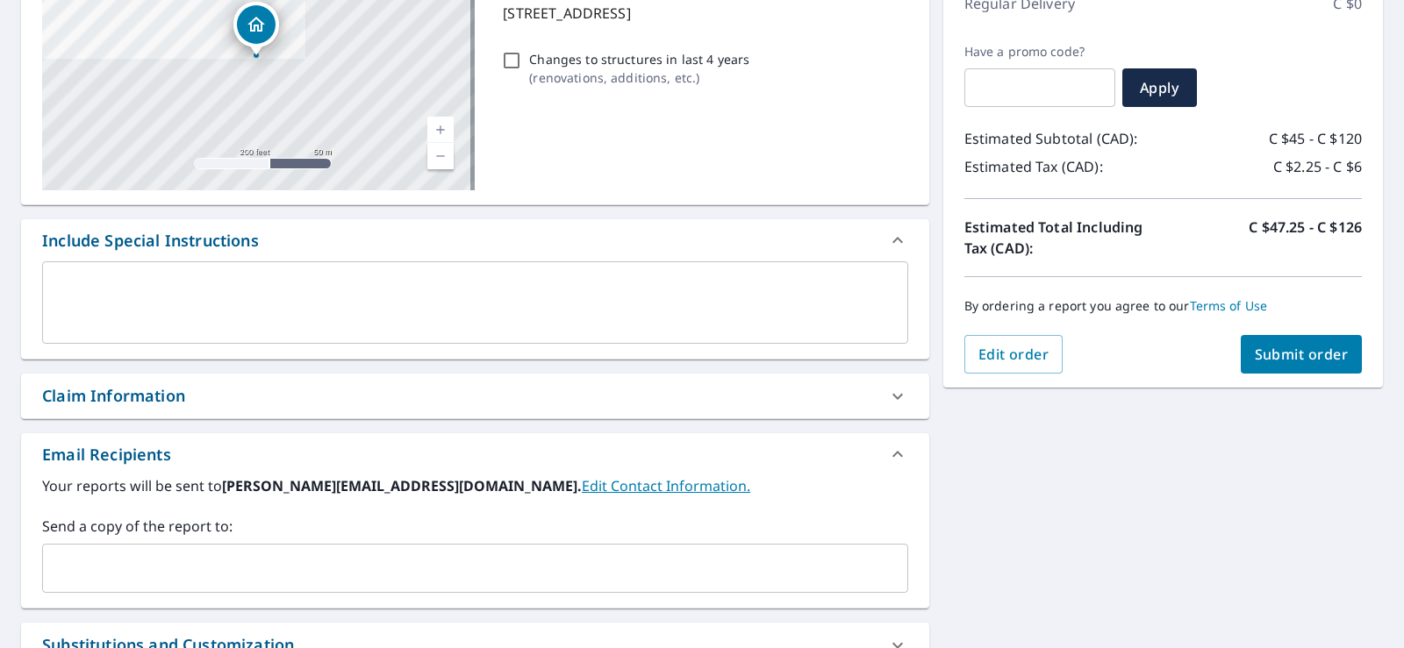
click at [270, 280] on textarea at bounding box center [475, 303] width 842 height 50
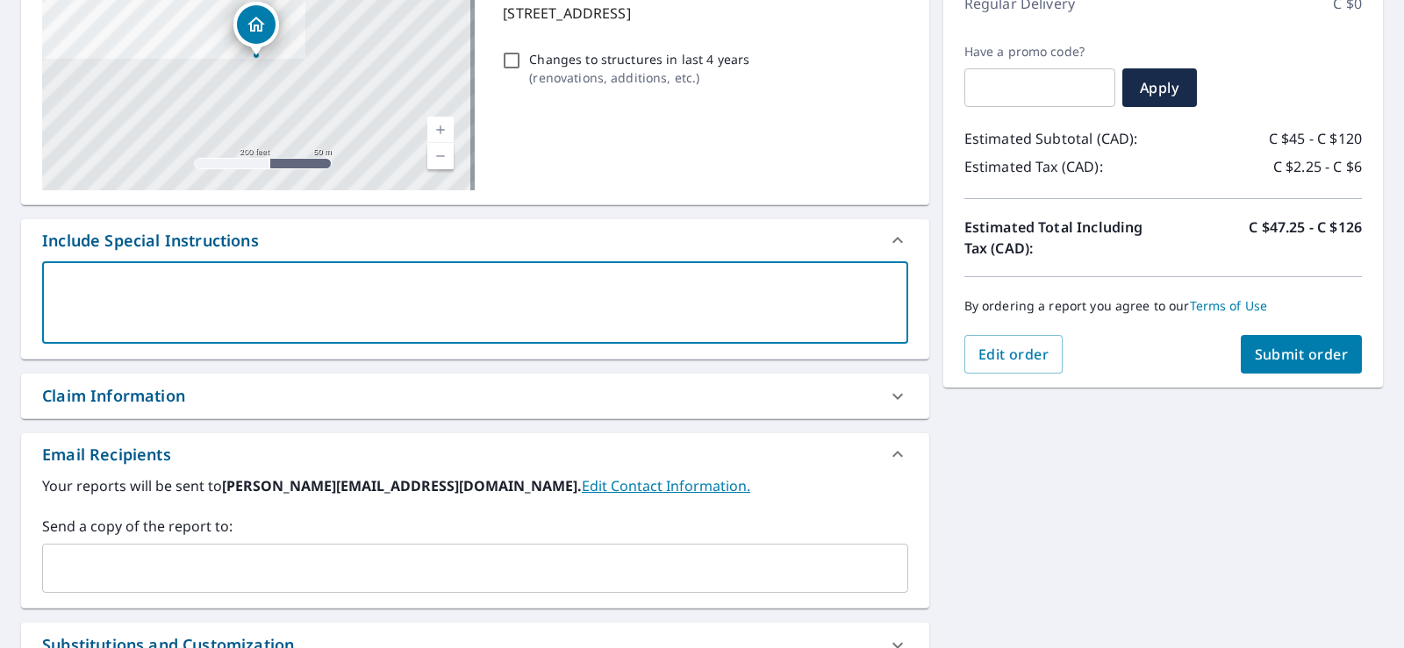
type textarea "g"
type textarea "x"
type textarea "ga"
type textarea "x"
type textarea "gar"
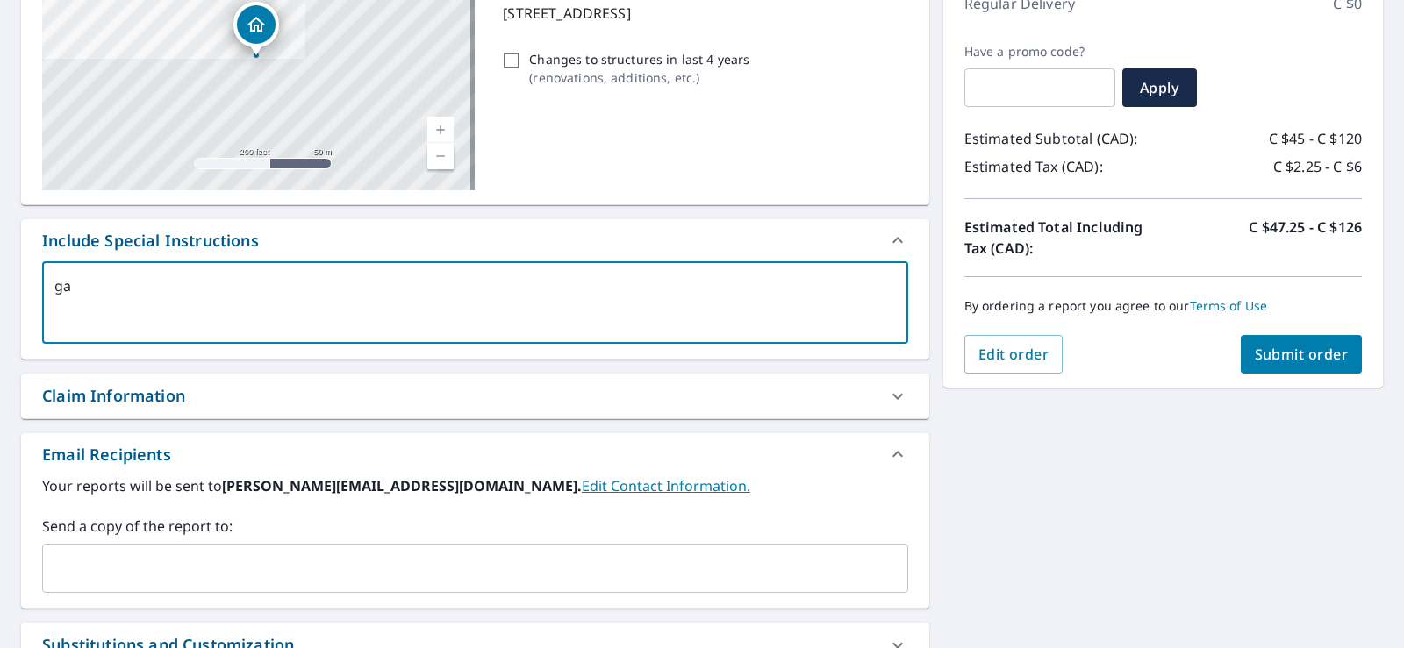
type textarea "x"
type textarea "ga"
type textarea "x"
type textarea "g"
type textarea "x"
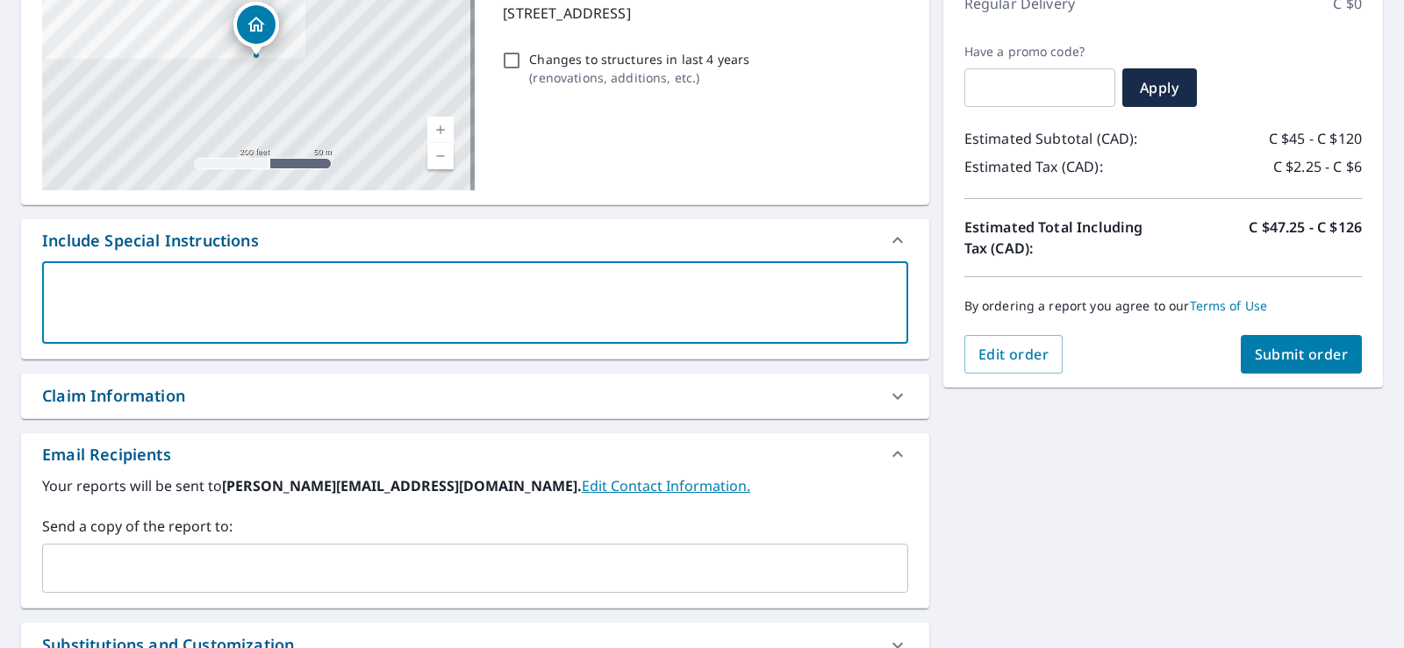
type textarea "h"
type textarea "x"
type textarea "ho"
type textarea "x"
type textarea "hou"
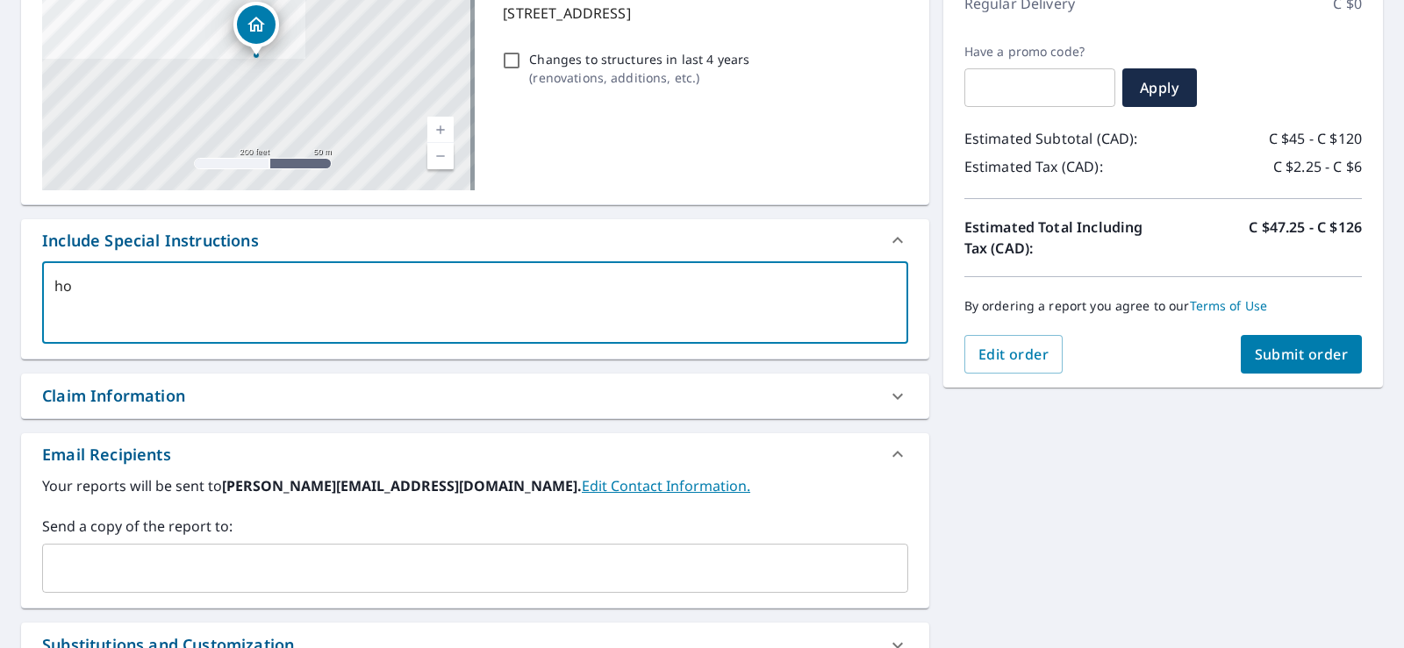
type textarea "x"
type textarea "hous"
type textarea "x"
type textarea "house"
type textarea "x"
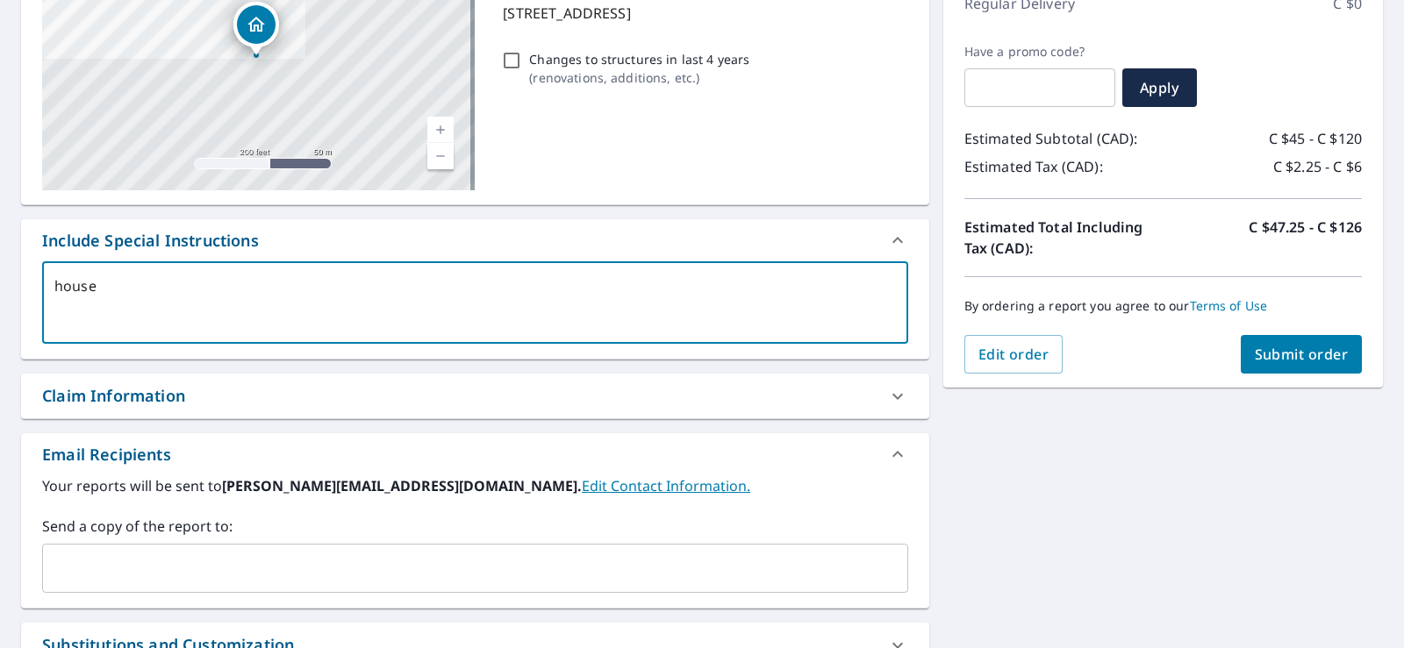
type textarea "house"
type textarea "x"
type textarea "house a"
type textarea "x"
type textarea "house an"
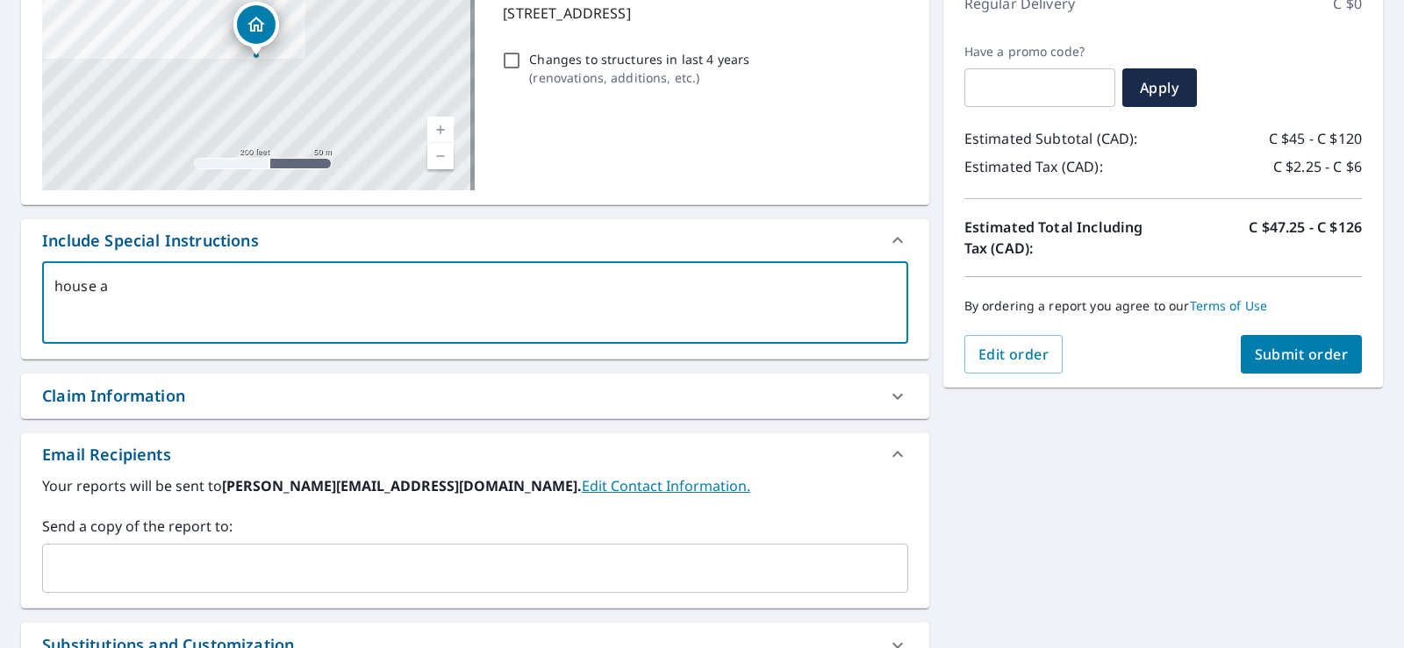
type textarea "x"
type textarea "house and"
type textarea "x"
type textarea "house and"
type textarea "x"
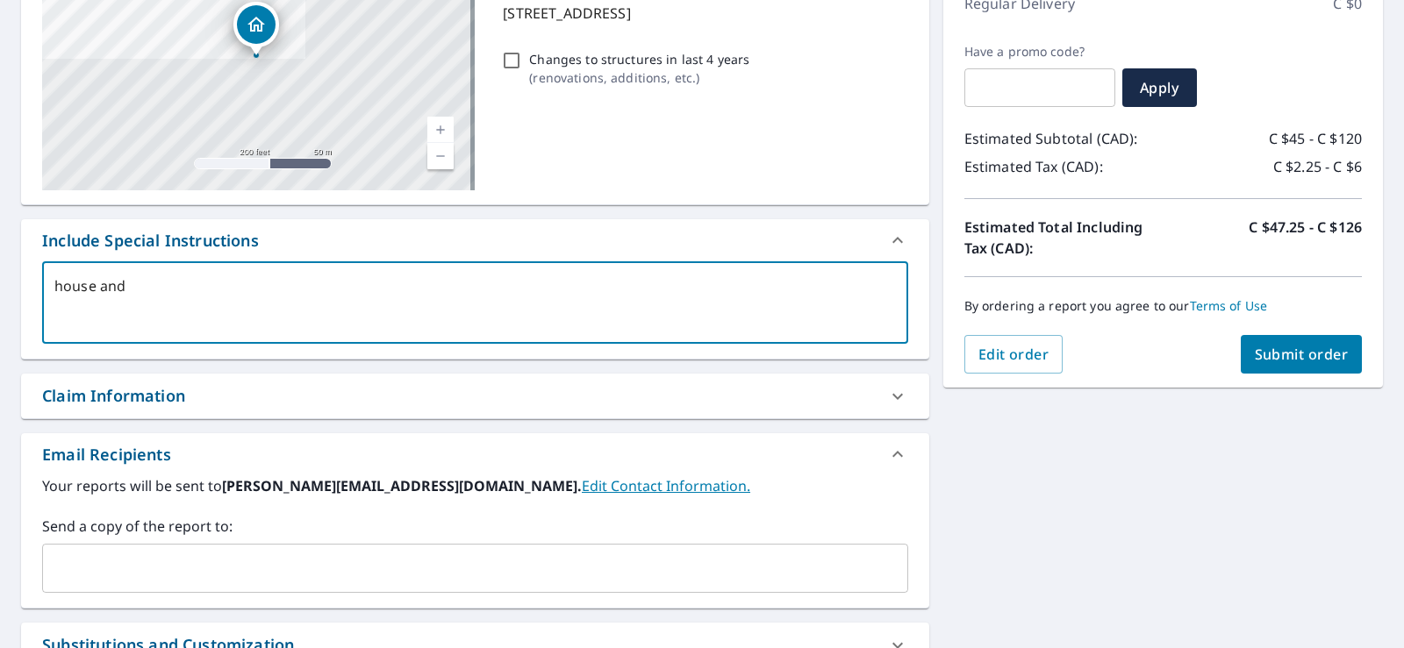
type textarea "house and g"
type textarea "x"
type textarea "house and ga"
type textarea "x"
type textarea "house and gar"
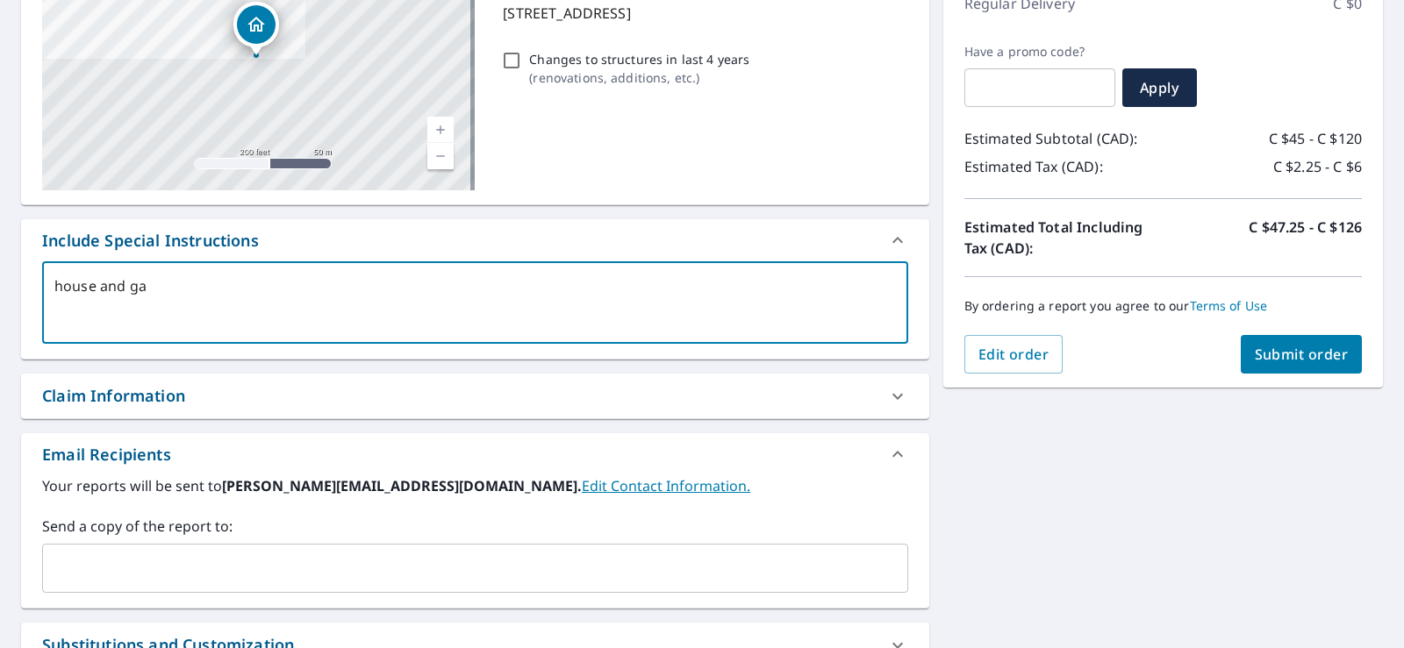
type textarea "x"
type textarea "house and gara"
type textarea "x"
type textarea "house and garag"
type textarea "x"
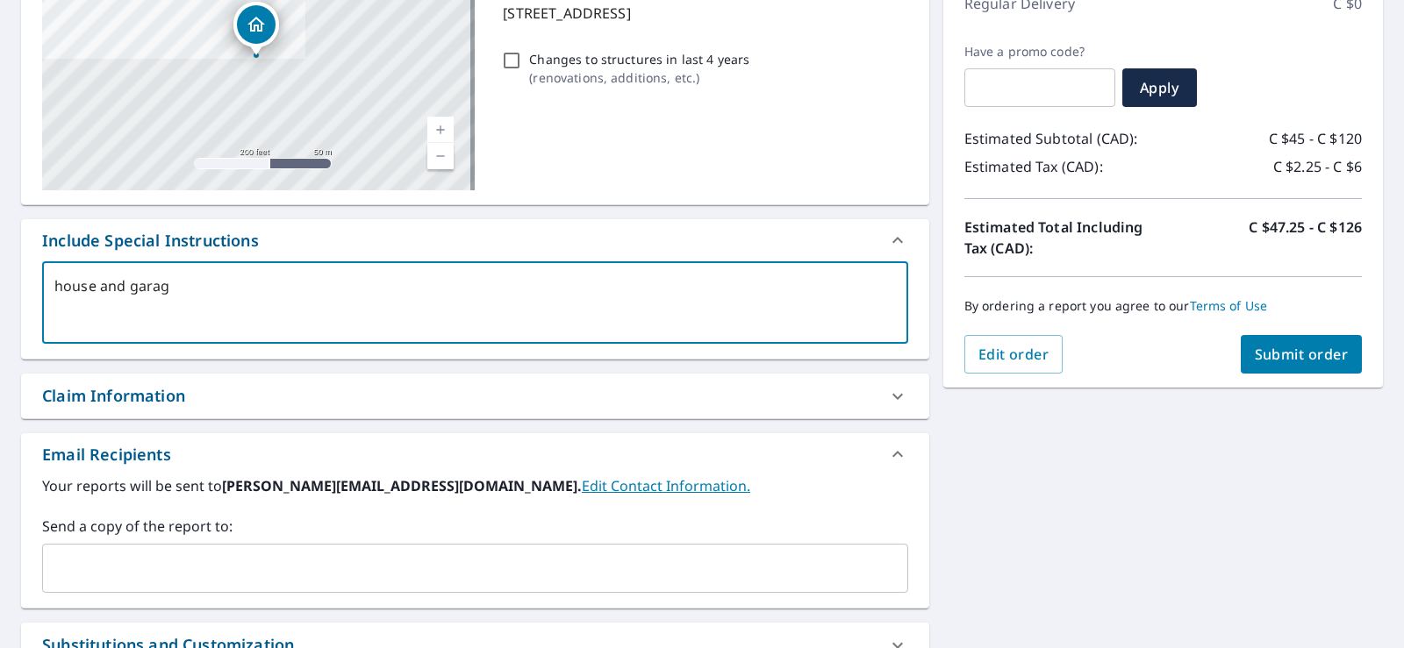
type textarea "house and garage"
type textarea "x"
type textarea "house and garage"
type textarea "x"
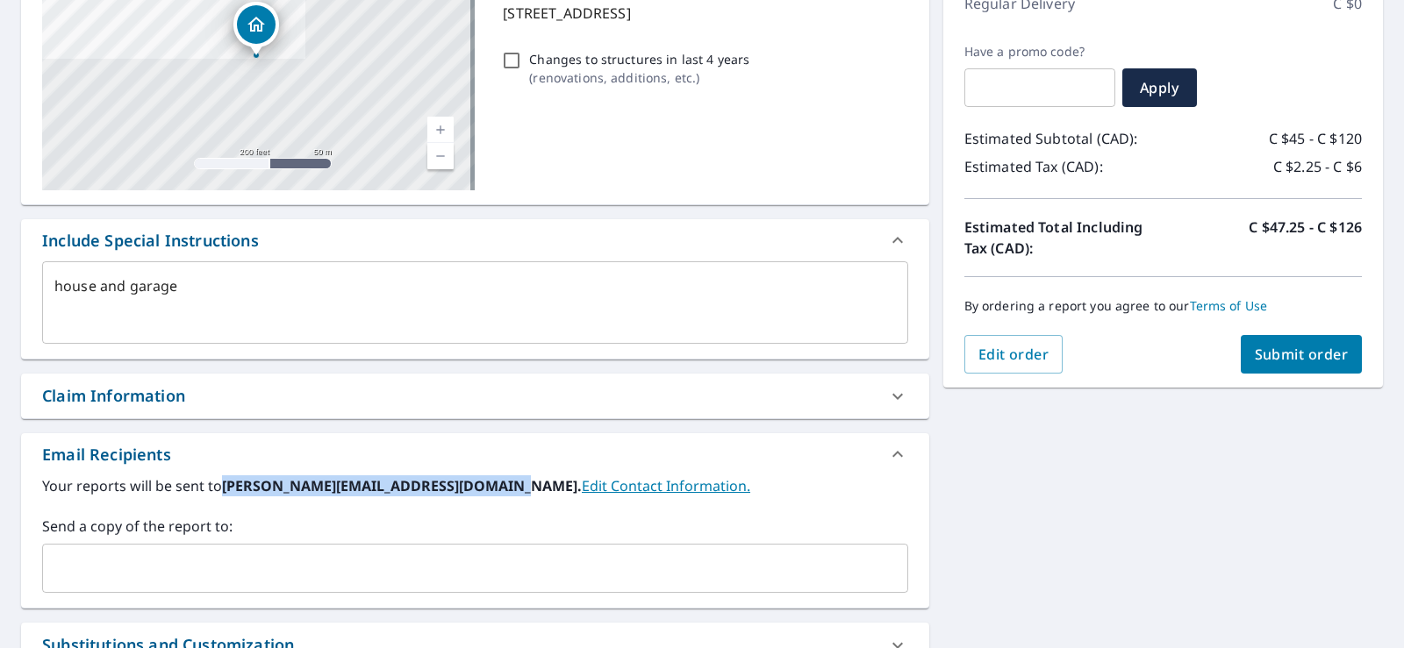
drag, startPoint x: 502, startPoint y: 487, endPoint x: 222, endPoint y: 491, distance: 280.0
click at [222, 491] on b "jeremy@sargeantsroofingexteriors.com." at bounding box center [402, 485] width 360 height 19
copy b "jeremy@sargeantsroofingexteriors.com"
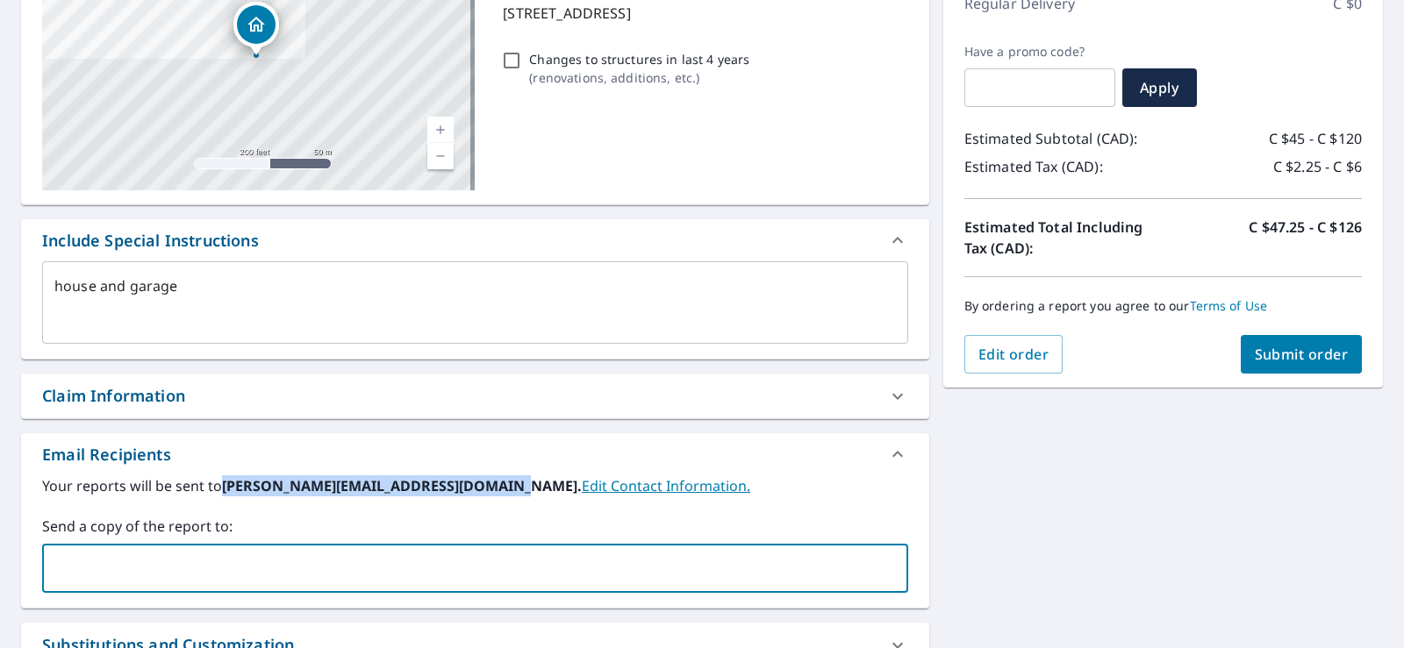
click at [173, 577] on input "text" at bounding box center [462, 568] width 824 height 33
paste input "jeremy@sargeantsroofingexteriors.com"
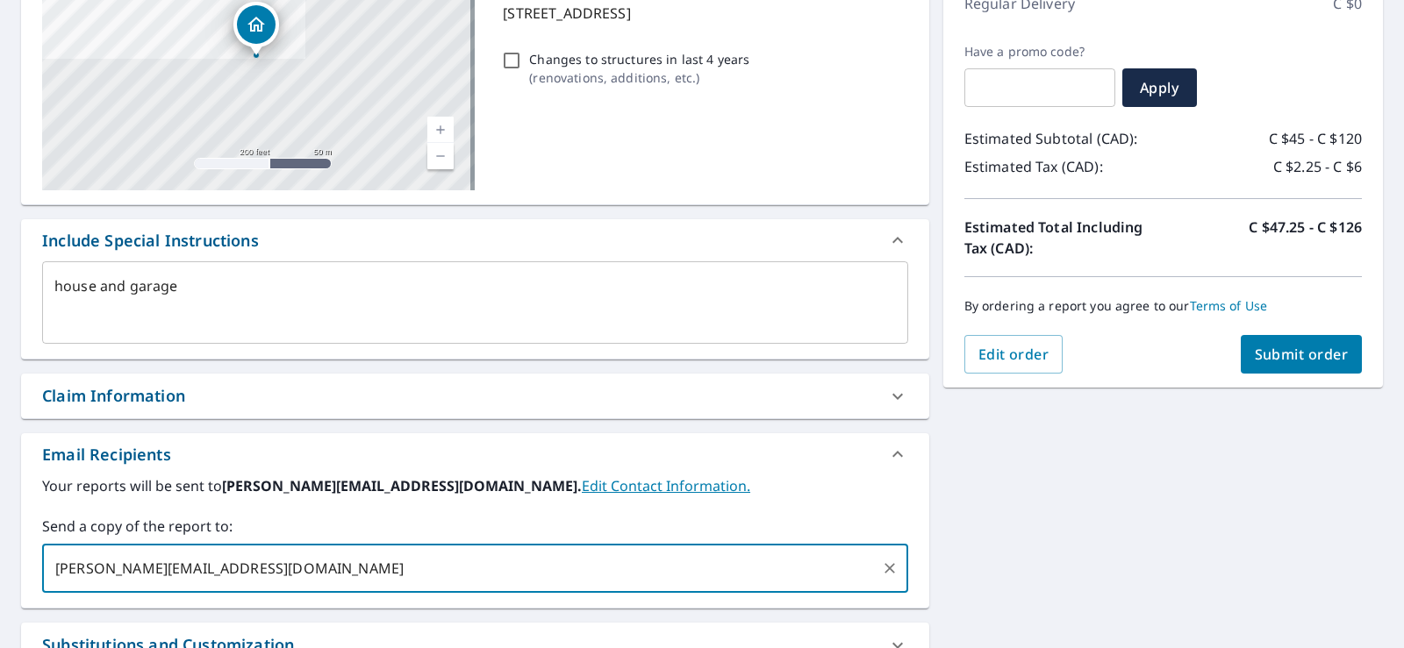
drag, startPoint x: 98, startPoint y: 568, endPoint x: 36, endPoint y: 559, distance: 62.9
click at [39, 561] on div "Your reports will be sent to jeremy@sargeantsroofingexteriors.com. Edit Contact…" at bounding box center [475, 542] width 908 height 133
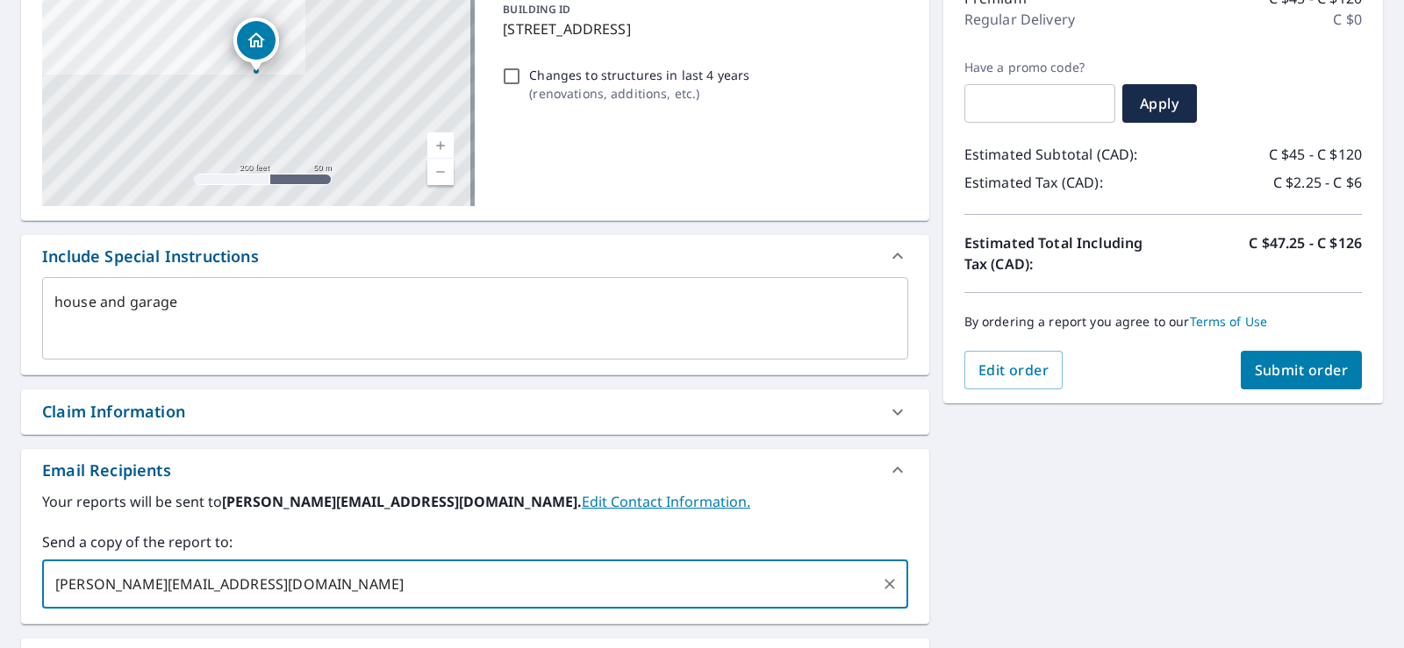
scroll to position [351, 0]
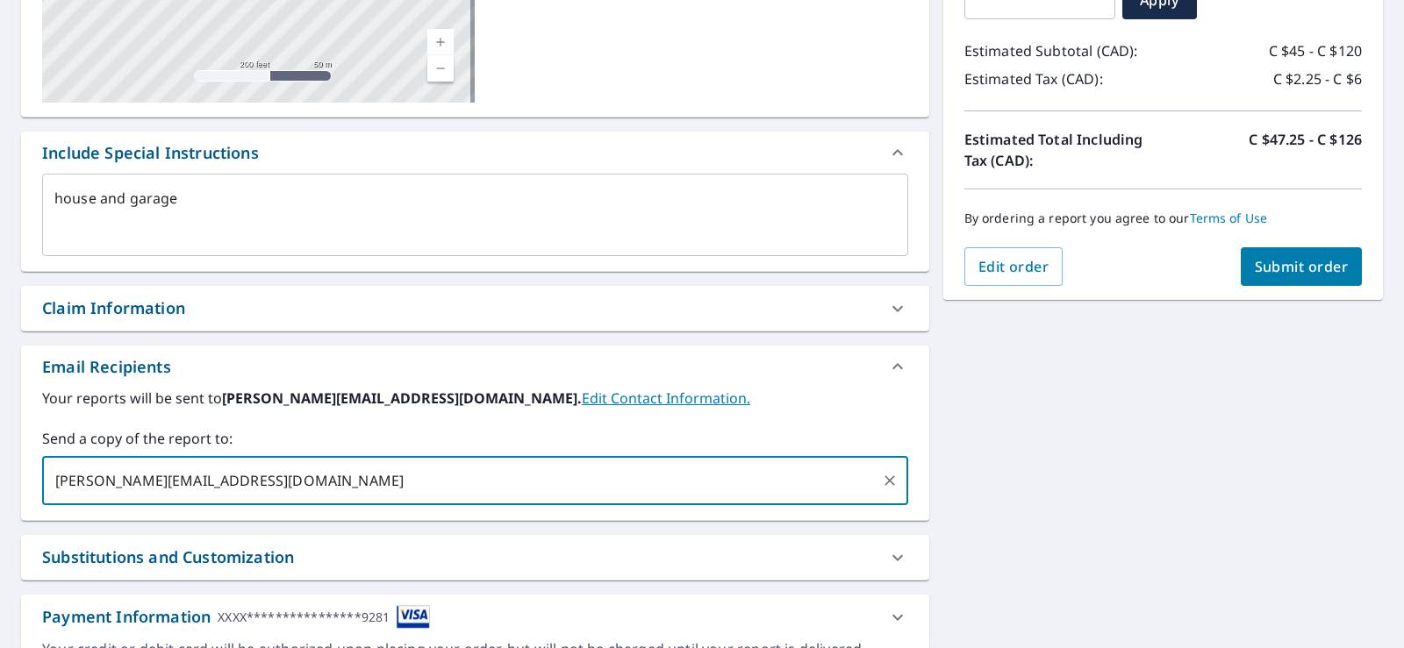
type input "Ashley@sargeantsroofingexteriors.com"
click at [1279, 275] on span "Submit order" at bounding box center [1302, 266] width 94 height 19
type textarea "x"
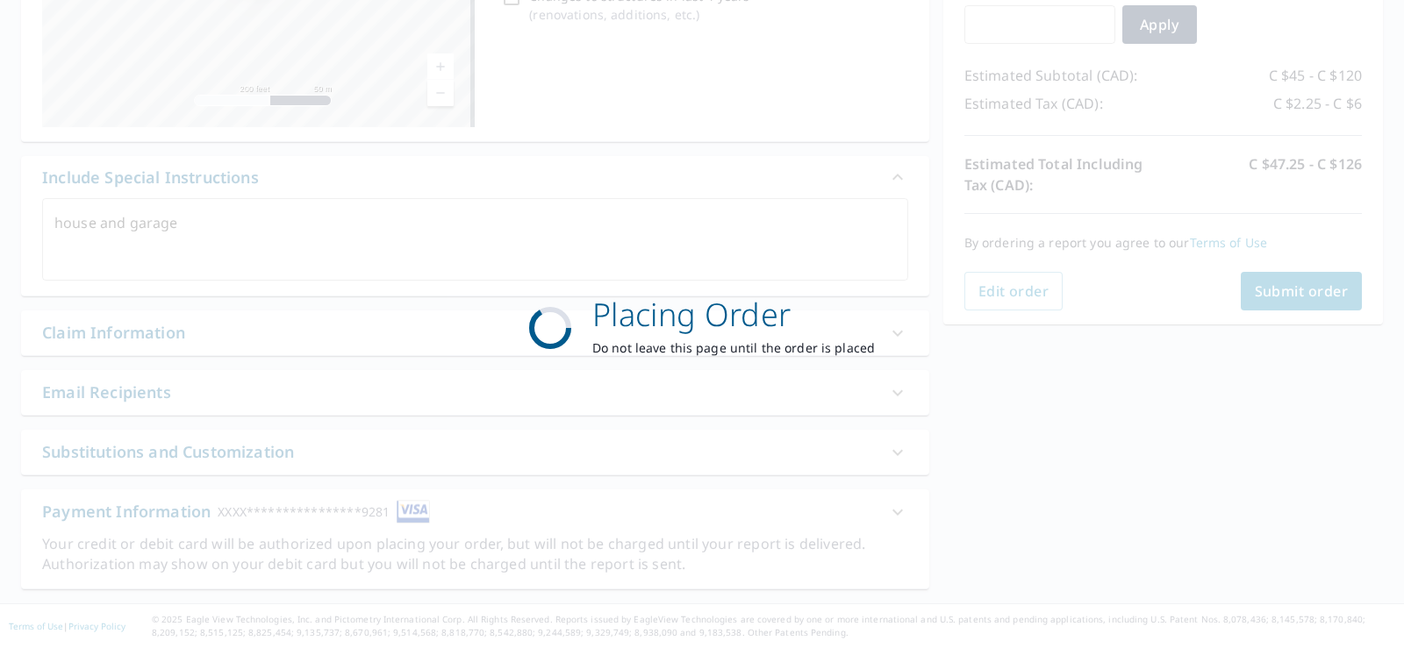
scroll to position [326, 0]
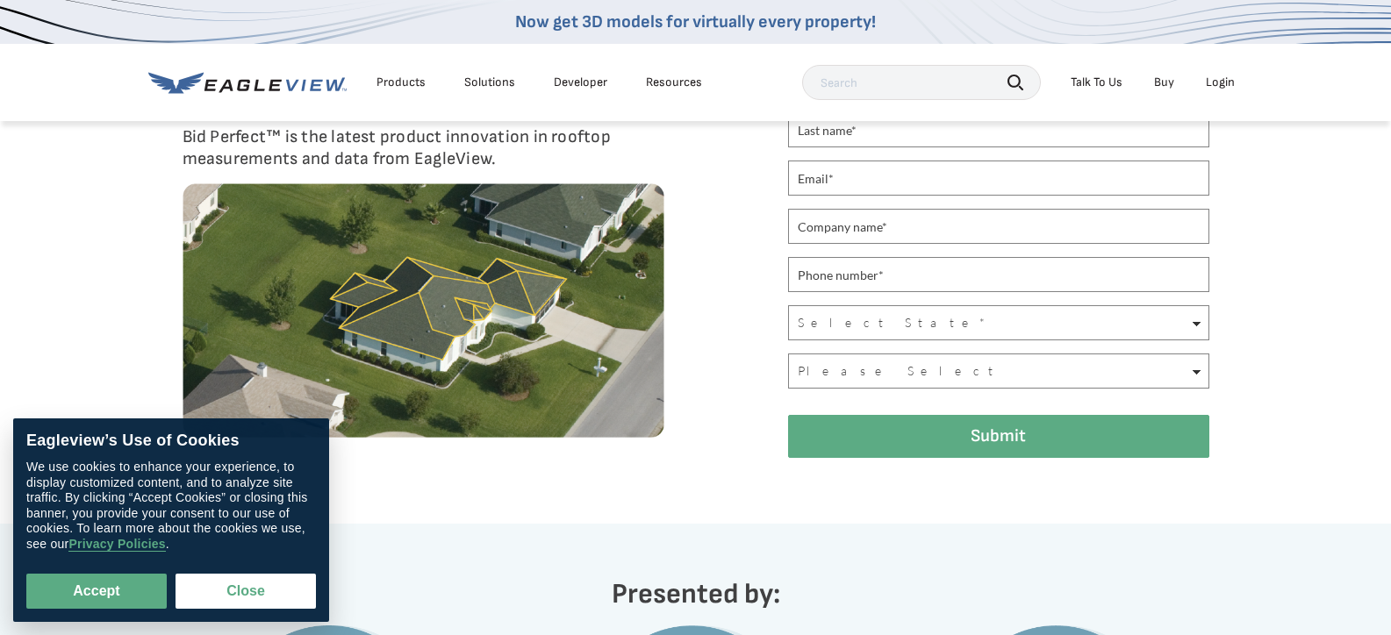
scroll to position [416, 0]
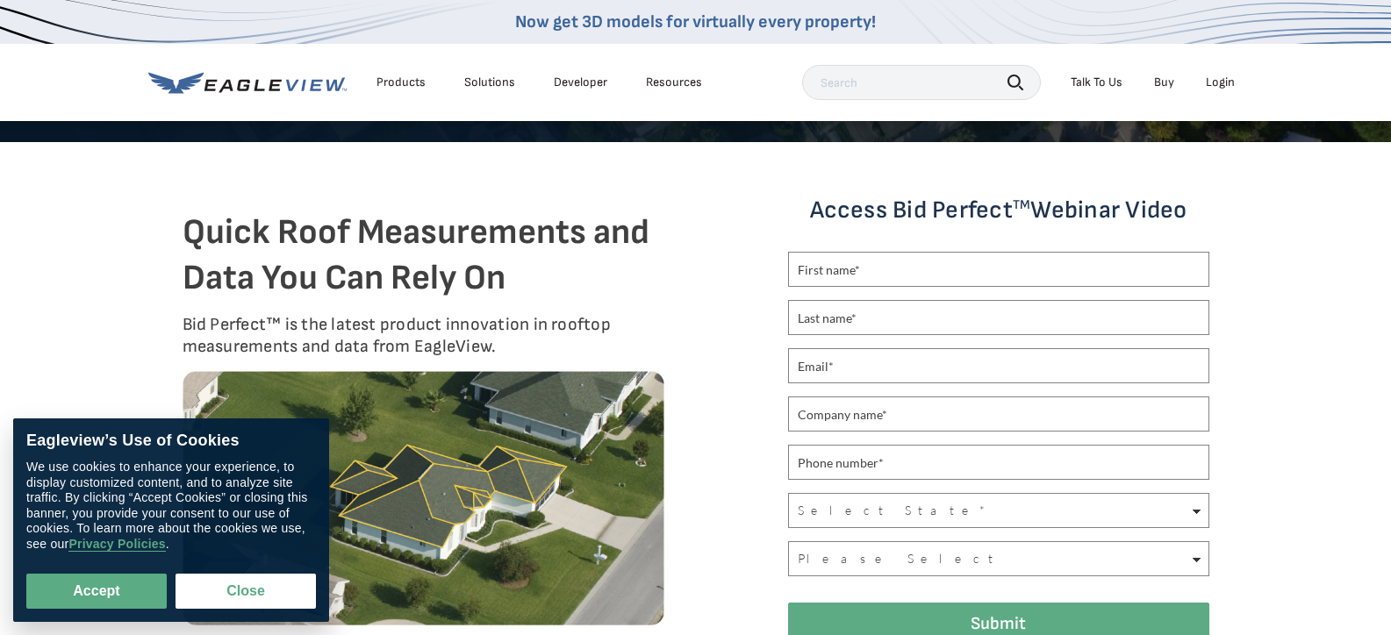
click at [143, 312] on div "Quick Roof Measurements and Data You Can Rely On Bid Perfect™ is the latest pro…" at bounding box center [695, 427] width 1391 height 570
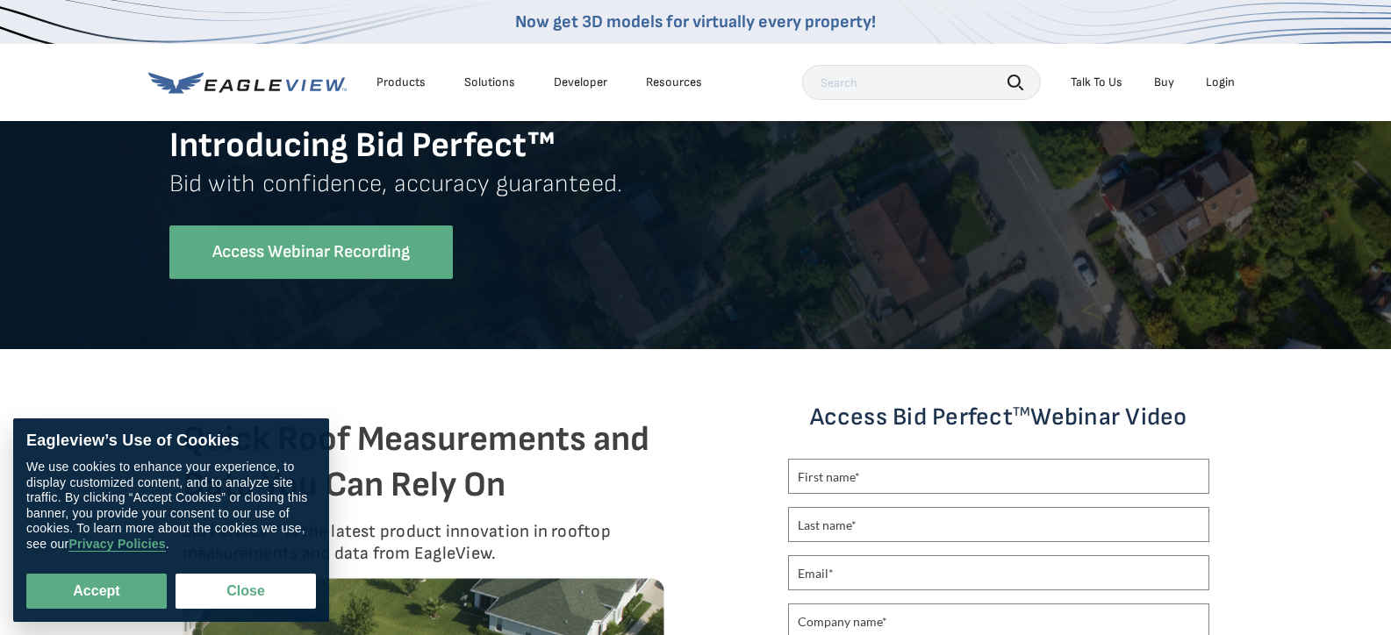
scroll to position [176, 0]
